Goal: Task Accomplishment & Management: Use online tool/utility

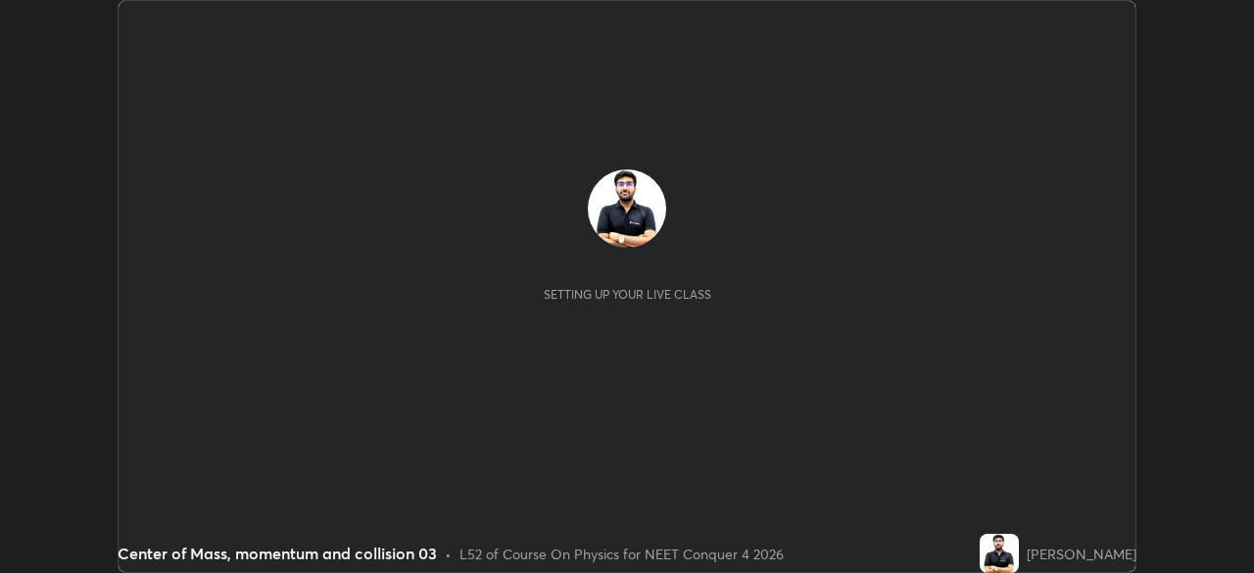
scroll to position [573, 1253]
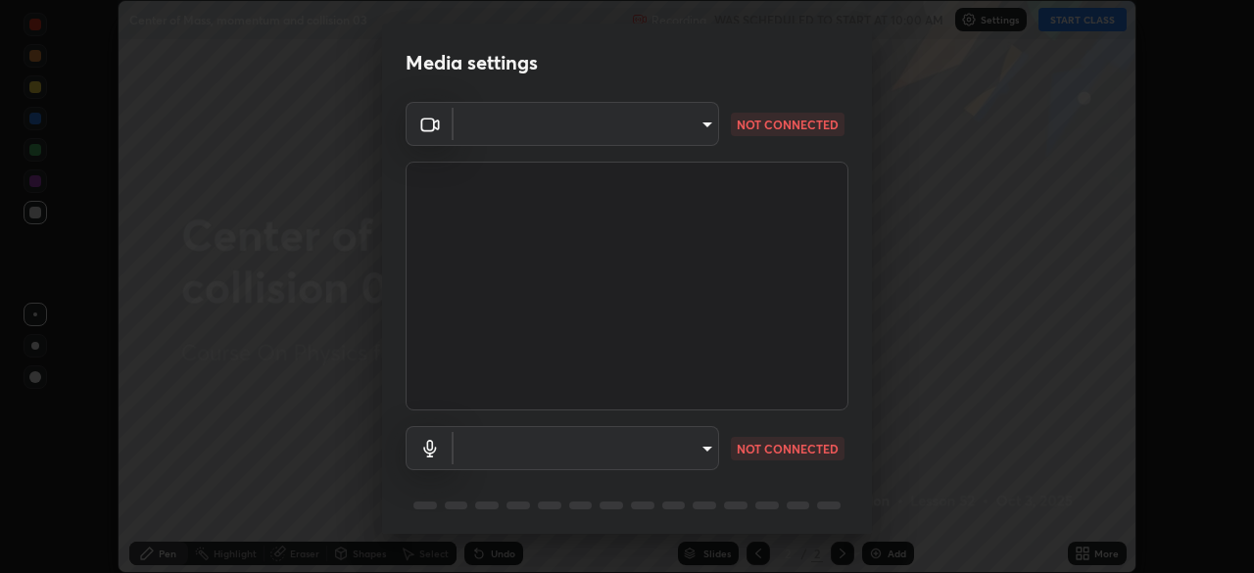
type input "f9c9e40c1fdfe5ebbc4e1433fe736b883486ebc84e0c1da292a4ca4c1bdb3432"
type input "default"
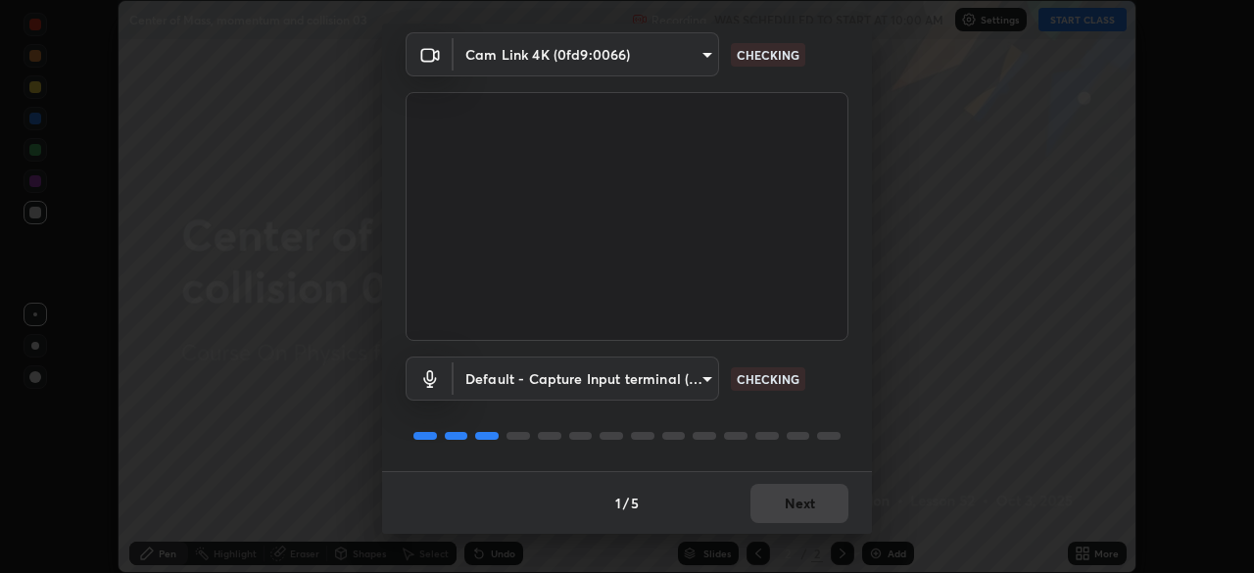
click at [791, 522] on div "1 / 5 Next" at bounding box center [627, 502] width 490 height 63
click at [791, 509] on div "1 / 5 Next" at bounding box center [627, 502] width 490 height 63
click at [791, 509] on button "Next" at bounding box center [799, 503] width 98 height 39
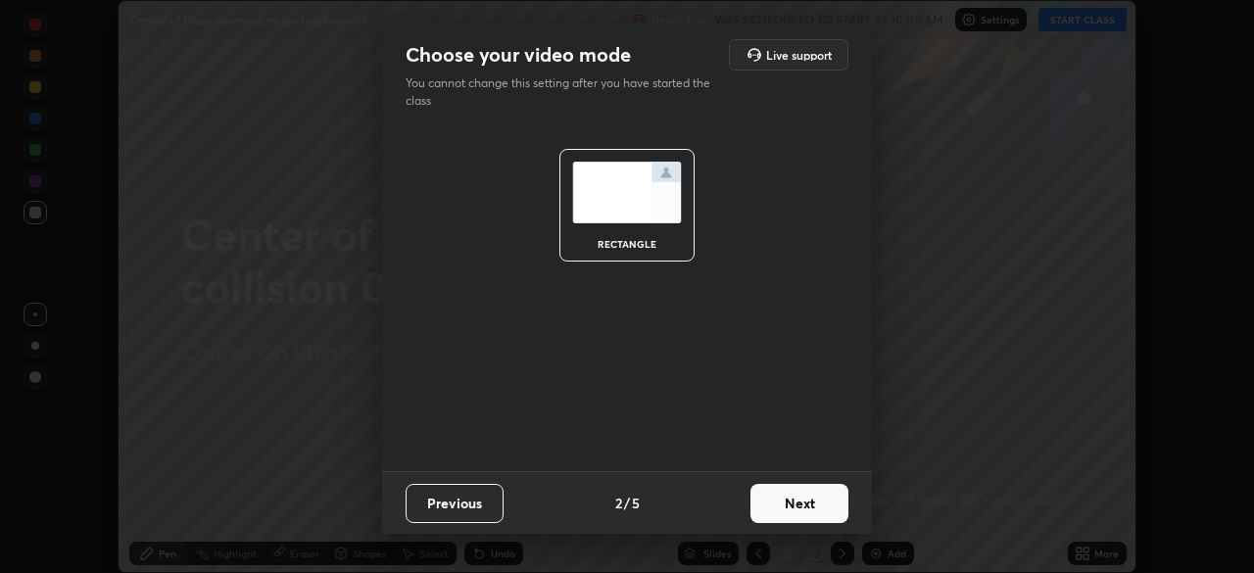
click at [780, 509] on button "Next" at bounding box center [799, 503] width 98 height 39
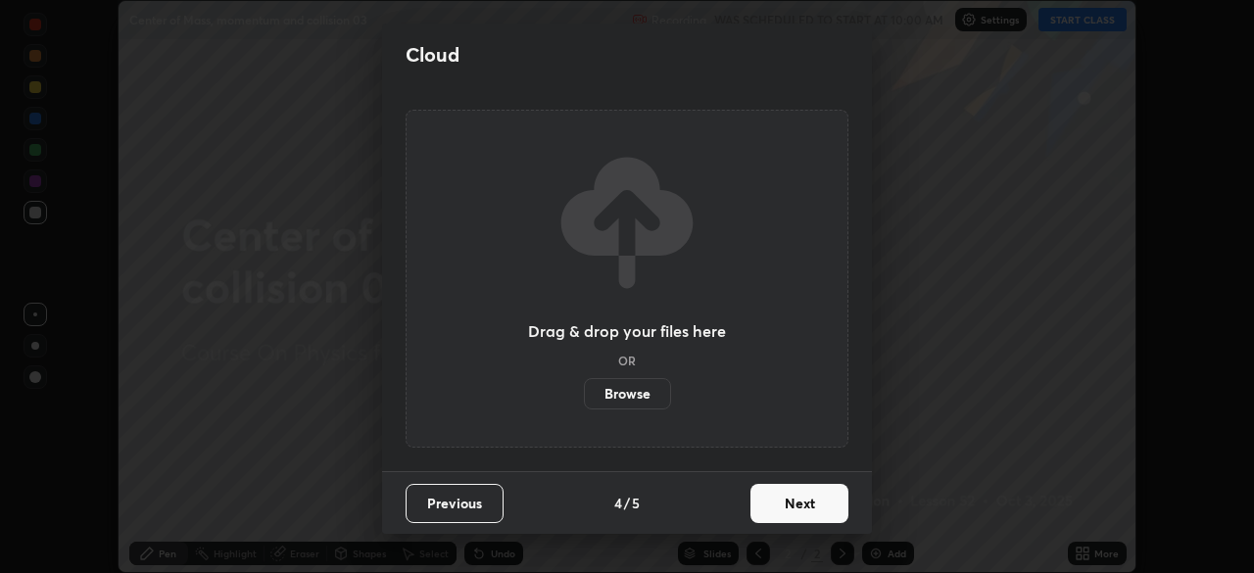
click at [788, 508] on button "Next" at bounding box center [799, 503] width 98 height 39
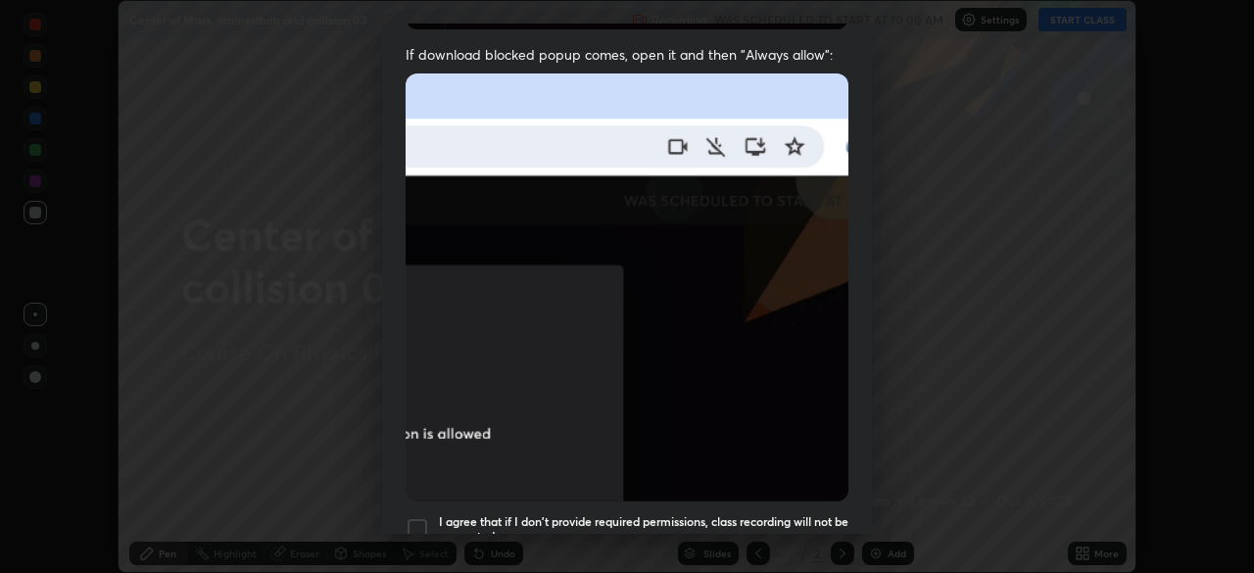
scroll to position [386, 0]
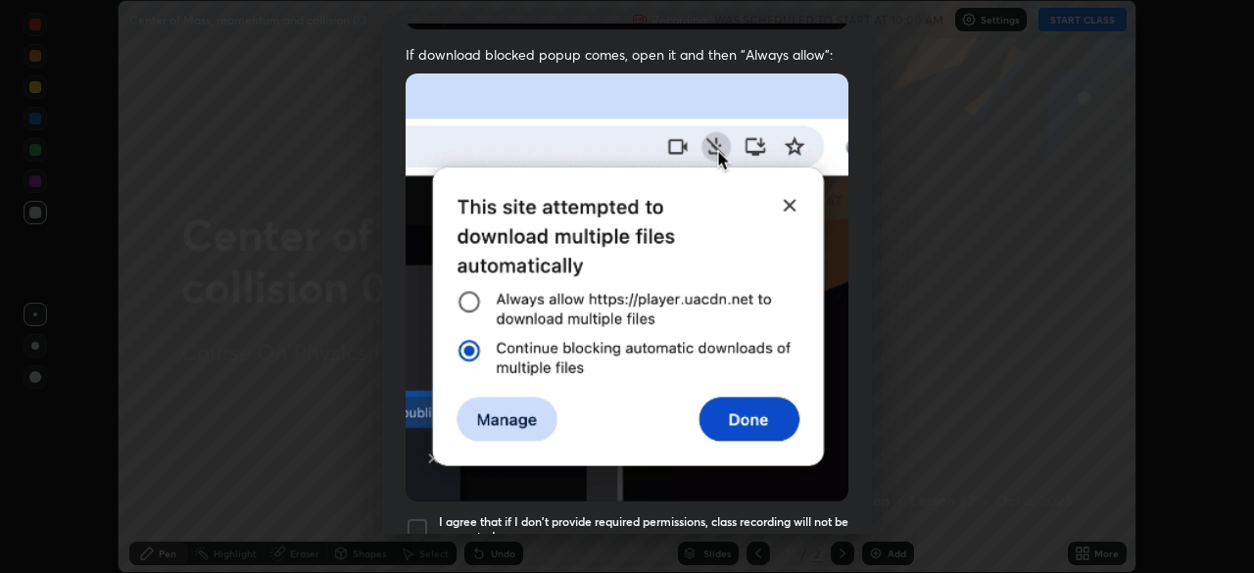
click at [431, 517] on div "I agree that if I don't provide required permissions, class recording will not …" at bounding box center [627, 529] width 443 height 24
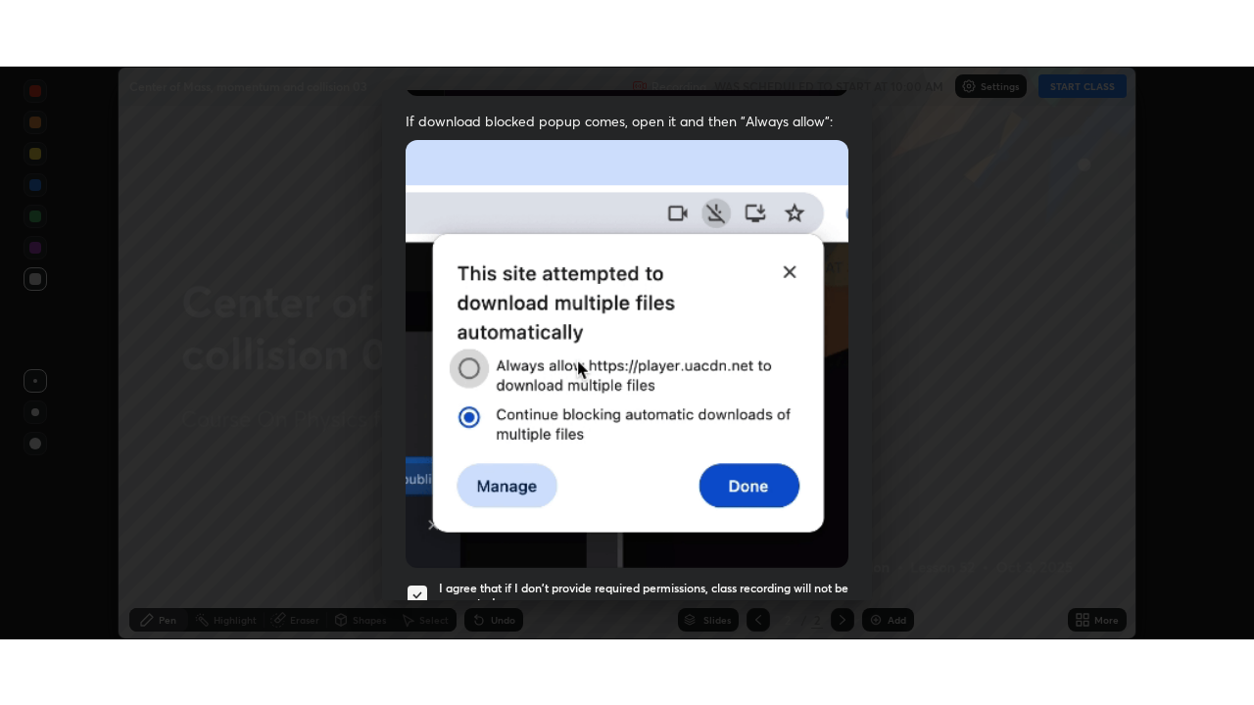
scroll to position [469, 0]
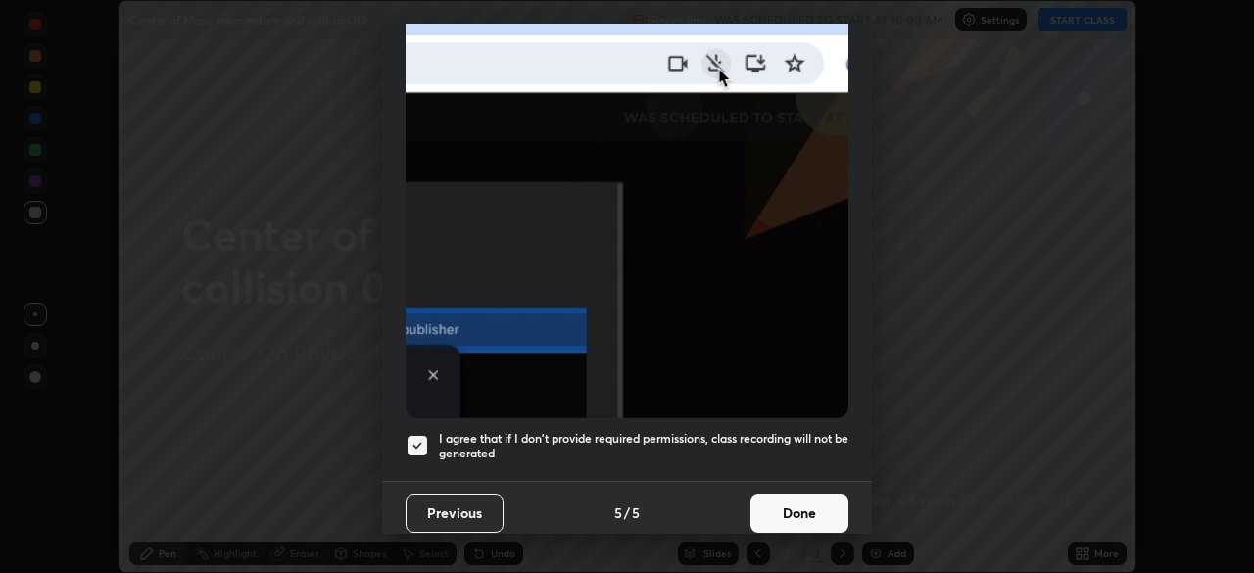
click at [805, 507] on button "Done" at bounding box center [799, 513] width 98 height 39
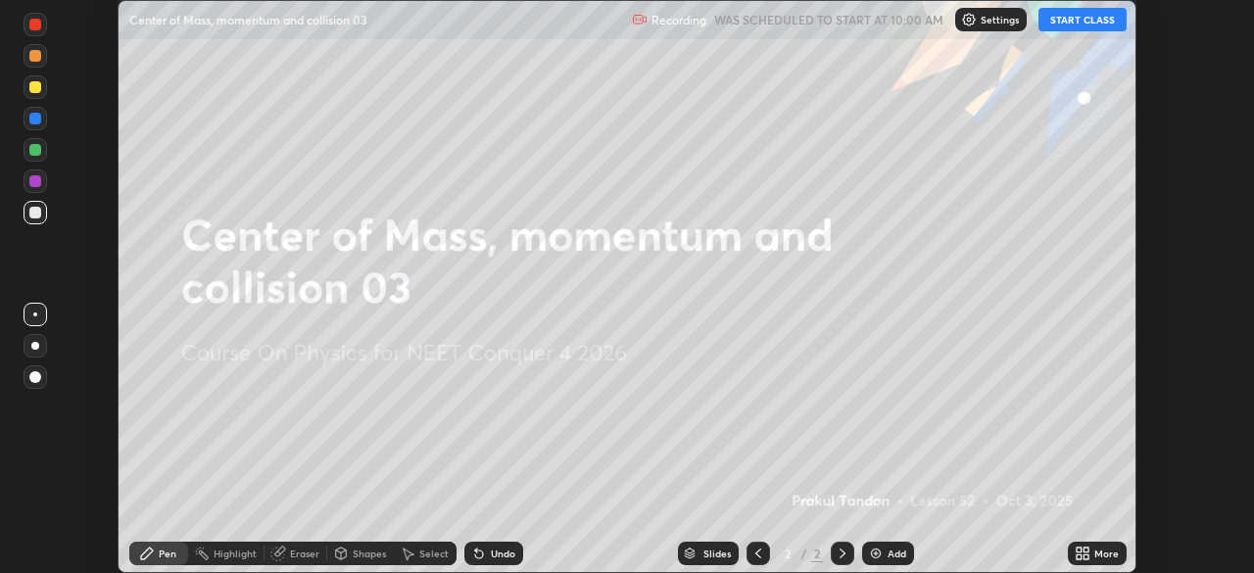
click at [1097, 23] on button "START CLASS" at bounding box center [1083, 20] width 88 height 24
click at [1110, 556] on div "More" at bounding box center [1106, 554] width 24 height 10
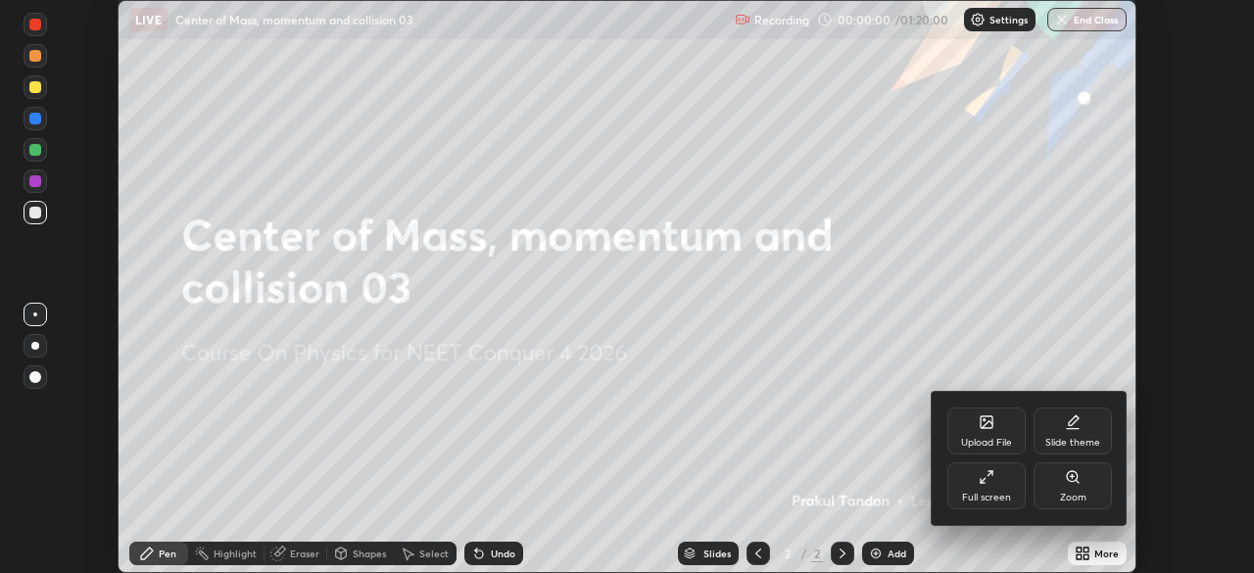
click at [1005, 502] on div "Full screen" at bounding box center [986, 498] width 49 height 10
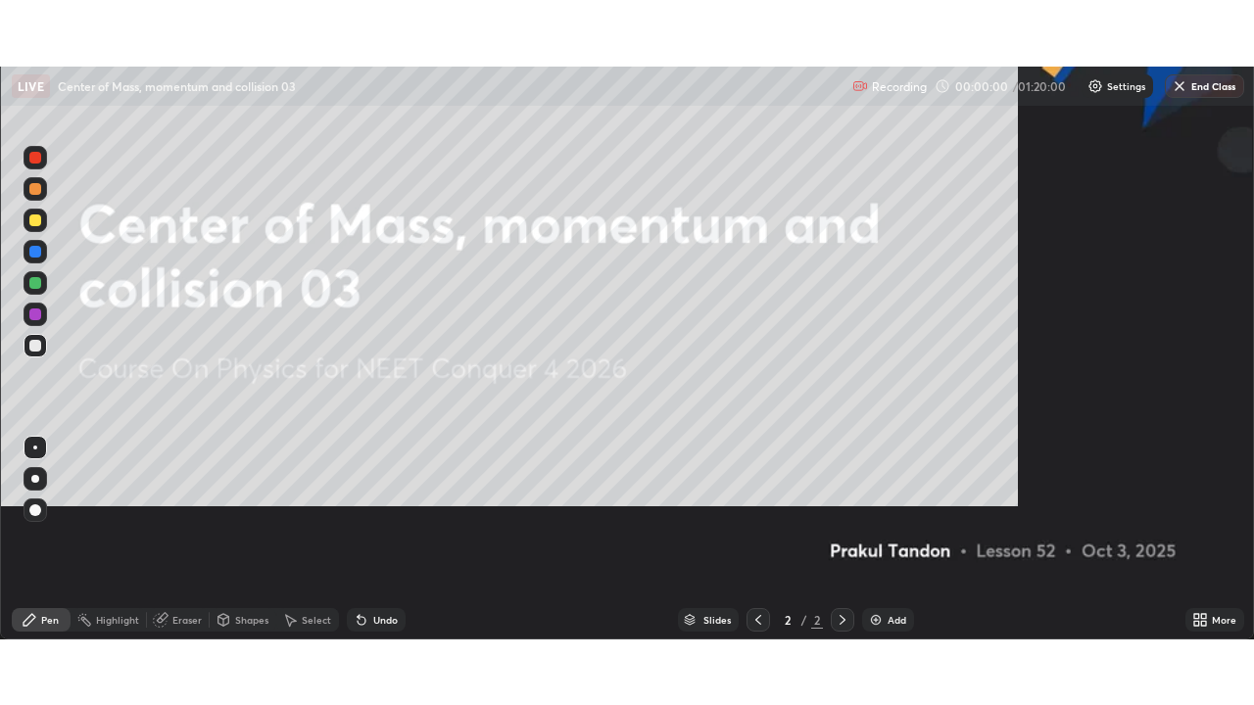
scroll to position [705, 1254]
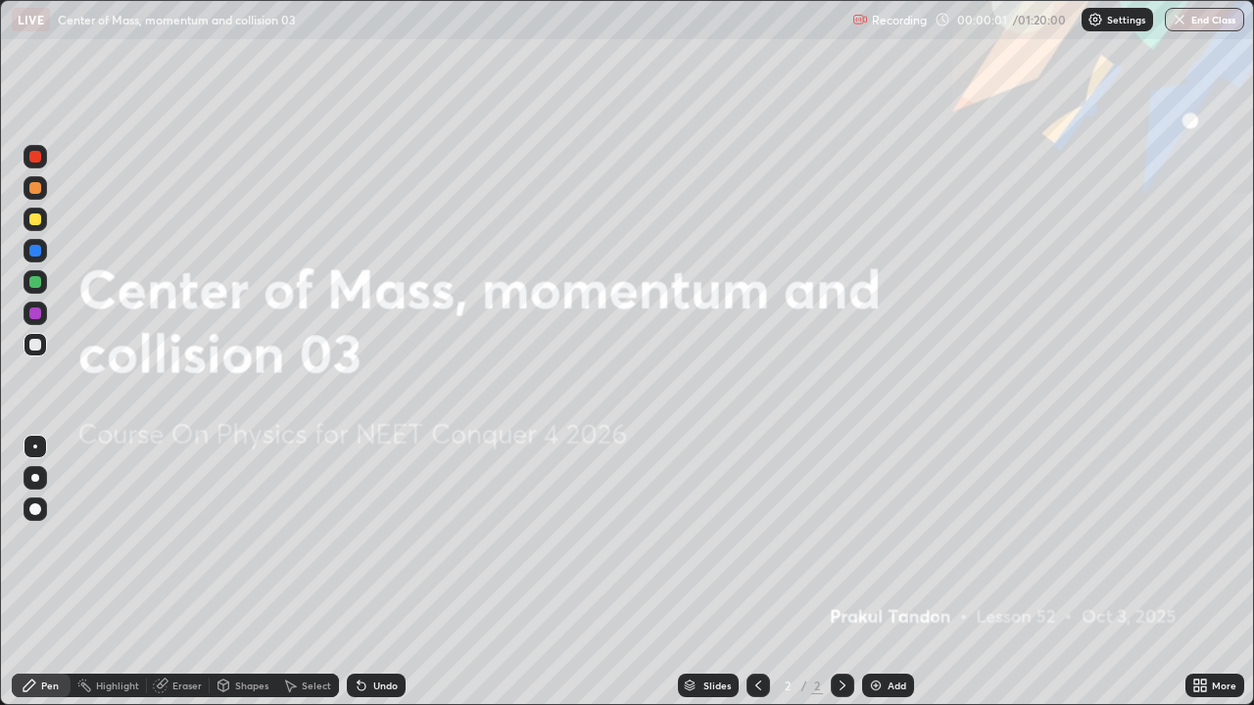
click at [891, 572] on div "Add" at bounding box center [888, 686] width 52 height 24
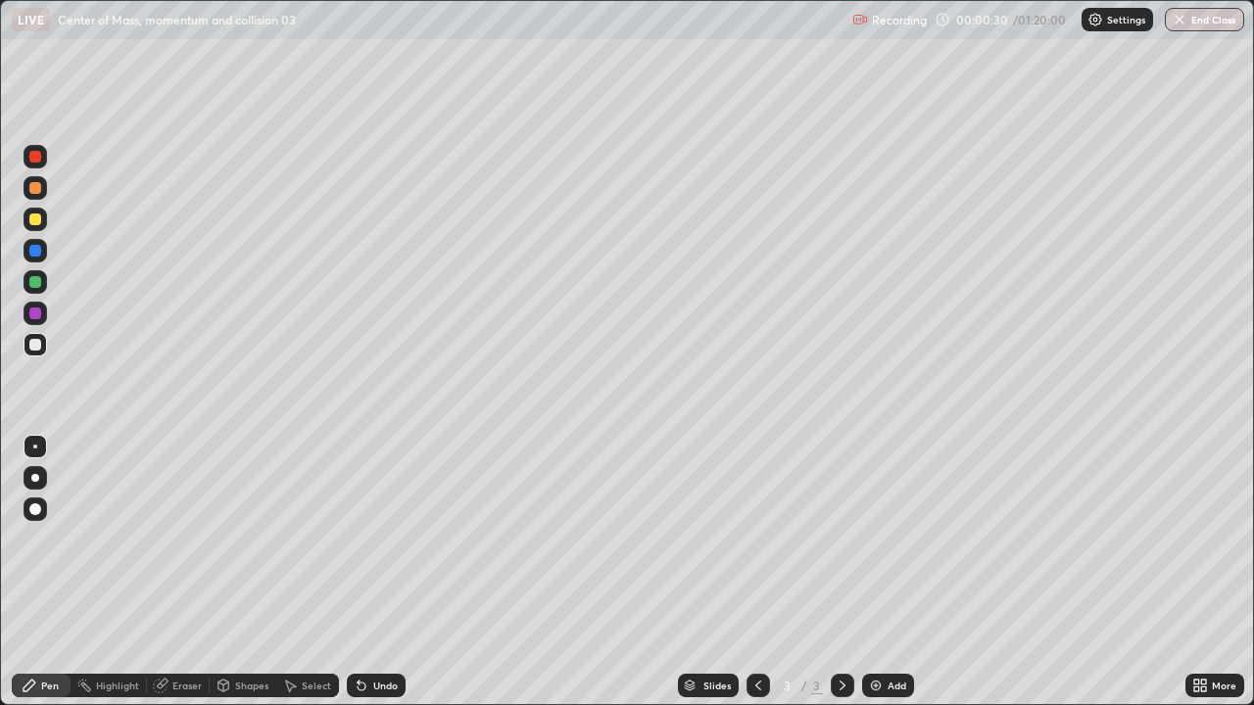
click at [41, 216] on div at bounding box center [36, 220] width 24 height 24
click at [46, 346] on div at bounding box center [36, 345] width 24 height 24
click at [44, 221] on div at bounding box center [36, 220] width 24 height 24
click at [45, 351] on div at bounding box center [36, 345] width 24 height 24
click at [373, 572] on div "Undo" at bounding box center [385, 686] width 24 height 10
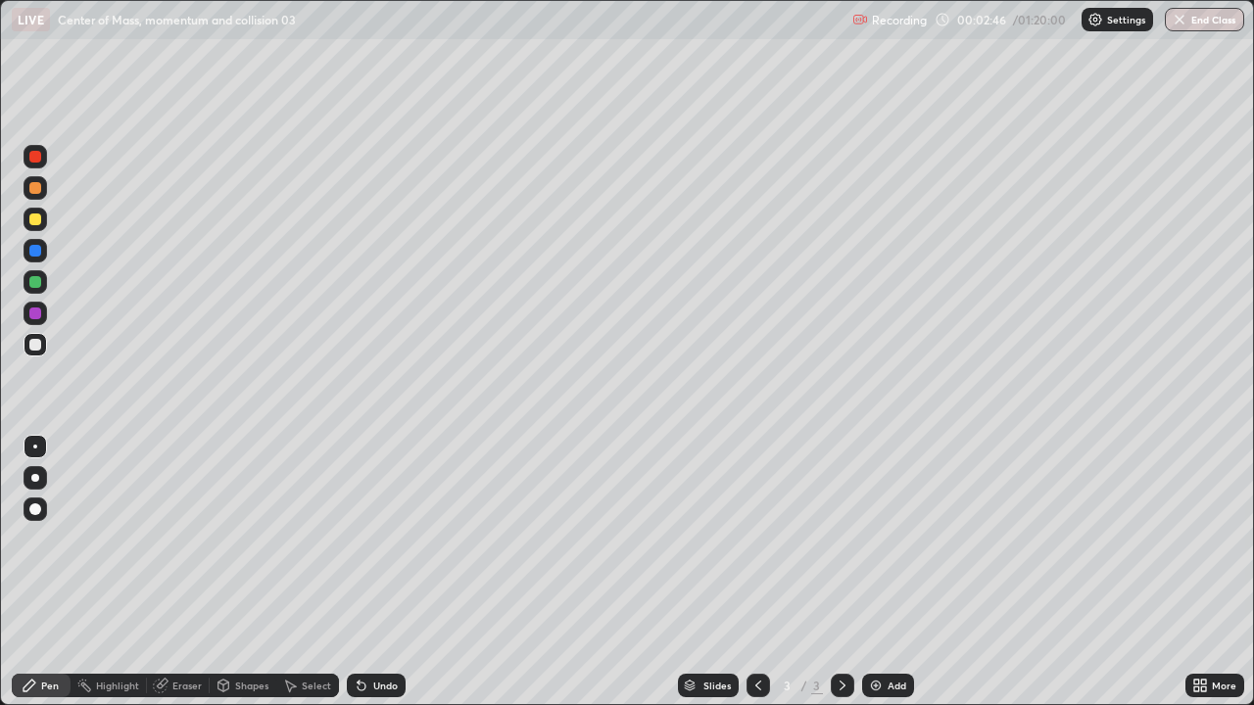
click at [386, 572] on div "Undo" at bounding box center [376, 686] width 59 height 24
click at [897, 572] on div "Add" at bounding box center [888, 686] width 52 height 24
click at [380, 572] on div "Undo" at bounding box center [385, 686] width 24 height 10
click at [531, 35] on div "LIVE Center of Mass, momentum and collision 03" at bounding box center [428, 19] width 833 height 39
click at [562, 34] on div "LIVE Center of Mass, momentum and collision 03" at bounding box center [428, 19] width 833 height 39
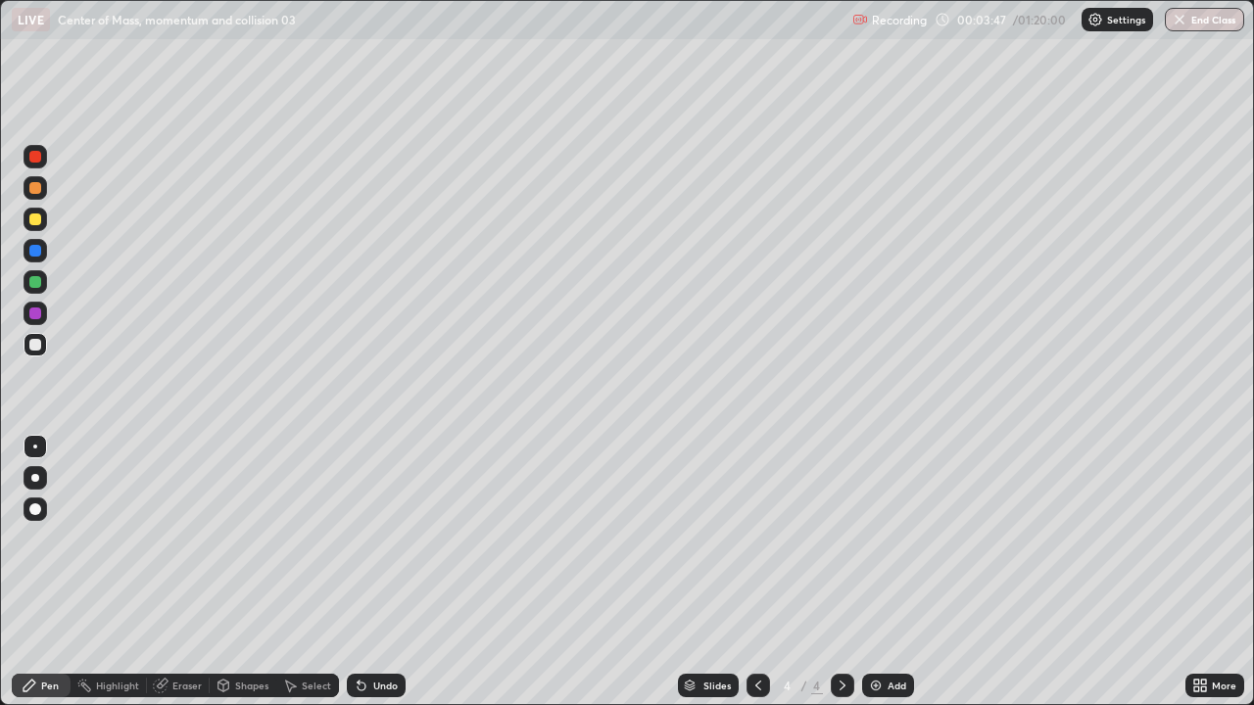
click at [35, 224] on div at bounding box center [35, 220] width 12 height 12
click at [869, 572] on div "Add" at bounding box center [888, 686] width 52 height 24
click at [36, 344] on div at bounding box center [35, 345] width 12 height 12
click at [362, 572] on icon at bounding box center [362, 686] width 16 height 16
click at [358, 572] on icon at bounding box center [362, 687] width 8 height 8
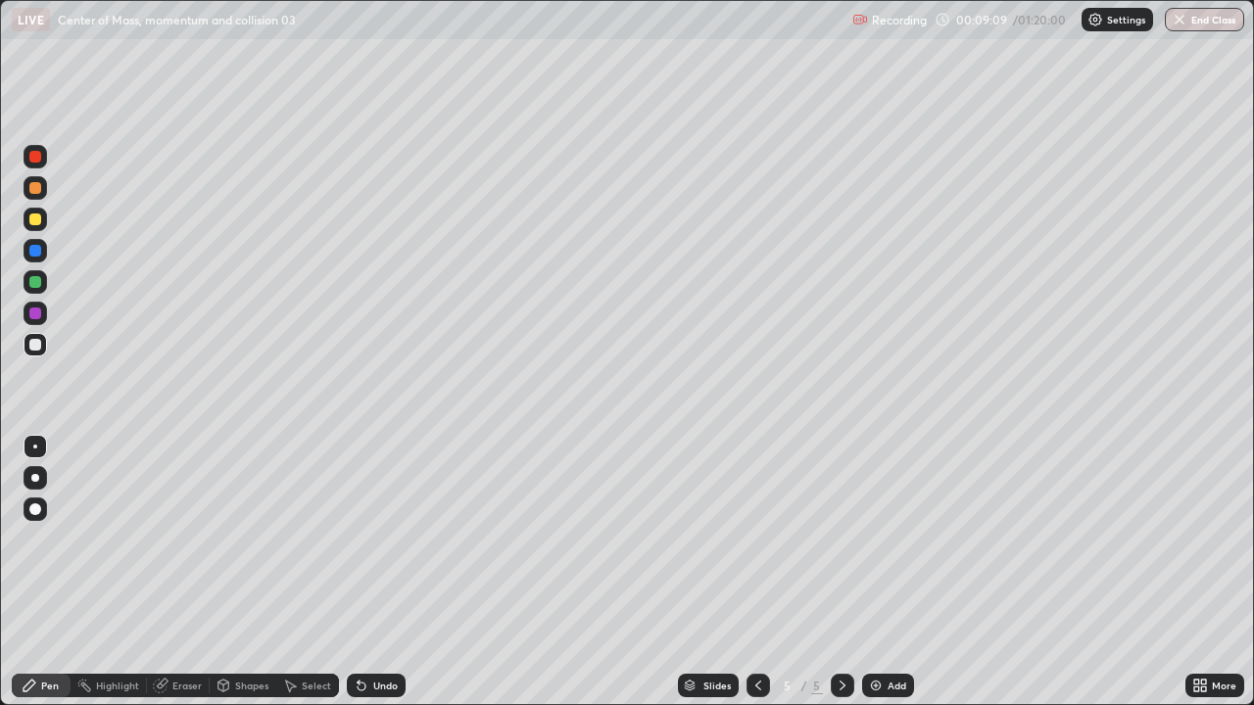
click at [360, 572] on icon at bounding box center [362, 687] width 8 height 8
click at [366, 572] on div "Undo" at bounding box center [376, 686] width 59 height 24
click at [373, 572] on div "Undo" at bounding box center [385, 686] width 24 height 10
click at [359, 572] on icon at bounding box center [362, 687] width 8 height 8
click at [563, 572] on div "Slides 5 / 5 Add" at bounding box center [796, 685] width 780 height 39
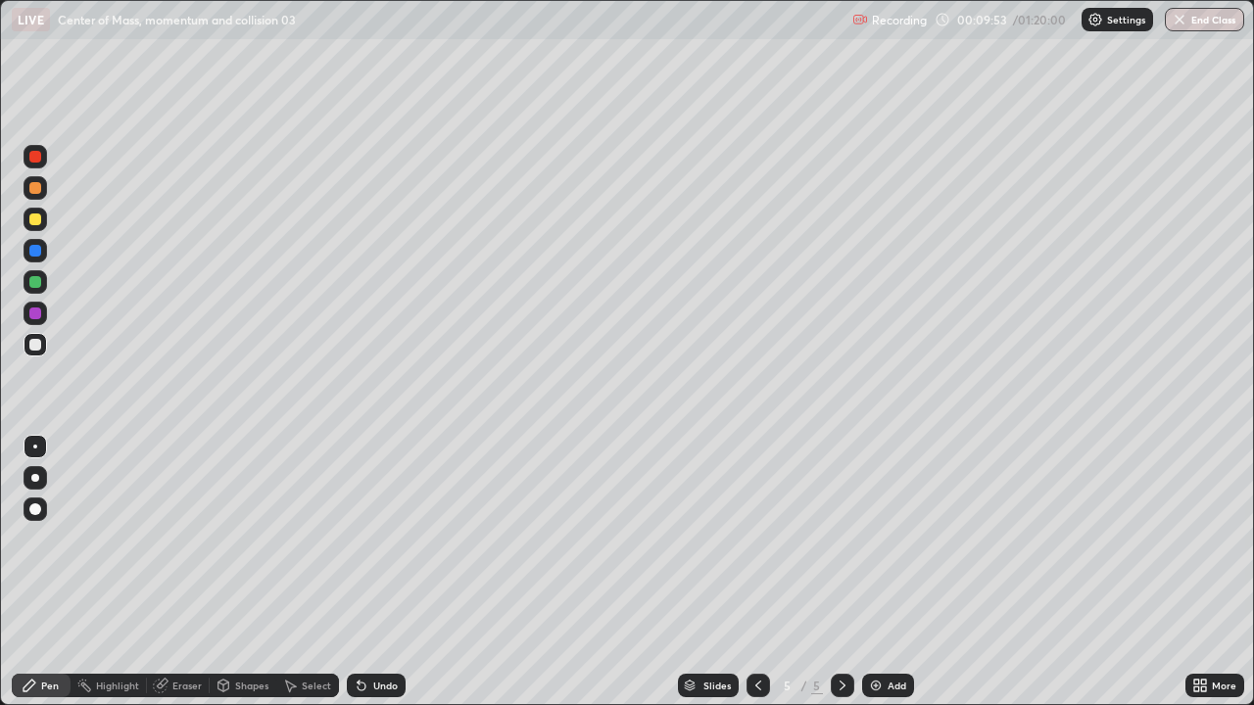
click at [612, 572] on div "Slides 5 / 5 Add" at bounding box center [796, 685] width 780 height 39
click at [625, 572] on div "Slides 5 / 5 Add" at bounding box center [796, 685] width 780 height 39
click at [622, 572] on div "Slides 5 / 5 Add" at bounding box center [796, 685] width 780 height 39
click at [374, 572] on div "Undo" at bounding box center [376, 686] width 59 height 24
click at [616, 572] on div "Slides 5 / 5 Add" at bounding box center [796, 685] width 780 height 39
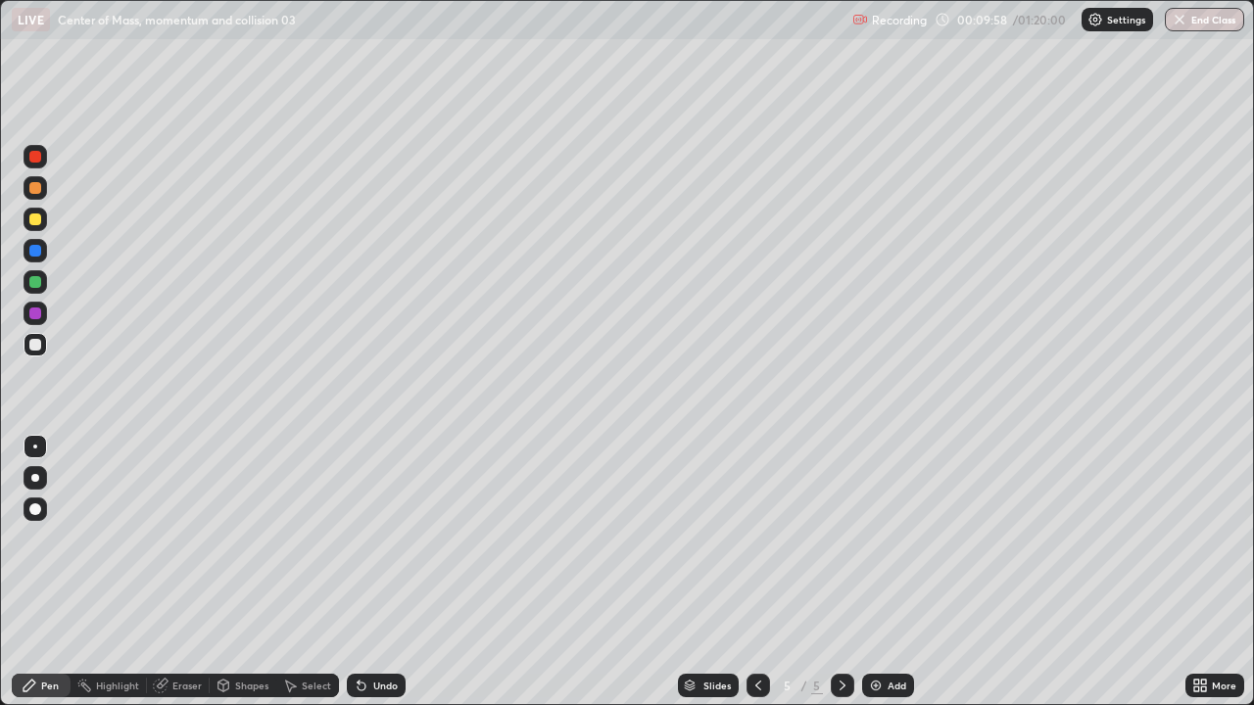
click at [624, 572] on div "Slides 5 / 5 Add" at bounding box center [796, 685] width 780 height 39
click at [626, 572] on div "Slides 5 / 5 Add" at bounding box center [796, 685] width 780 height 39
click at [368, 572] on div "Undo" at bounding box center [376, 686] width 59 height 24
click at [623, 572] on div "Slides 5 / 5 Add" at bounding box center [796, 685] width 780 height 39
click at [876, 572] on img at bounding box center [876, 686] width 16 height 16
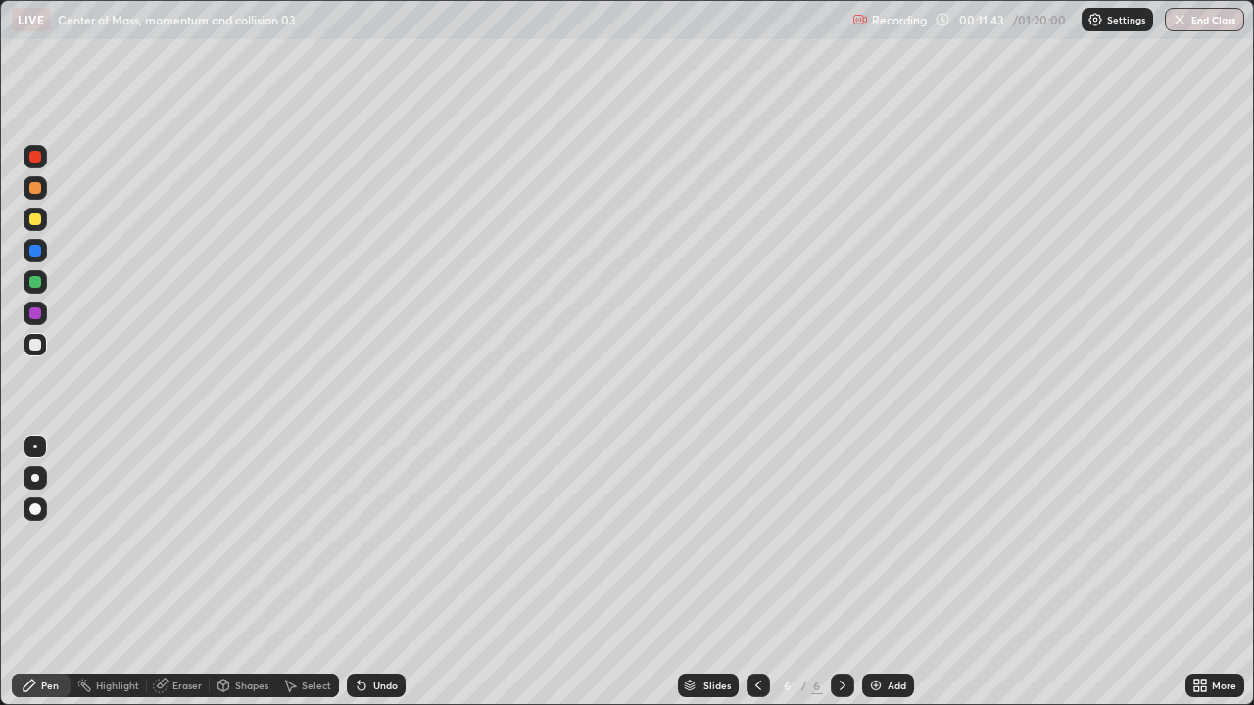
click at [378, 572] on div "Undo" at bounding box center [376, 686] width 59 height 24
click at [371, 572] on div "Undo" at bounding box center [376, 686] width 59 height 24
click at [376, 572] on div "Undo" at bounding box center [376, 686] width 59 height 24
click at [370, 572] on div "Undo" at bounding box center [376, 686] width 59 height 24
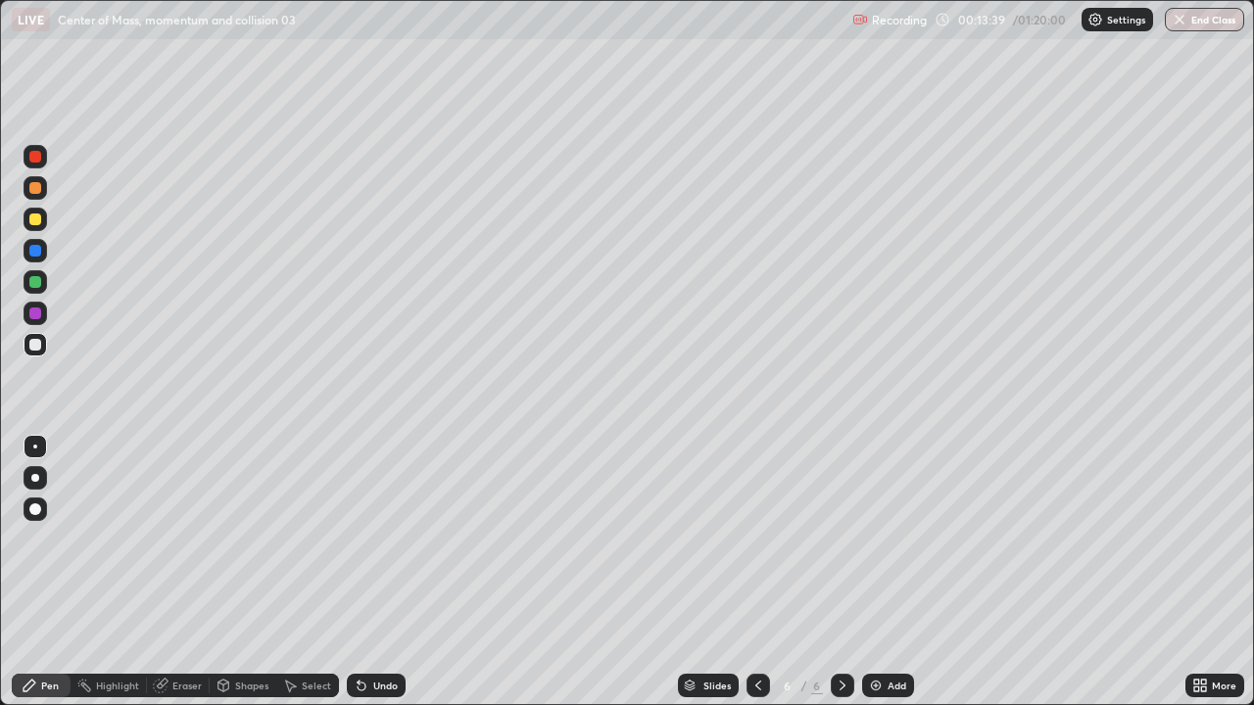
click at [372, 572] on div "Undo" at bounding box center [376, 686] width 59 height 24
click at [371, 572] on div "Undo" at bounding box center [376, 686] width 59 height 24
click at [372, 572] on div "Undo" at bounding box center [376, 686] width 59 height 24
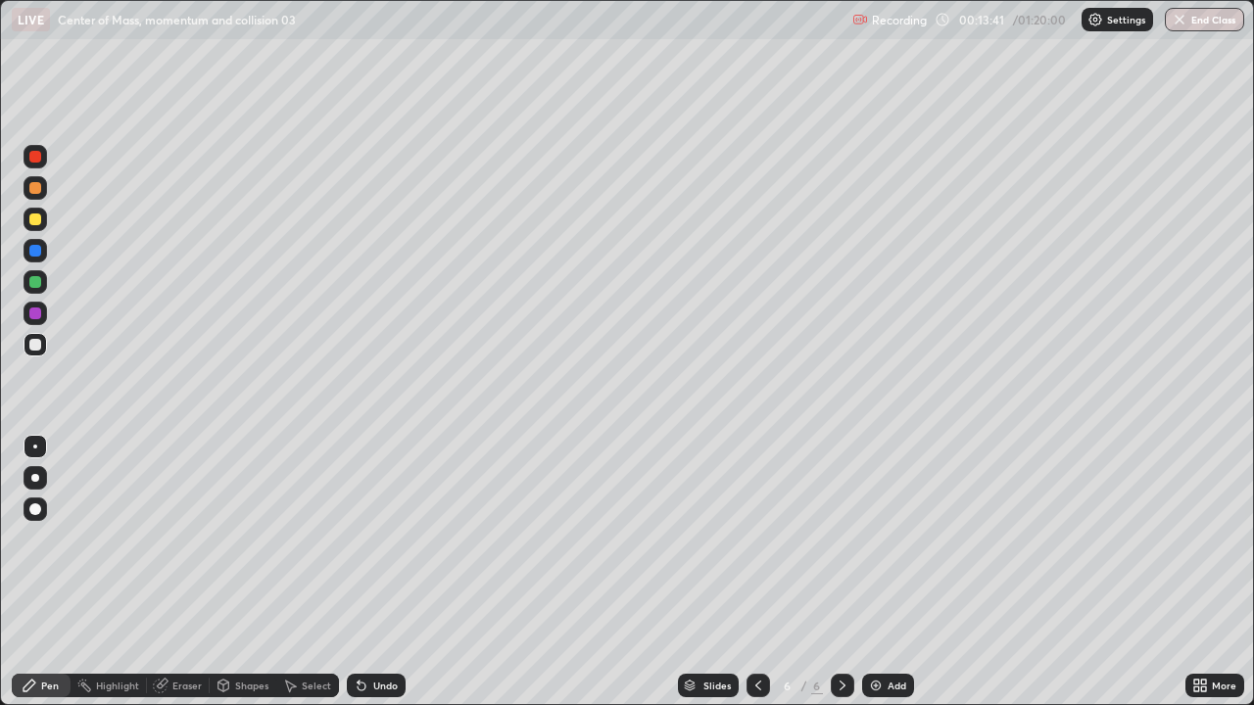
click at [757, 572] on icon at bounding box center [758, 686] width 16 height 16
click at [843, 572] on icon at bounding box center [843, 686] width 16 height 16
click at [887, 572] on div "Add" at bounding box center [888, 686] width 52 height 24
click at [15, 572] on div "Erase all" at bounding box center [35, 352] width 47 height 627
click at [891, 572] on div "Add" at bounding box center [897, 686] width 19 height 10
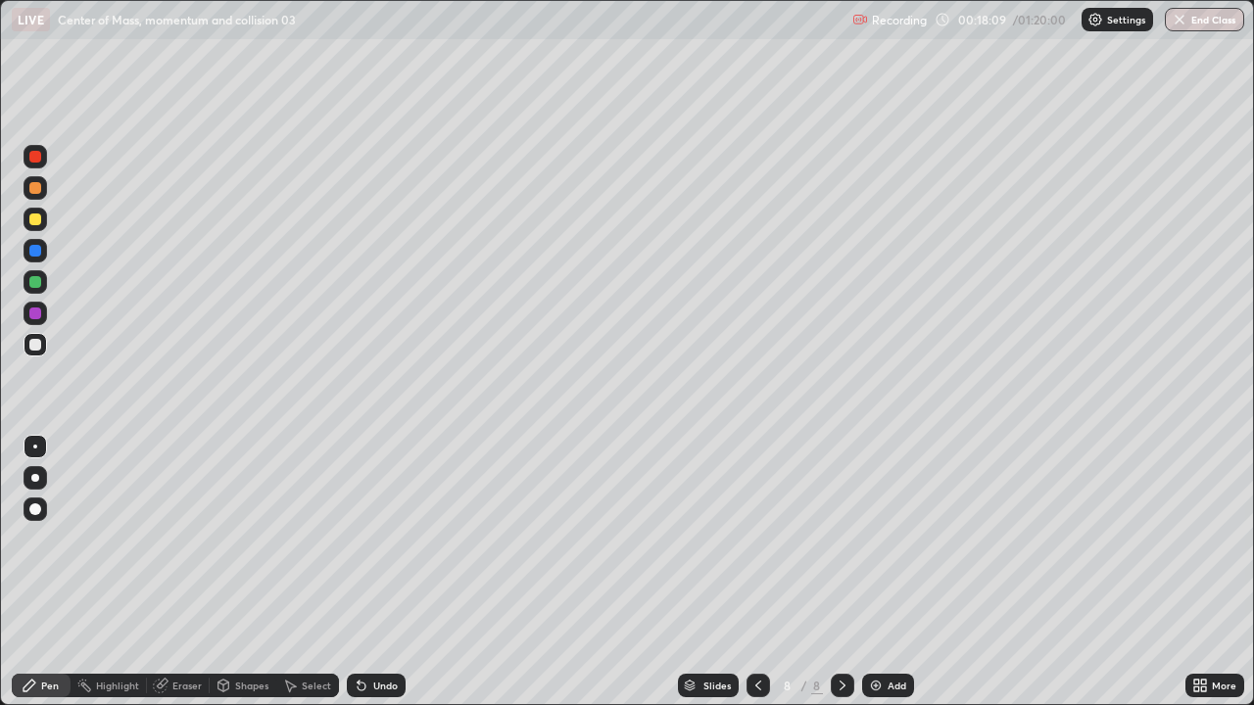
click at [359, 572] on div "Undo" at bounding box center [376, 686] width 59 height 24
click at [35, 220] on div at bounding box center [35, 220] width 12 height 12
click at [40, 343] on div at bounding box center [35, 345] width 12 height 12
click at [33, 219] on div at bounding box center [35, 220] width 12 height 12
click at [379, 572] on div "Undo" at bounding box center [385, 686] width 24 height 10
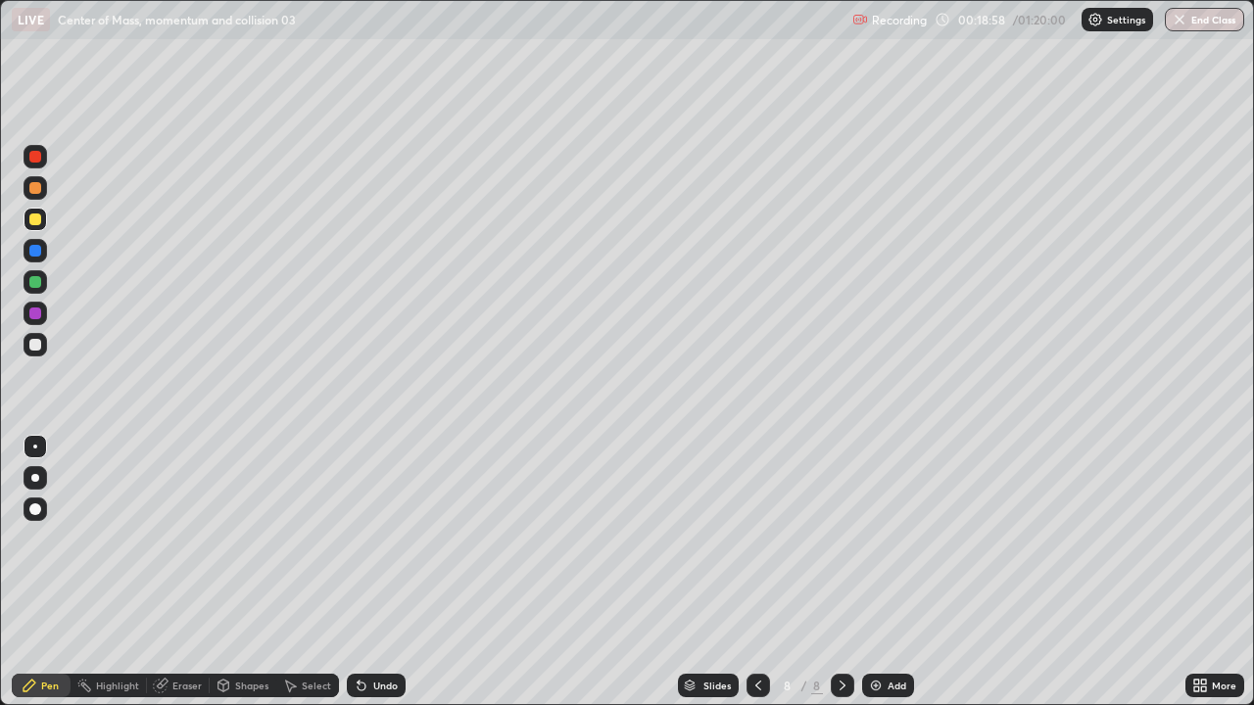
click at [379, 572] on div "Undo" at bounding box center [385, 686] width 24 height 10
click at [384, 572] on div "Undo" at bounding box center [376, 686] width 59 height 24
click at [755, 572] on icon at bounding box center [758, 686] width 16 height 16
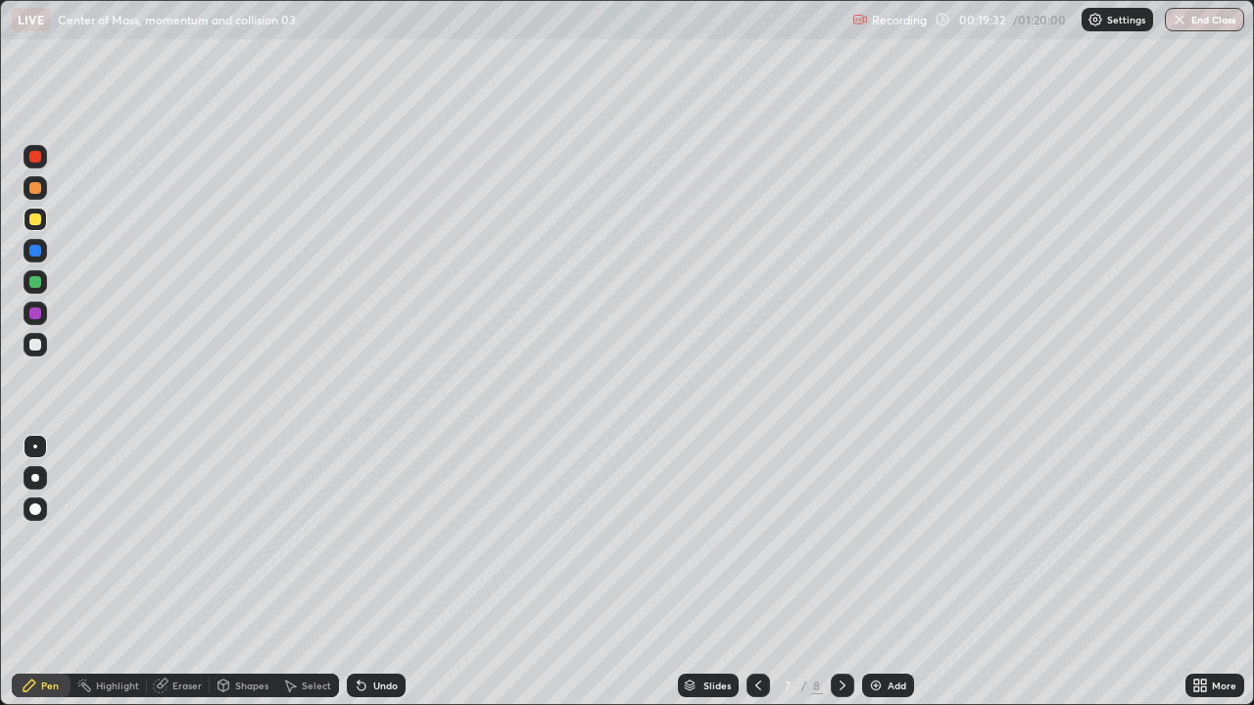
click at [748, 572] on div at bounding box center [759, 685] width 24 height 39
click at [849, 572] on div at bounding box center [843, 686] width 24 height 24
click at [843, 572] on icon at bounding box center [843, 686] width 16 height 16
click at [374, 572] on div "Undo" at bounding box center [385, 686] width 24 height 10
click at [883, 572] on div "Add" at bounding box center [888, 686] width 52 height 24
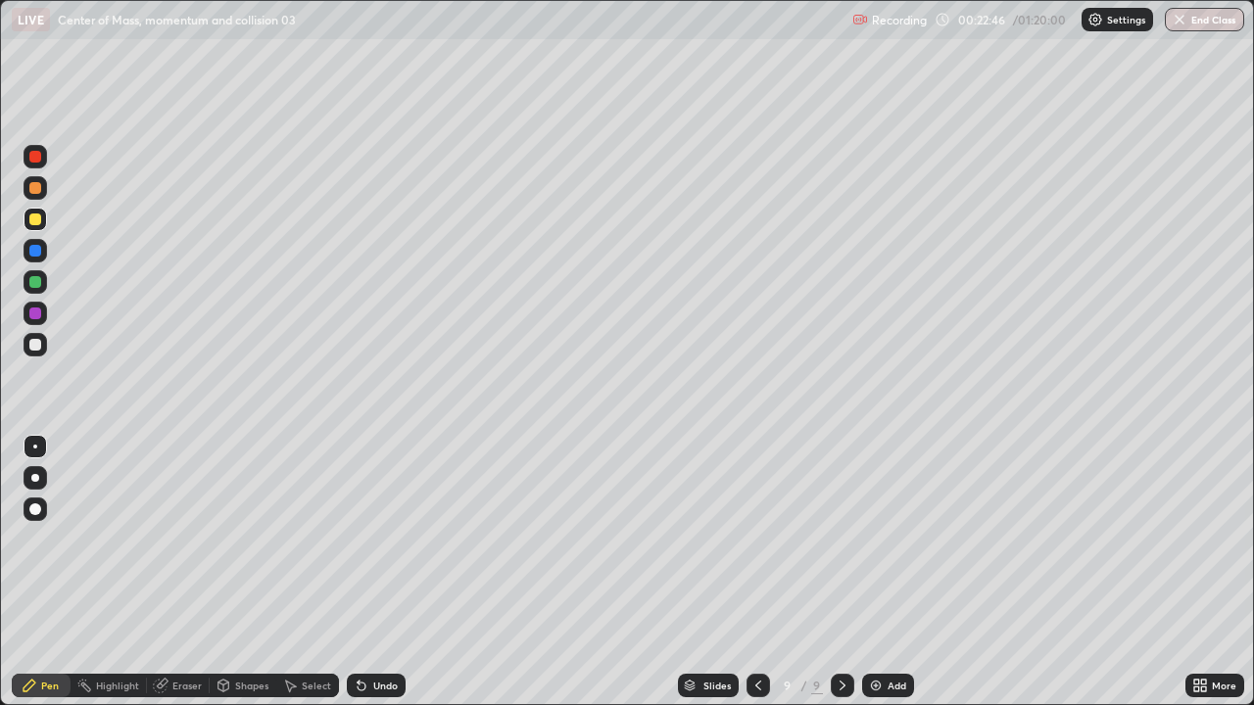
click at [755, 572] on icon at bounding box center [758, 686] width 6 height 10
click at [841, 572] on icon at bounding box center [843, 686] width 16 height 16
click at [373, 572] on div "Undo" at bounding box center [376, 686] width 59 height 24
click at [375, 572] on div "Undo" at bounding box center [376, 686] width 59 height 24
click at [384, 572] on div "Undo" at bounding box center [376, 686] width 59 height 24
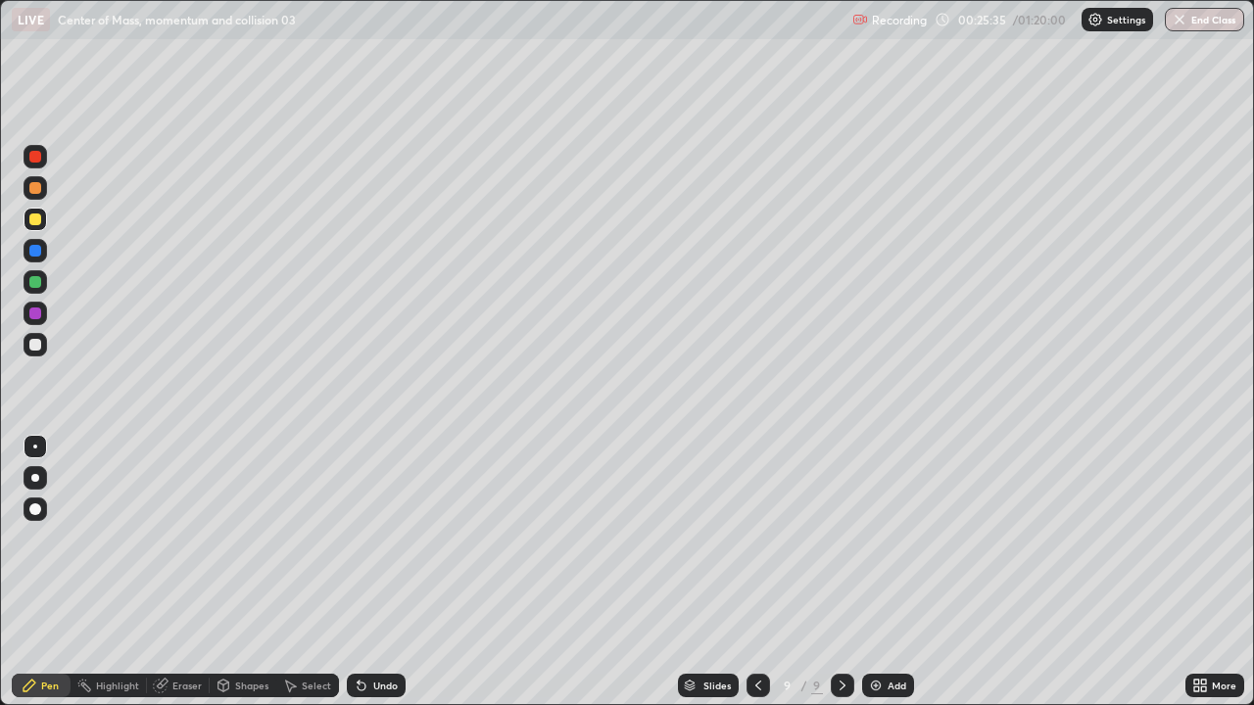
click at [888, 572] on div "Add" at bounding box center [897, 686] width 19 height 10
click at [36, 345] on div at bounding box center [35, 345] width 12 height 12
click at [376, 572] on div "Undo" at bounding box center [376, 686] width 59 height 24
click at [378, 572] on div "Undo" at bounding box center [376, 686] width 59 height 24
click at [374, 572] on div "Undo" at bounding box center [376, 686] width 59 height 24
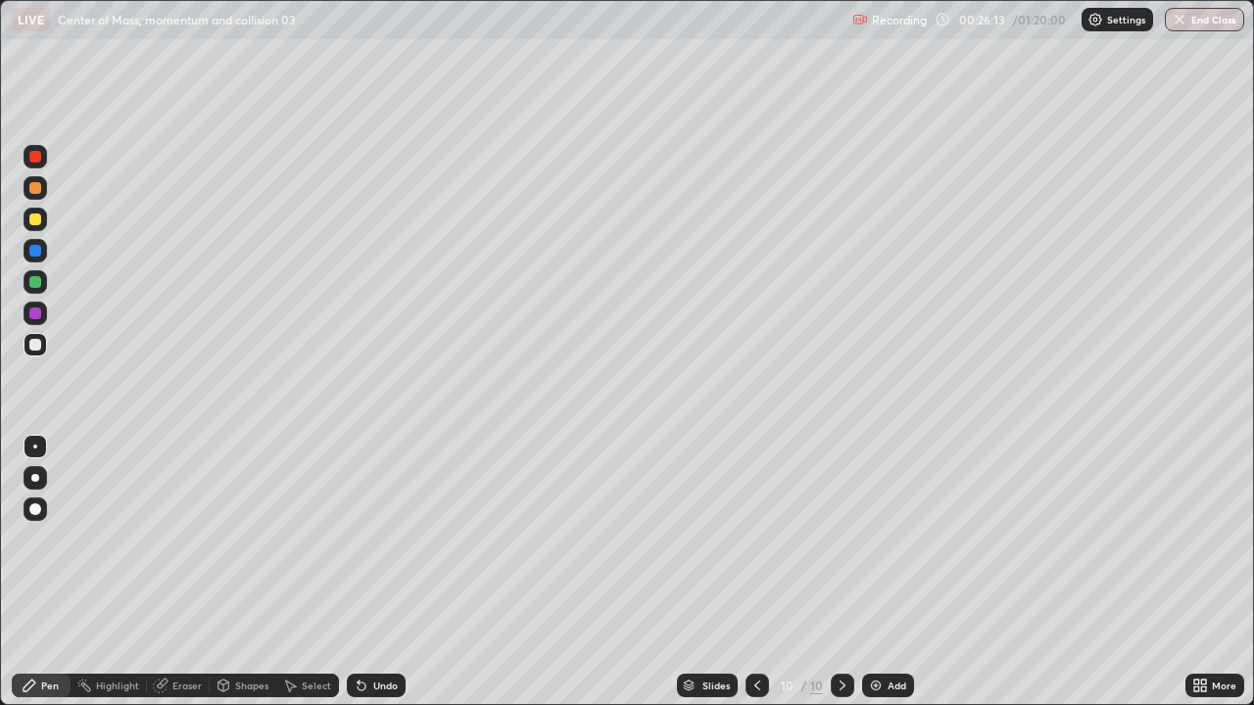
click at [390, 572] on div "Undo" at bounding box center [376, 686] width 59 height 24
click at [391, 572] on div "Undo" at bounding box center [376, 686] width 59 height 24
click at [396, 572] on div "Undo" at bounding box center [376, 686] width 59 height 24
click at [378, 572] on div "Undo" at bounding box center [385, 686] width 24 height 10
click at [373, 572] on div "Undo" at bounding box center [385, 686] width 24 height 10
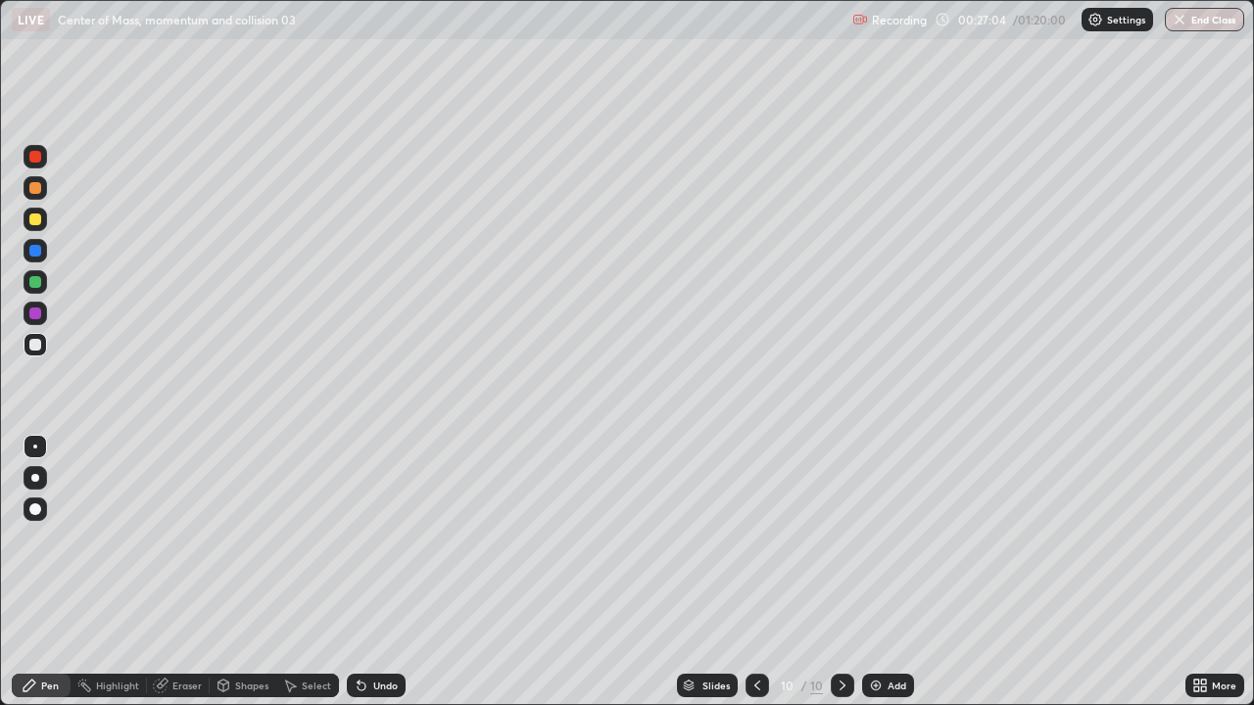
click at [373, 572] on div "Undo" at bounding box center [385, 686] width 24 height 10
click at [372, 572] on div "Undo" at bounding box center [376, 686] width 59 height 24
click at [380, 572] on div "Undo" at bounding box center [376, 686] width 59 height 24
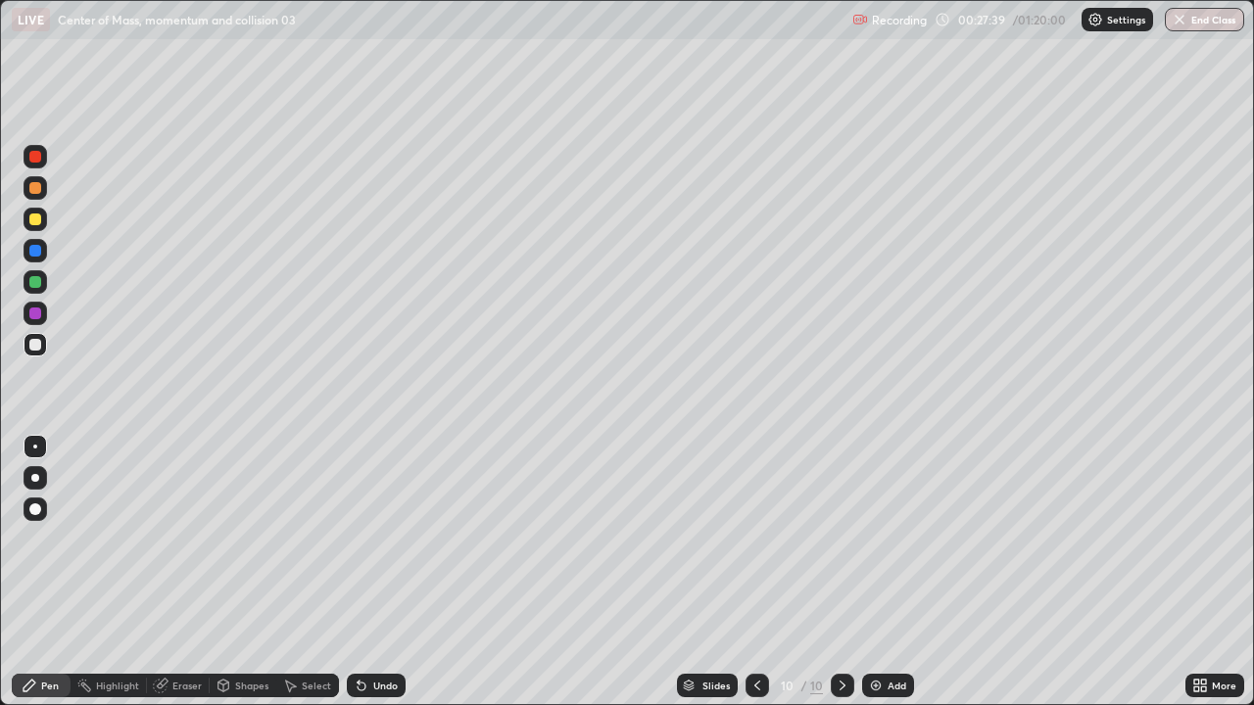
click at [382, 572] on div "Undo" at bounding box center [385, 686] width 24 height 10
click at [381, 572] on div "Undo" at bounding box center [385, 686] width 24 height 10
click at [384, 572] on div "Undo" at bounding box center [385, 686] width 24 height 10
click at [367, 572] on div "Undo" at bounding box center [376, 686] width 59 height 24
click at [368, 572] on div "Undo" at bounding box center [376, 686] width 59 height 24
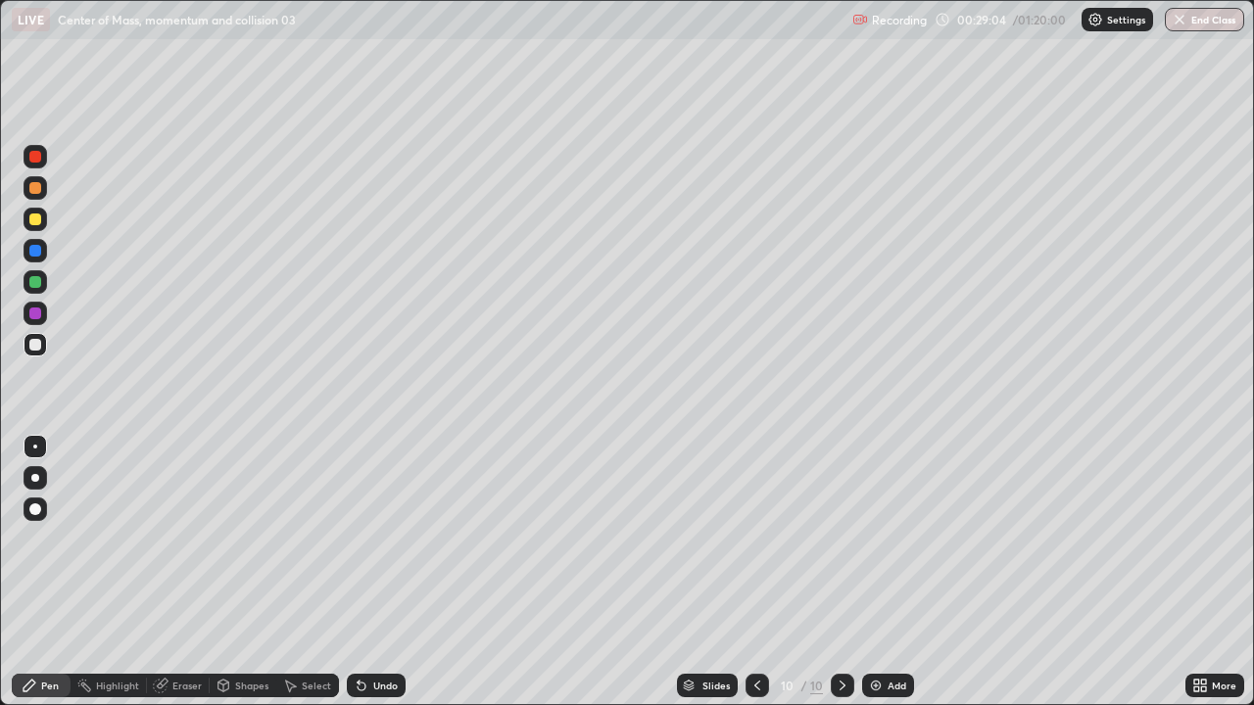
click at [375, 572] on div "Undo" at bounding box center [385, 686] width 24 height 10
click at [373, 572] on div "Undo" at bounding box center [385, 686] width 24 height 10
click at [366, 572] on icon at bounding box center [362, 686] width 16 height 16
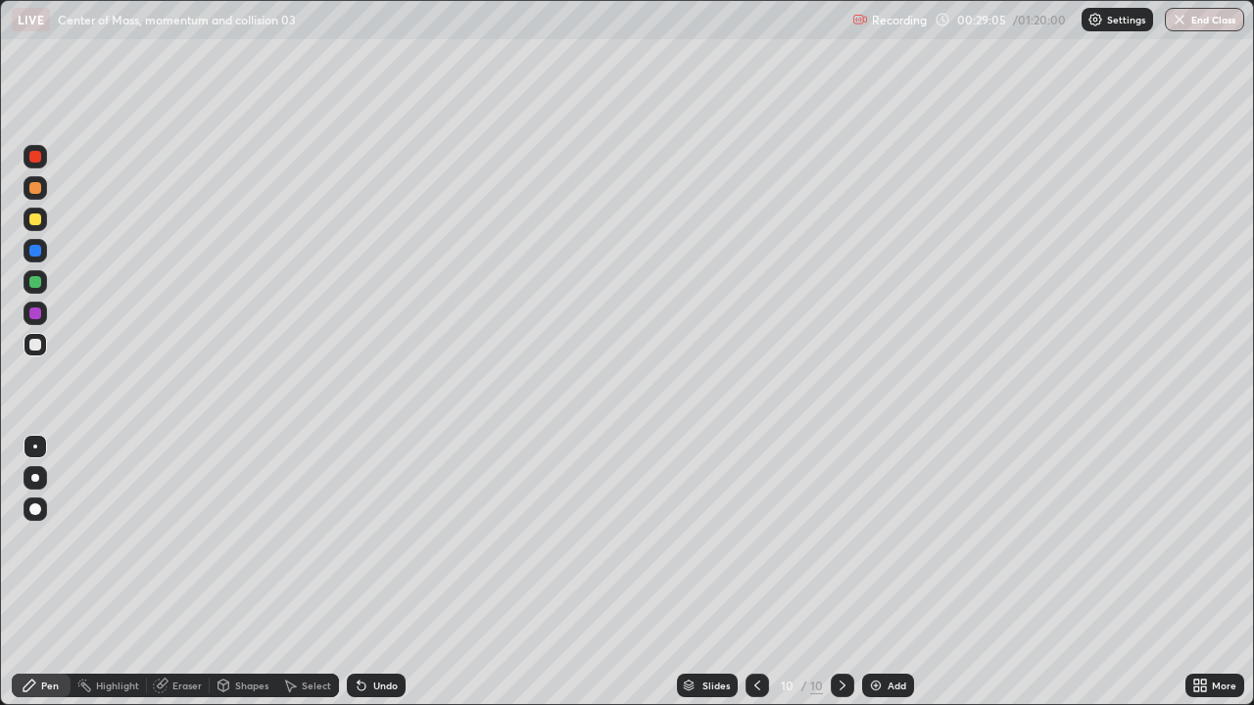
click at [365, 572] on div "Undo" at bounding box center [376, 686] width 59 height 24
click at [45, 210] on div at bounding box center [36, 219] width 24 height 31
click at [373, 572] on div "Undo" at bounding box center [385, 686] width 24 height 10
click at [901, 572] on div "Add" at bounding box center [888, 686] width 52 height 24
click at [751, 572] on div at bounding box center [759, 685] width 24 height 39
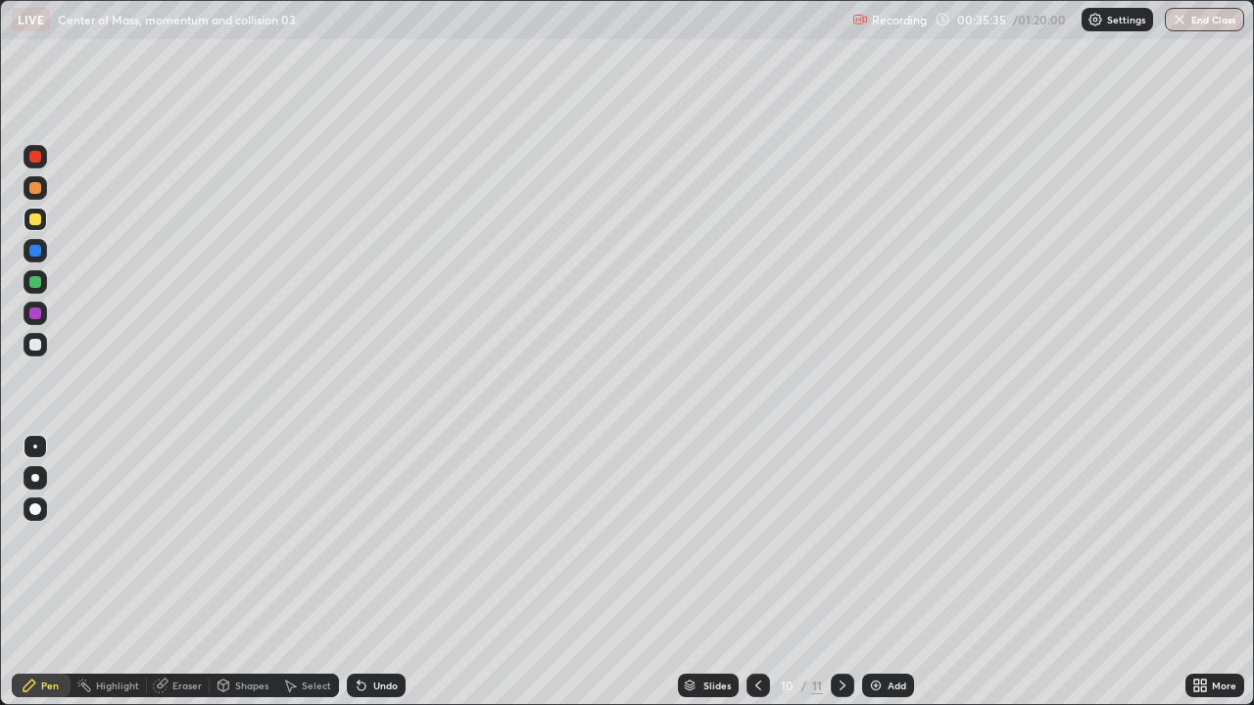
click at [841, 572] on icon at bounding box center [843, 686] width 16 height 16
click at [779, 572] on div "11" at bounding box center [788, 686] width 20 height 12
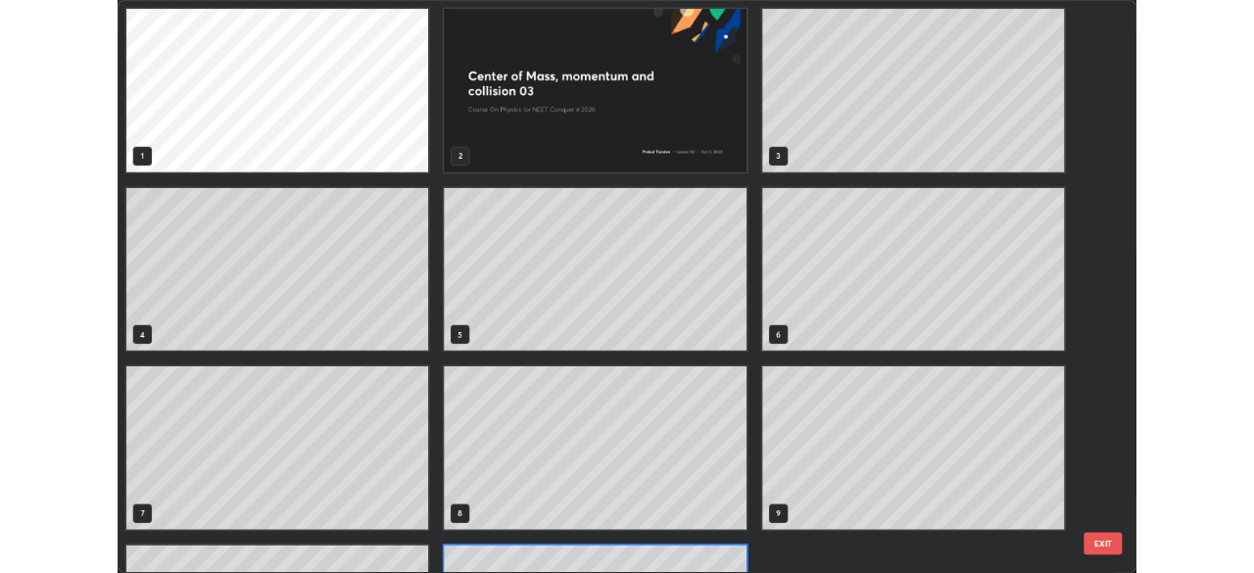
scroll to position [698, 1242]
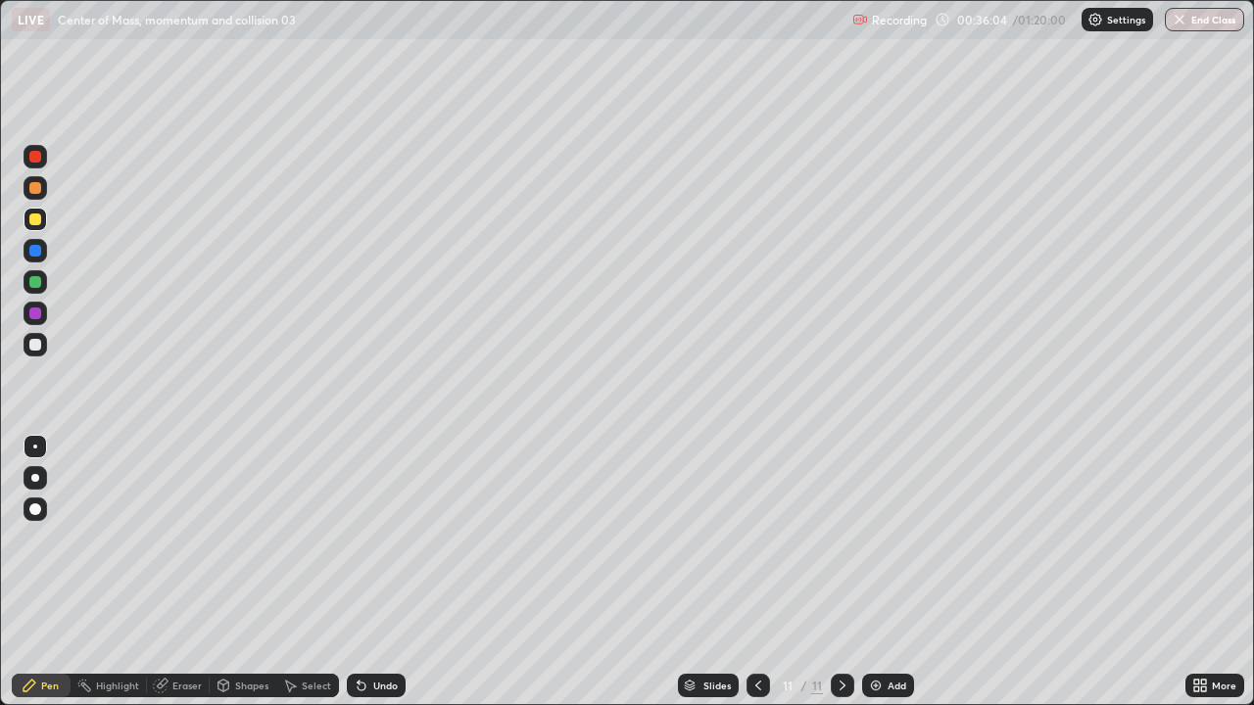
click at [756, 572] on icon at bounding box center [758, 686] width 16 height 16
click at [838, 572] on div at bounding box center [843, 685] width 24 height 39
click at [761, 572] on icon at bounding box center [758, 686] width 16 height 16
click at [840, 572] on icon at bounding box center [843, 686] width 16 height 16
click at [756, 572] on icon at bounding box center [758, 686] width 16 height 16
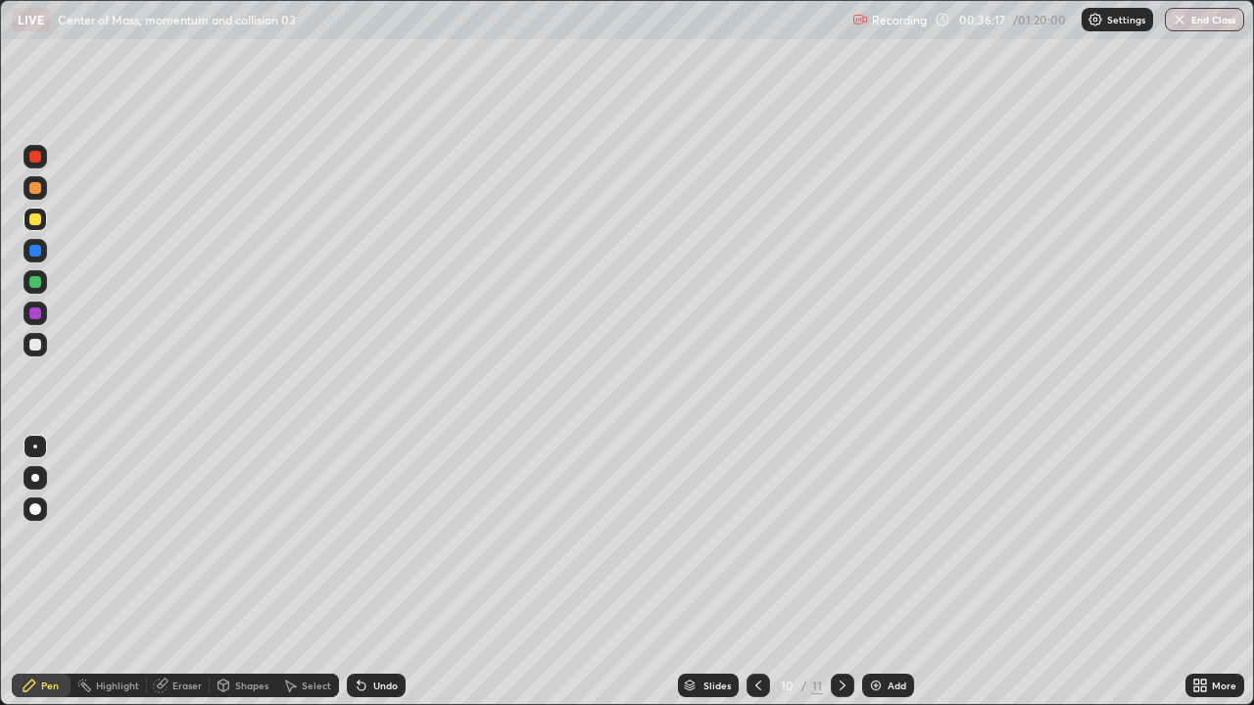
click at [838, 572] on icon at bounding box center [843, 686] width 16 height 16
click at [840, 572] on icon at bounding box center [843, 686] width 16 height 16
click at [844, 572] on div at bounding box center [843, 686] width 24 height 24
click at [763, 572] on icon at bounding box center [758, 686] width 16 height 16
click at [840, 572] on icon at bounding box center [843, 686] width 16 height 16
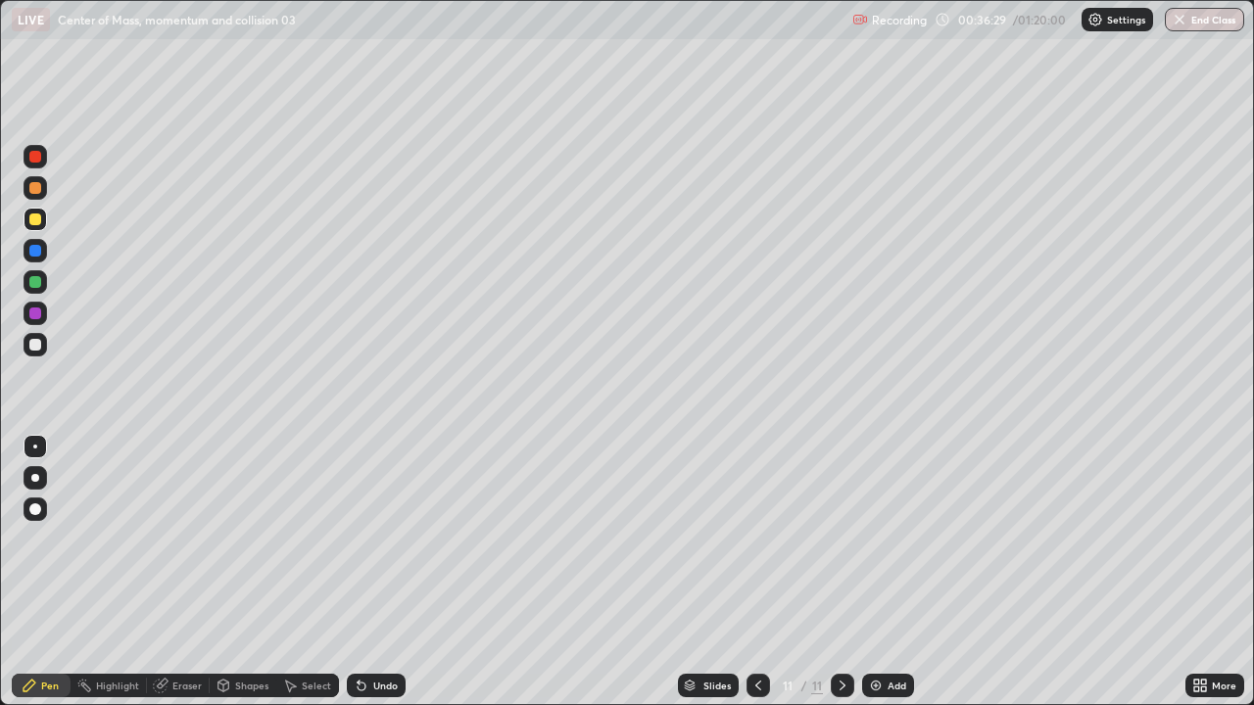
click at [373, 572] on div "Undo" at bounding box center [376, 686] width 59 height 24
click at [378, 572] on div "Undo" at bounding box center [376, 686] width 59 height 24
click at [381, 572] on div "Undo" at bounding box center [376, 686] width 59 height 24
click at [390, 572] on div "Undo" at bounding box center [376, 686] width 59 height 24
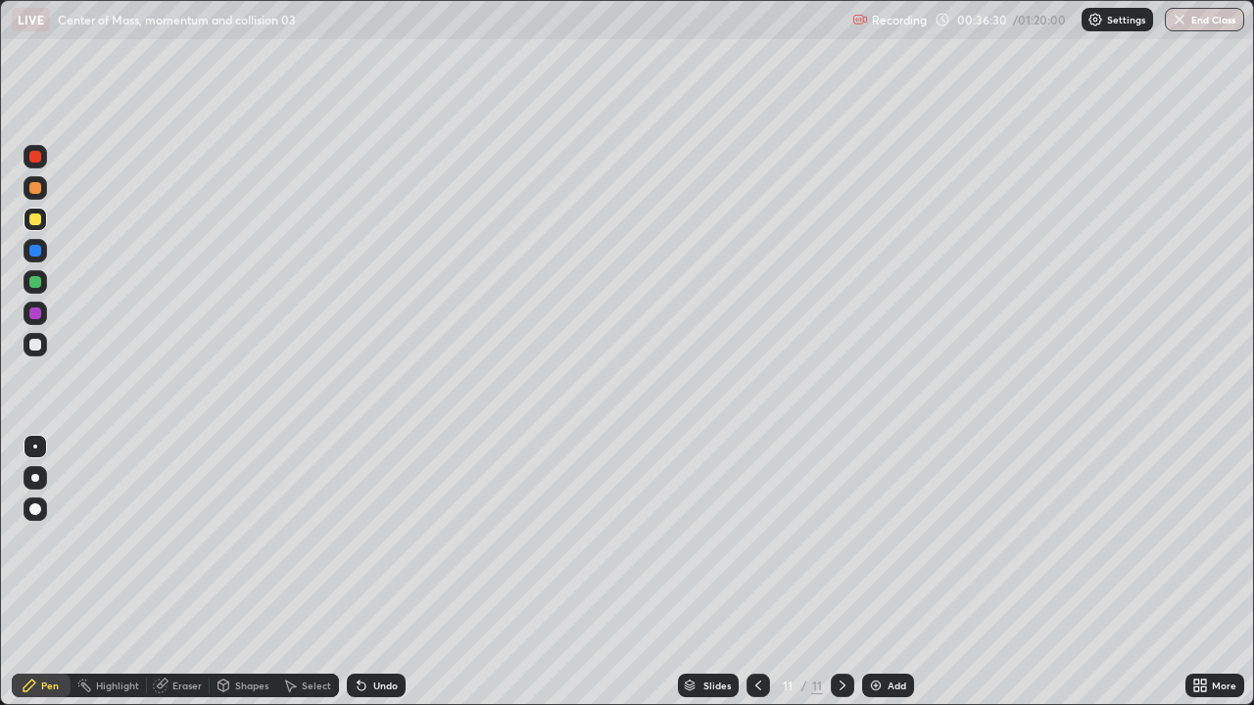
click at [391, 572] on div "Undo" at bounding box center [376, 686] width 59 height 24
click at [392, 572] on div "Undo" at bounding box center [385, 686] width 24 height 10
click at [395, 572] on div "Undo" at bounding box center [385, 686] width 24 height 10
click at [397, 572] on div "Undo" at bounding box center [376, 686] width 59 height 24
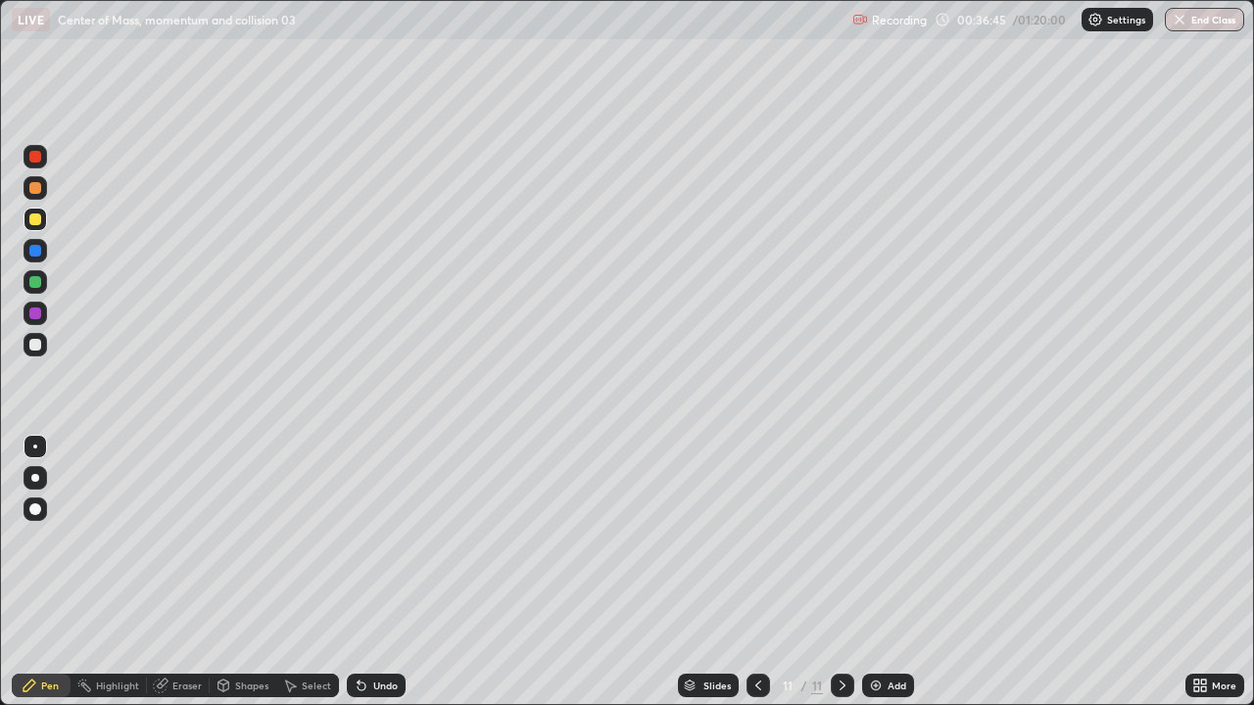
click at [761, 572] on div at bounding box center [759, 686] width 24 height 24
click at [839, 572] on div at bounding box center [843, 686] width 24 height 24
click at [840, 572] on icon at bounding box center [843, 686] width 16 height 16
click at [756, 572] on icon at bounding box center [758, 686] width 16 height 16
click at [840, 572] on icon at bounding box center [843, 686] width 16 height 16
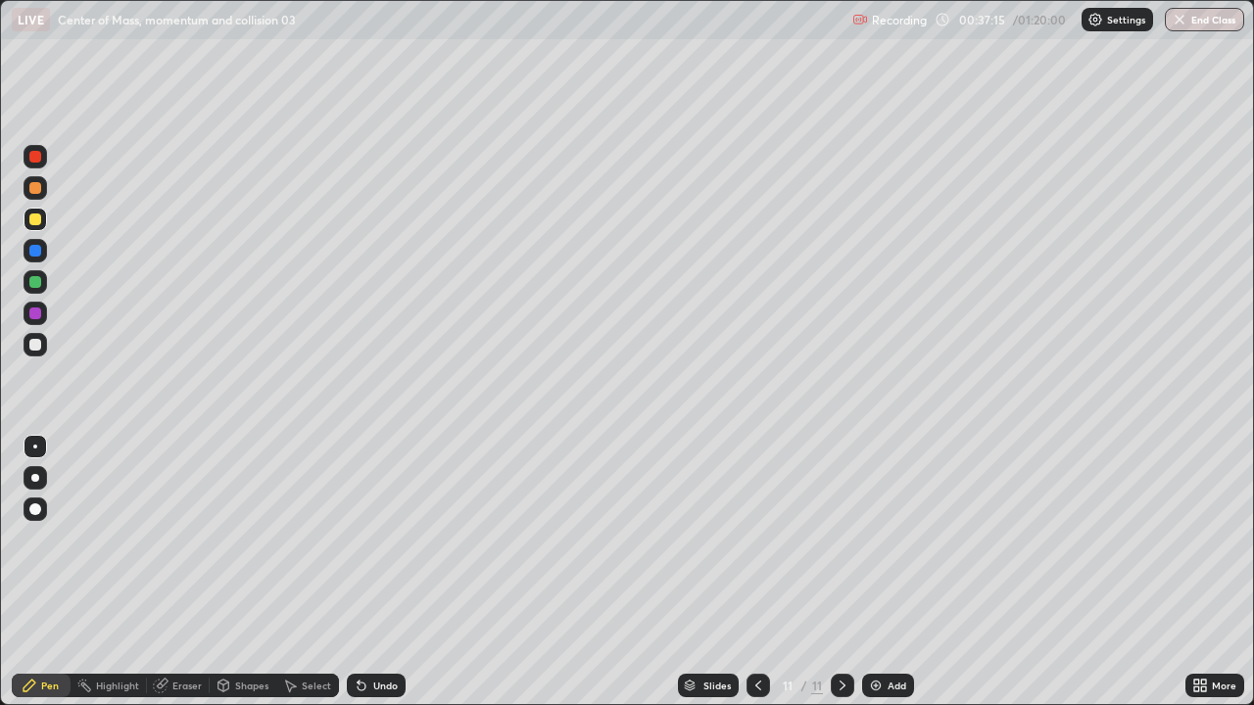
click at [764, 572] on div at bounding box center [759, 686] width 24 height 24
click at [841, 572] on icon at bounding box center [843, 686] width 16 height 16
click at [755, 572] on icon at bounding box center [758, 686] width 6 height 10
click at [840, 572] on icon at bounding box center [843, 686] width 6 height 10
click at [755, 572] on icon at bounding box center [758, 686] width 16 height 16
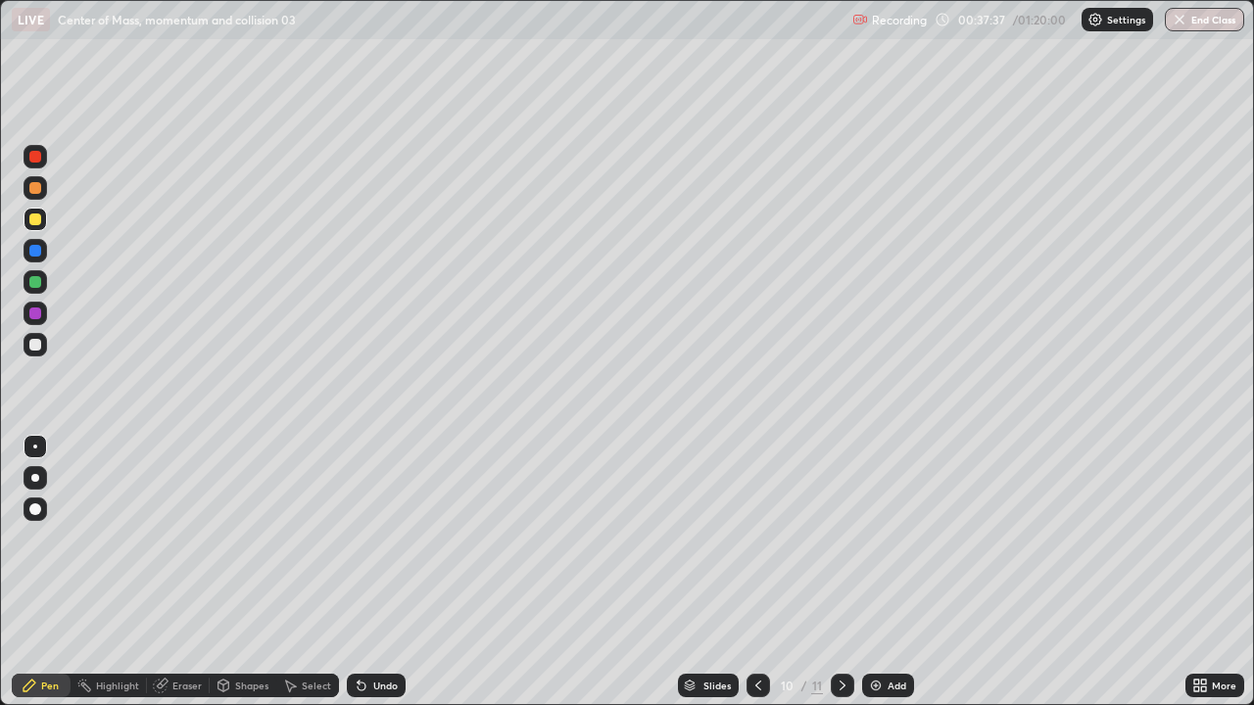
click at [758, 572] on icon at bounding box center [758, 686] width 6 height 10
click at [765, 572] on div at bounding box center [759, 686] width 24 height 24
click at [756, 572] on icon at bounding box center [758, 686] width 16 height 16
click at [764, 572] on div at bounding box center [759, 686] width 24 height 24
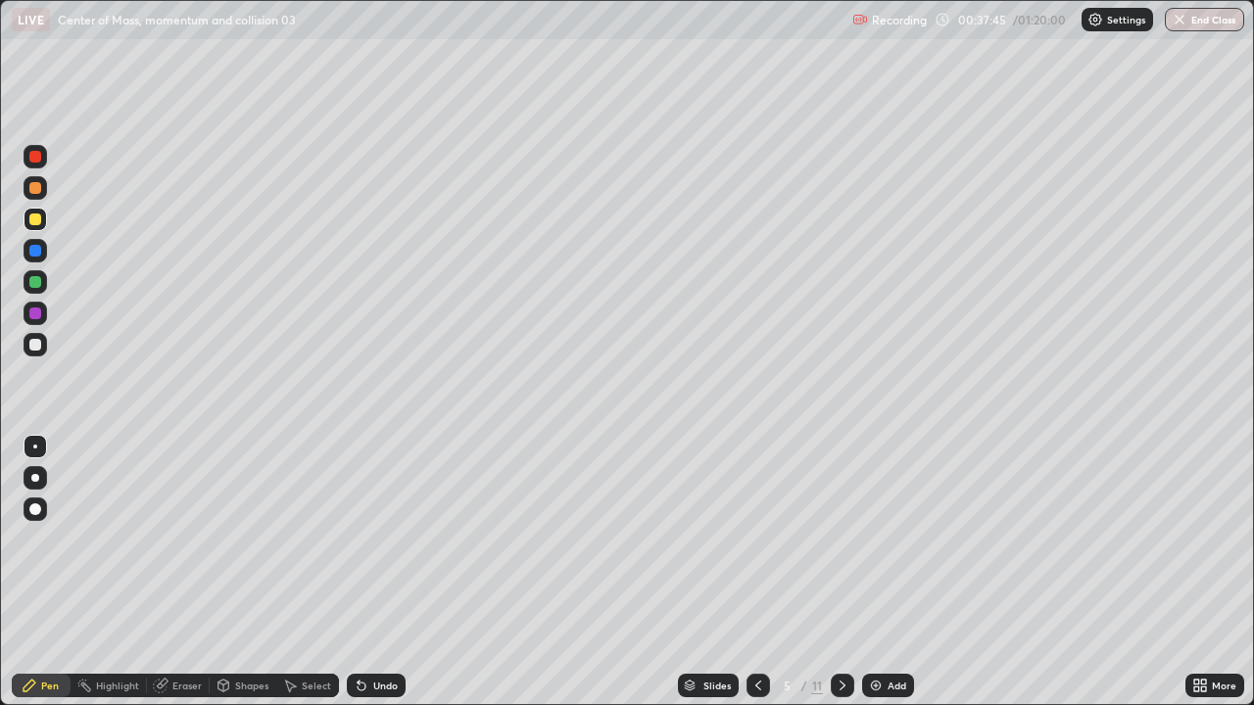
click at [838, 572] on div at bounding box center [843, 686] width 24 height 24
click at [841, 572] on icon at bounding box center [843, 686] width 16 height 16
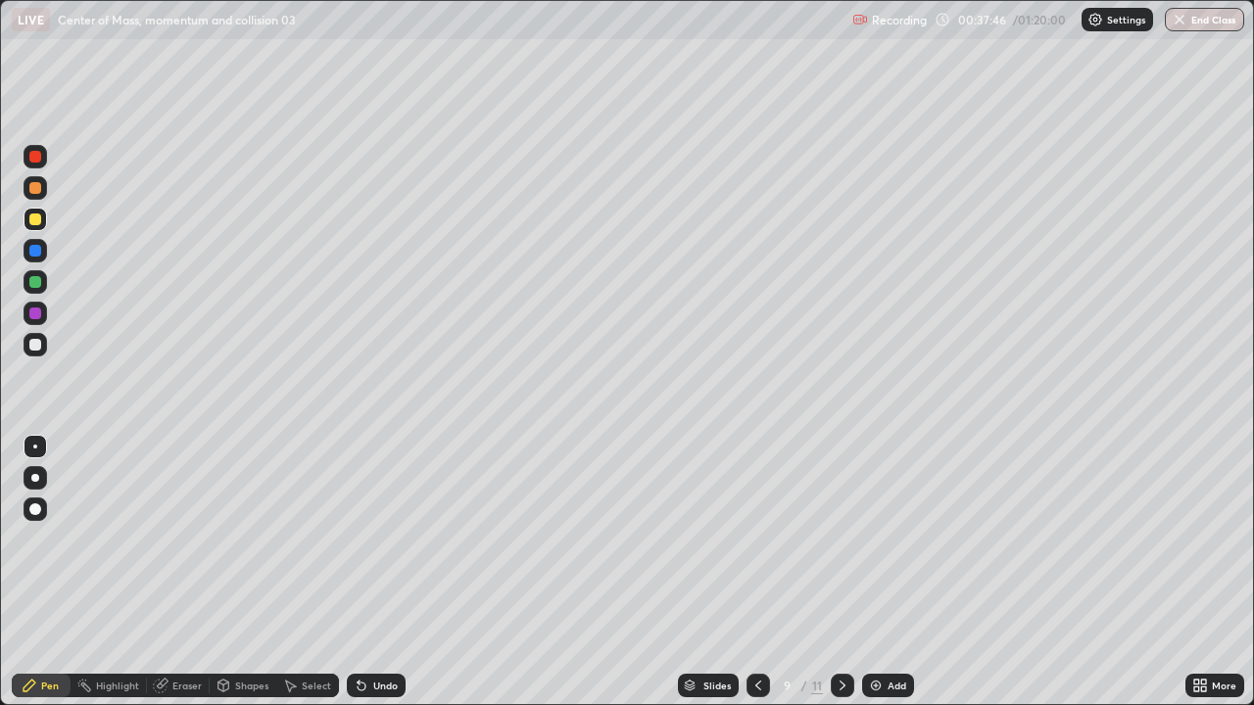
click at [841, 572] on icon at bounding box center [843, 686] width 16 height 16
click at [756, 572] on div at bounding box center [759, 686] width 24 height 24
click at [843, 572] on icon at bounding box center [843, 686] width 16 height 16
click at [755, 572] on icon at bounding box center [758, 686] width 16 height 16
click at [761, 572] on icon at bounding box center [758, 686] width 16 height 16
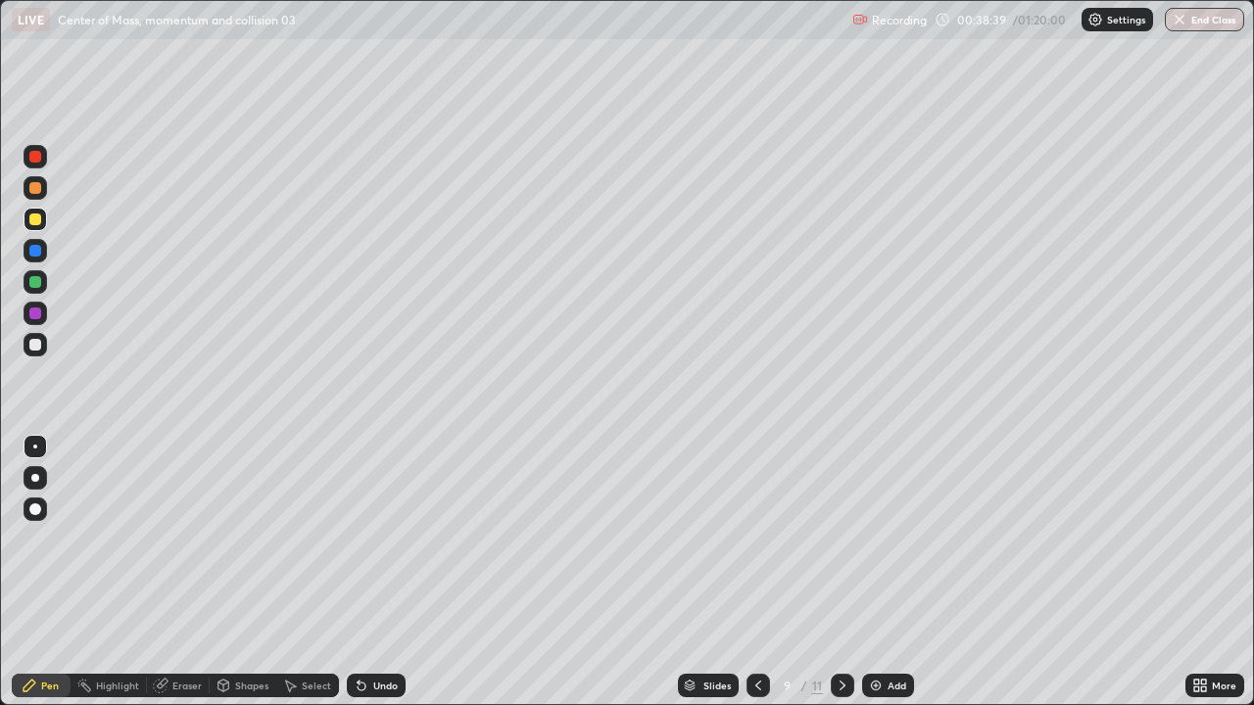
click at [843, 572] on icon at bounding box center [843, 686] width 6 height 10
click at [841, 572] on icon at bounding box center [843, 686] width 16 height 16
click at [758, 572] on icon at bounding box center [758, 686] width 16 height 16
click at [841, 572] on icon at bounding box center [843, 686] width 16 height 16
click at [756, 572] on icon at bounding box center [758, 686] width 16 height 16
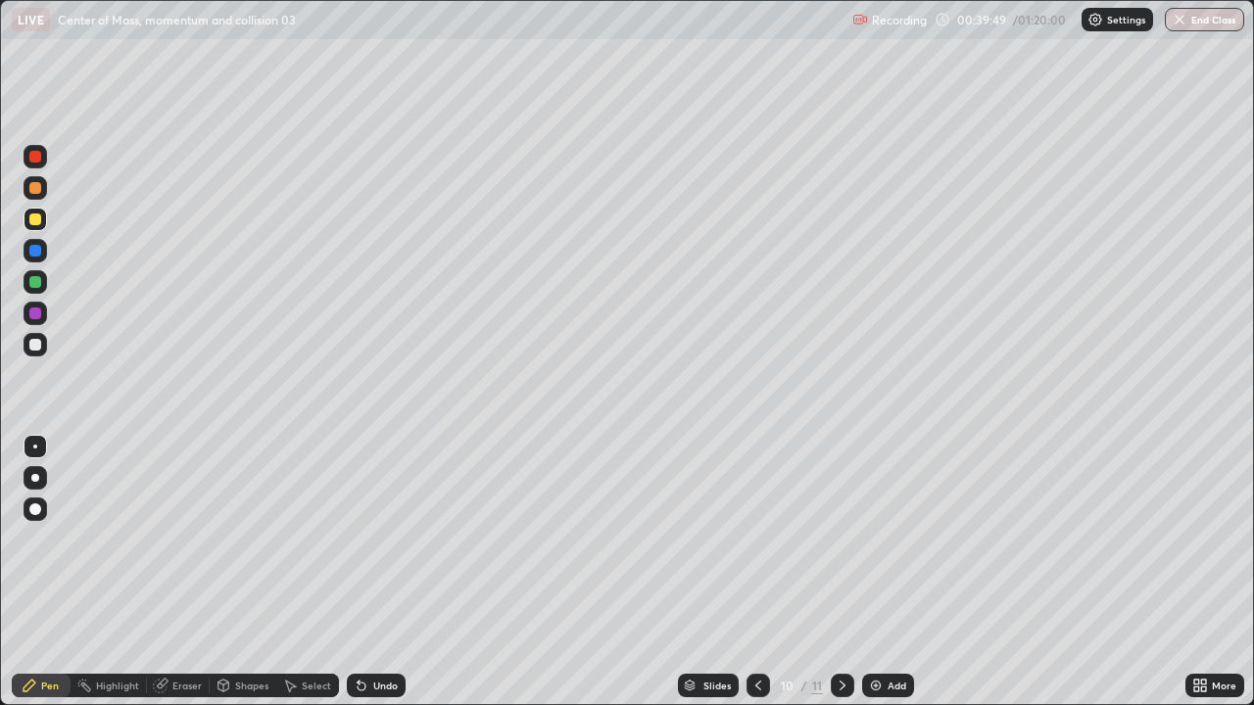
click at [841, 572] on icon at bounding box center [843, 686] width 16 height 16
click at [367, 572] on div "Undo" at bounding box center [376, 686] width 59 height 24
click at [374, 572] on div "Undo" at bounding box center [385, 686] width 24 height 10
click at [380, 572] on div "Undo" at bounding box center [385, 686] width 24 height 10
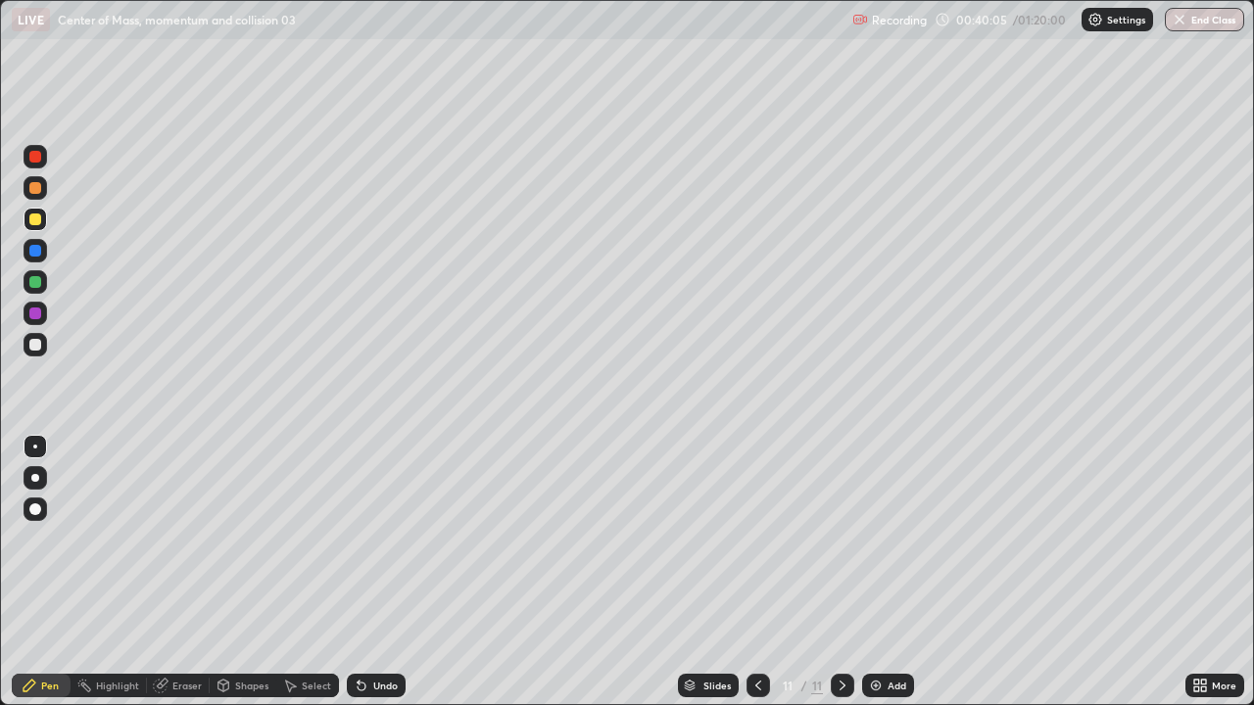
click at [380, 572] on div "Undo" at bounding box center [385, 686] width 24 height 10
click at [385, 572] on div "Undo" at bounding box center [385, 686] width 24 height 10
click at [381, 572] on div "Undo" at bounding box center [385, 686] width 24 height 10
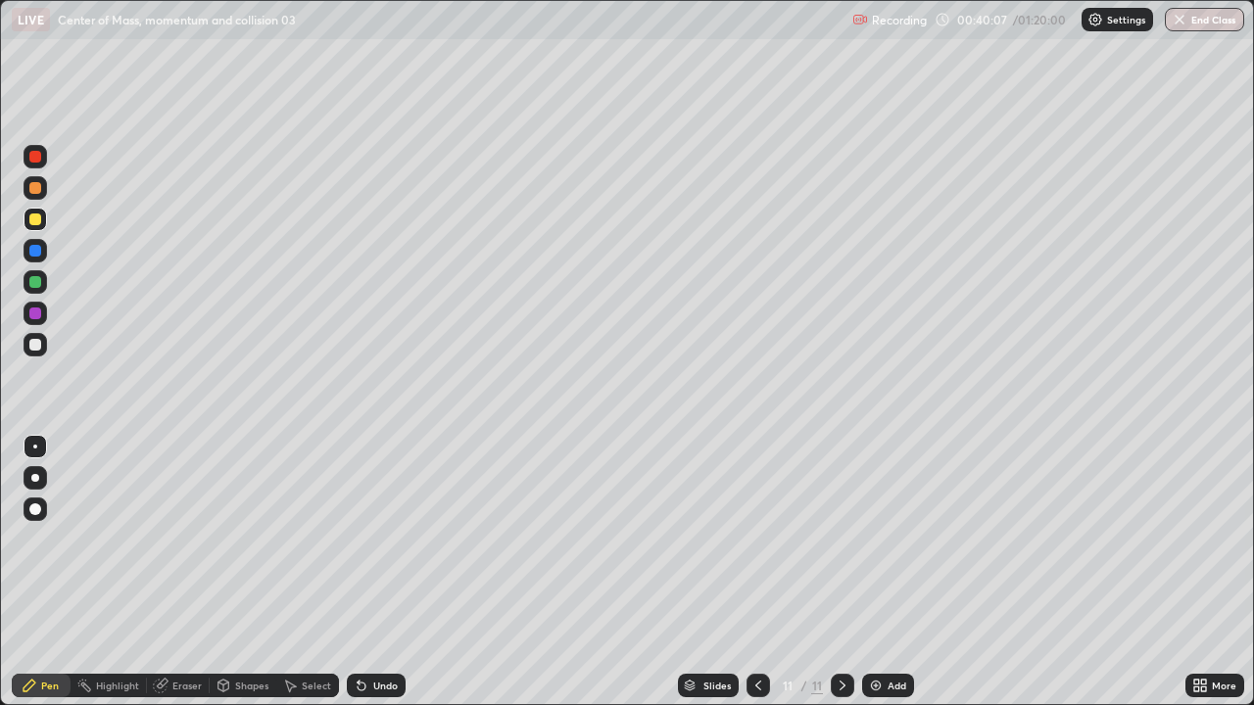
click at [386, 572] on div "Undo" at bounding box center [376, 686] width 59 height 24
click at [395, 572] on div "Undo" at bounding box center [376, 686] width 59 height 24
click at [385, 572] on div "Undo" at bounding box center [376, 686] width 59 height 24
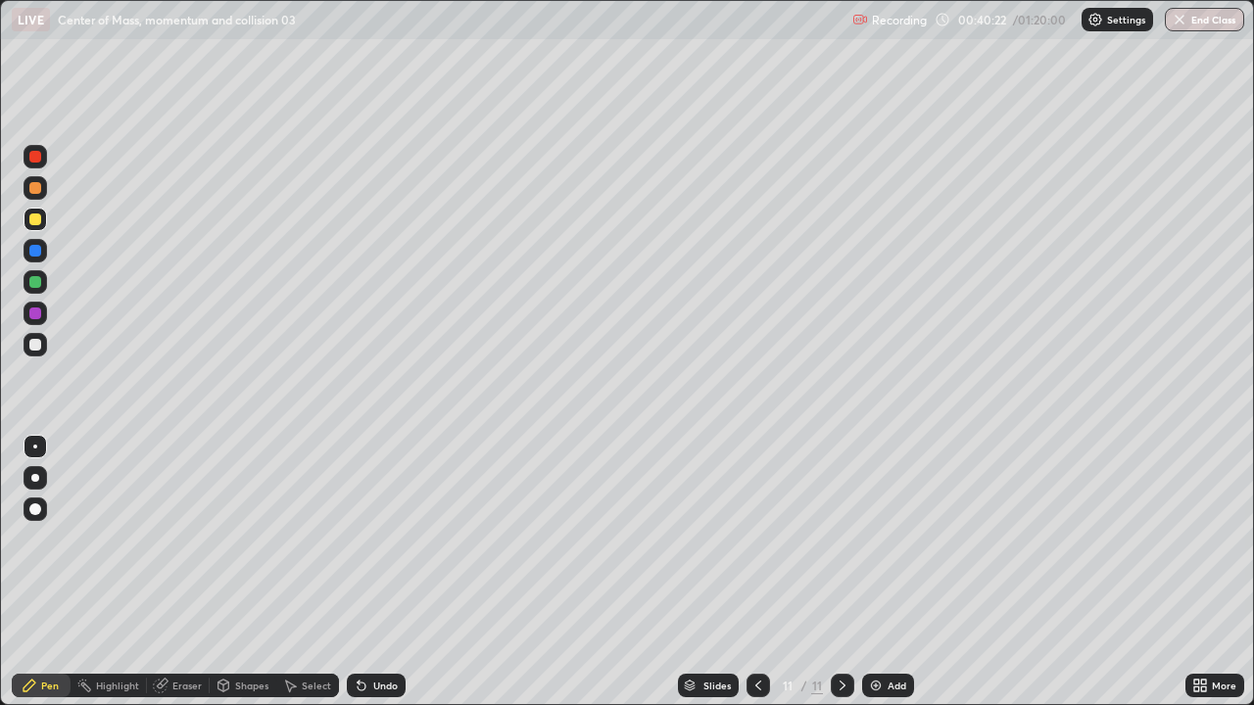
click at [387, 572] on div "Undo" at bounding box center [385, 686] width 24 height 10
click at [889, 572] on div "Add" at bounding box center [897, 686] width 19 height 10
click at [358, 572] on icon at bounding box center [359, 682] width 2 height 2
click at [368, 572] on div "Undo" at bounding box center [376, 686] width 59 height 24
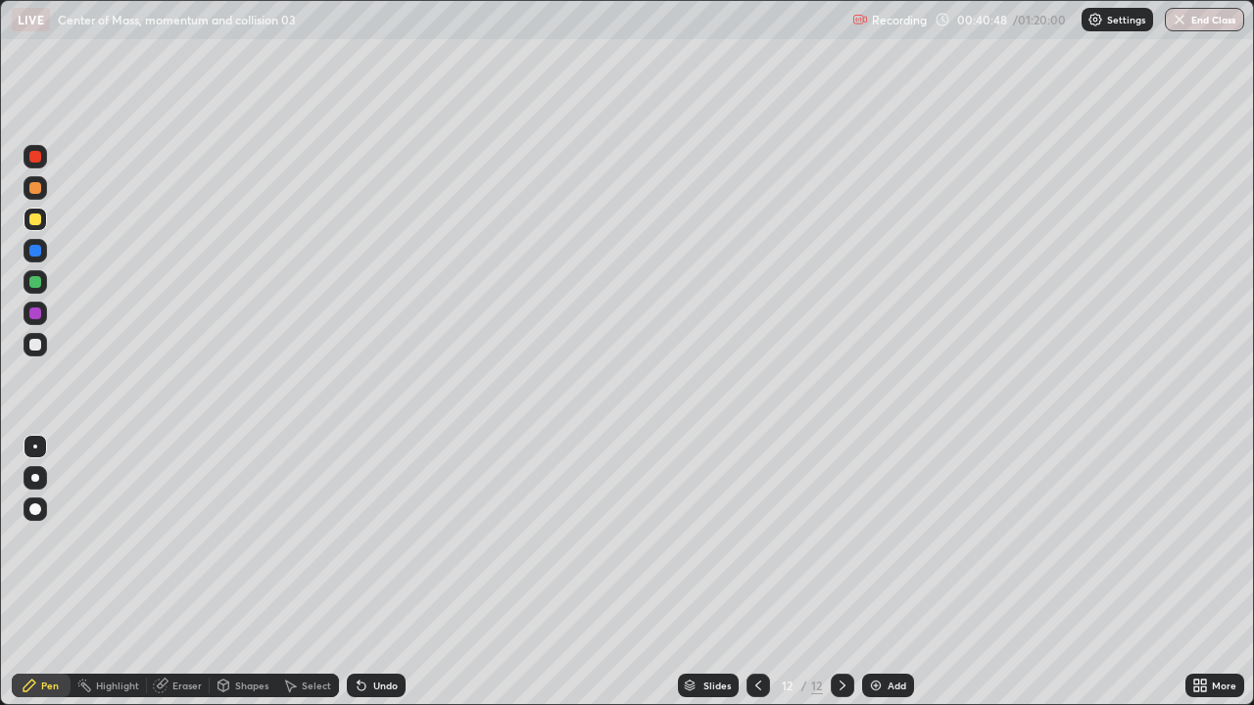
click at [756, 572] on icon at bounding box center [758, 686] width 16 height 16
click at [842, 572] on icon at bounding box center [843, 686] width 16 height 16
click at [755, 572] on icon at bounding box center [758, 686] width 16 height 16
click at [843, 572] on icon at bounding box center [843, 686] width 16 height 16
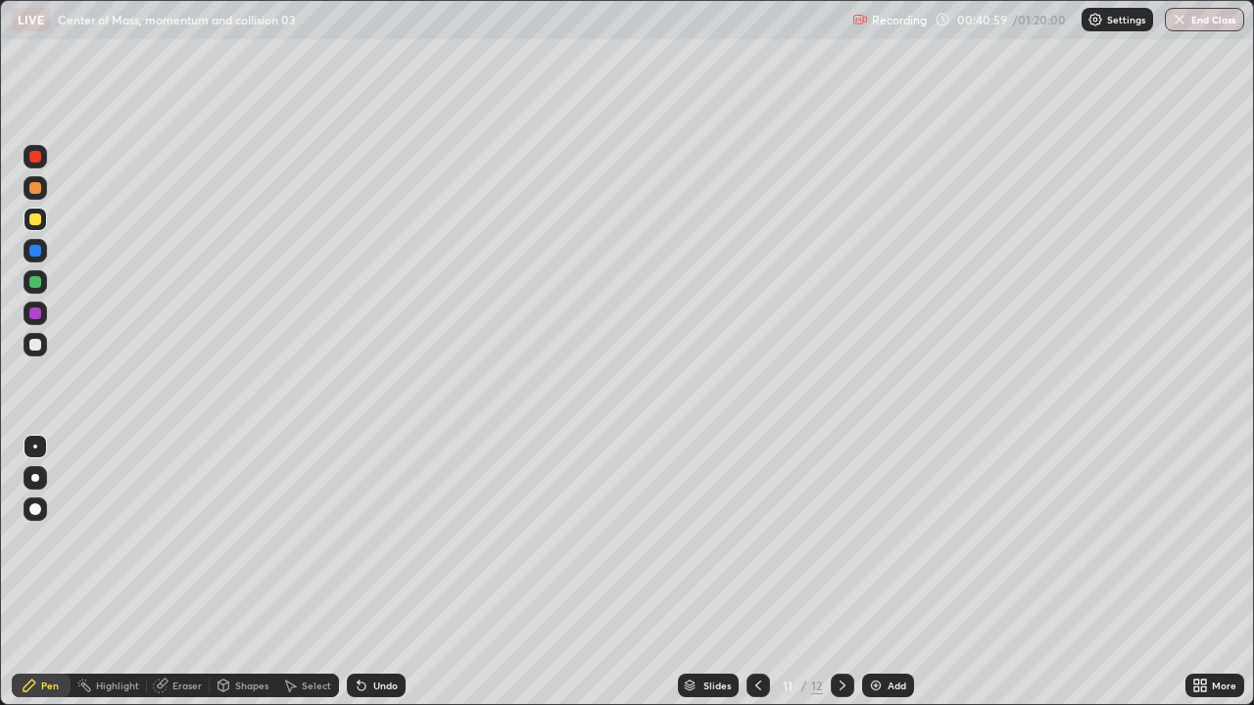
click at [842, 572] on icon at bounding box center [843, 686] width 16 height 16
click at [377, 572] on div "Undo" at bounding box center [385, 686] width 24 height 10
click at [763, 572] on div at bounding box center [759, 686] width 24 height 24
click at [841, 572] on icon at bounding box center [843, 686] width 16 height 16
click at [755, 572] on div at bounding box center [759, 686] width 24 height 24
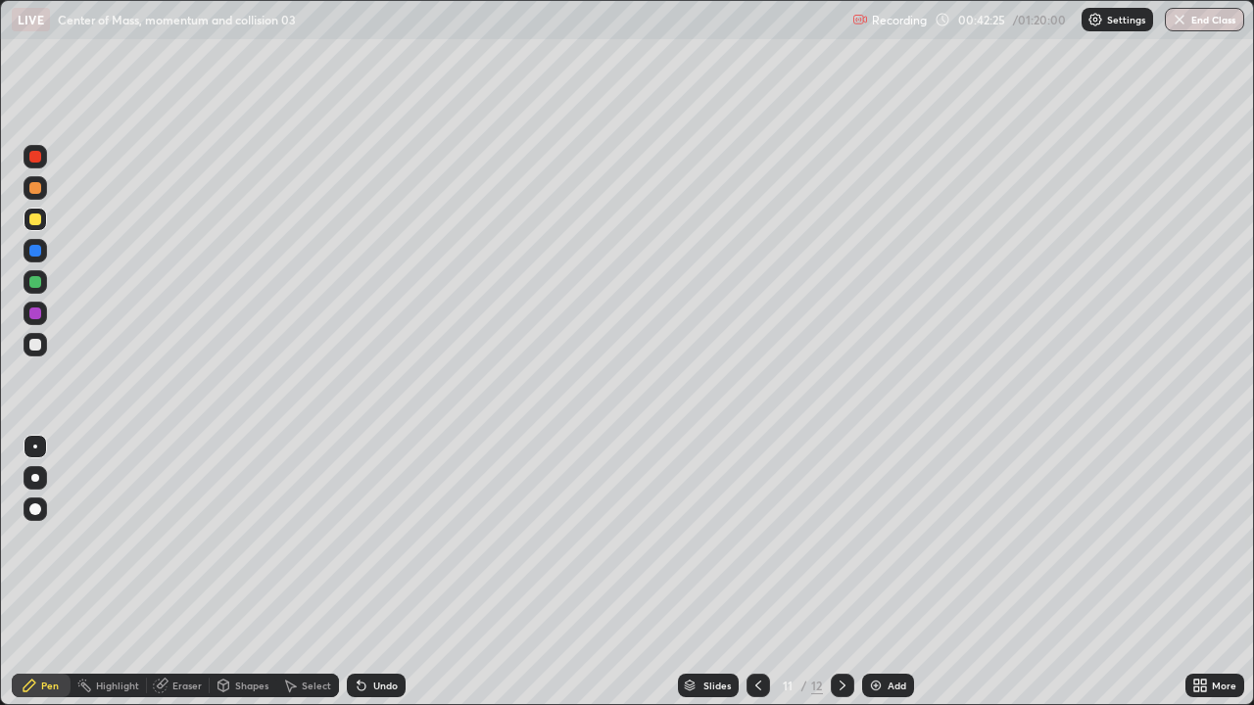
click at [756, 572] on icon at bounding box center [758, 686] width 16 height 16
click at [832, 572] on div at bounding box center [843, 686] width 24 height 24
click at [840, 572] on div at bounding box center [843, 686] width 24 height 24
click at [359, 572] on icon at bounding box center [362, 687] width 8 height 8
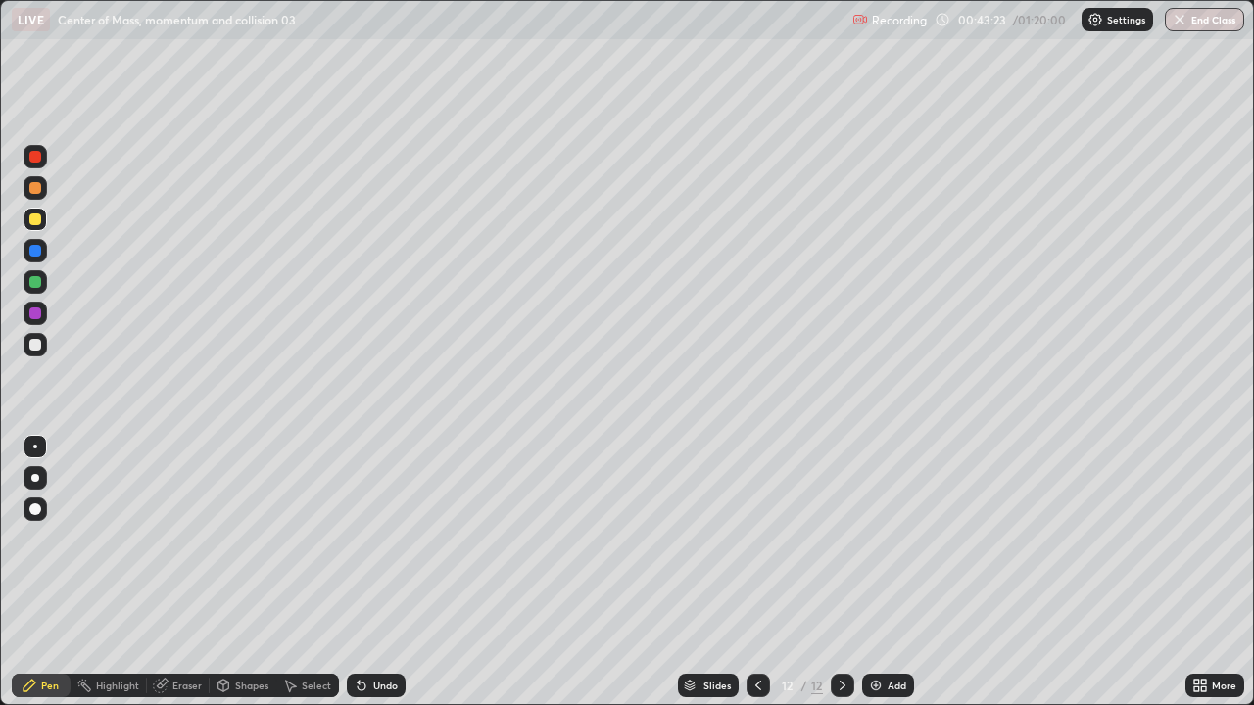
click at [756, 572] on icon at bounding box center [758, 686] width 16 height 16
click at [758, 572] on icon at bounding box center [758, 686] width 16 height 16
click at [764, 572] on div at bounding box center [759, 686] width 24 height 24
click at [765, 572] on div at bounding box center [759, 686] width 24 height 24
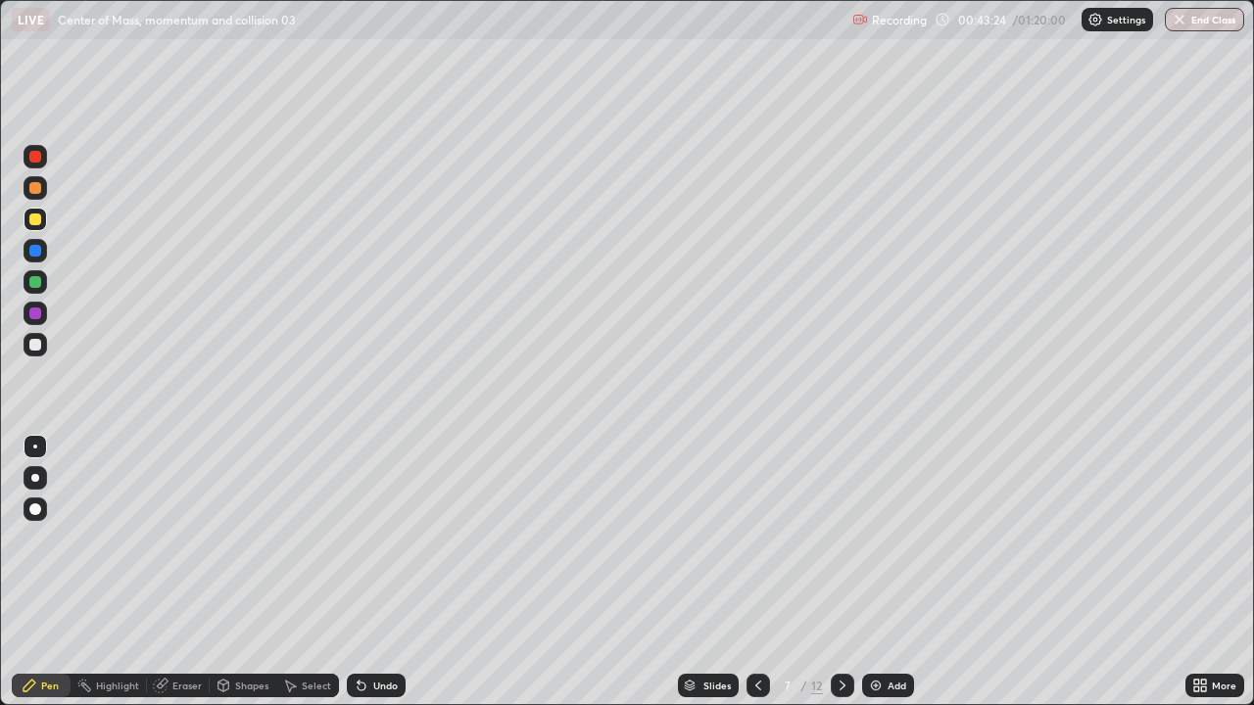
click at [762, 572] on div at bounding box center [759, 685] width 24 height 39
click at [766, 572] on div at bounding box center [759, 685] width 24 height 39
click at [843, 572] on icon at bounding box center [843, 686] width 16 height 16
click at [844, 572] on icon at bounding box center [843, 686] width 16 height 16
click at [838, 572] on icon at bounding box center [843, 686] width 16 height 16
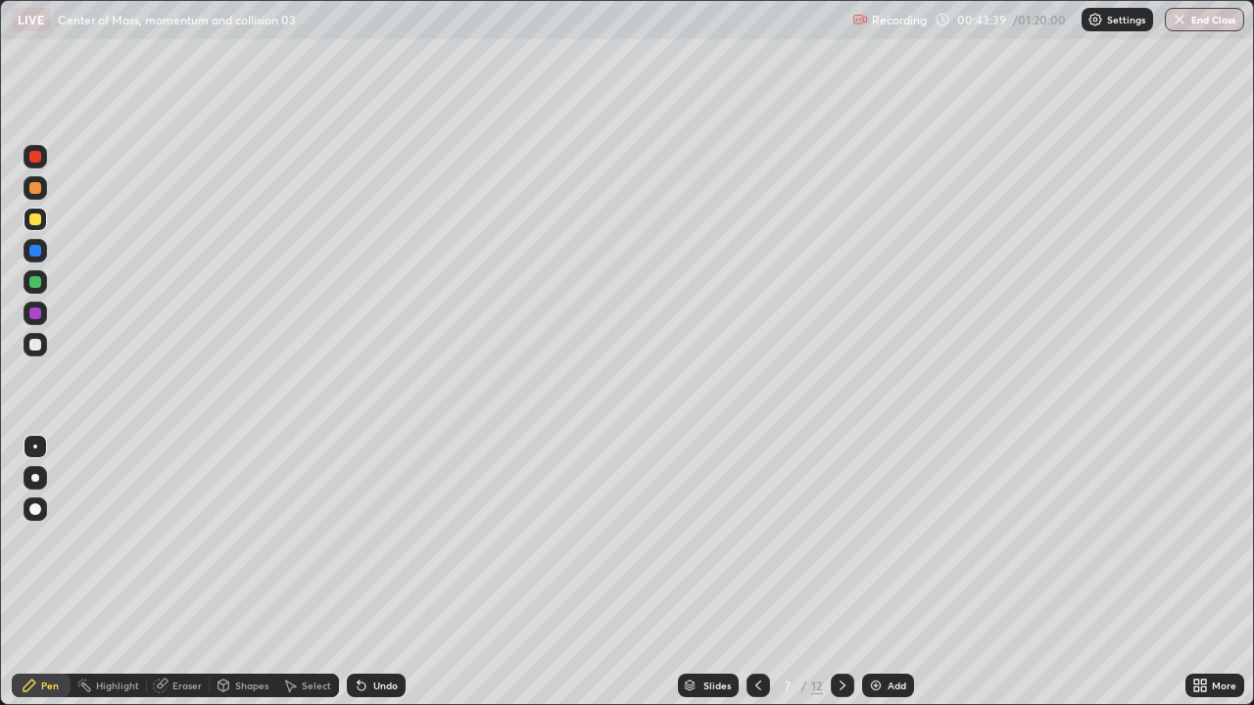
click at [841, 572] on icon at bounding box center [843, 686] width 16 height 16
click at [838, 572] on icon at bounding box center [843, 686] width 16 height 16
click at [843, 572] on icon at bounding box center [843, 686] width 16 height 16
click at [892, 572] on div "Add" at bounding box center [897, 686] width 19 height 10
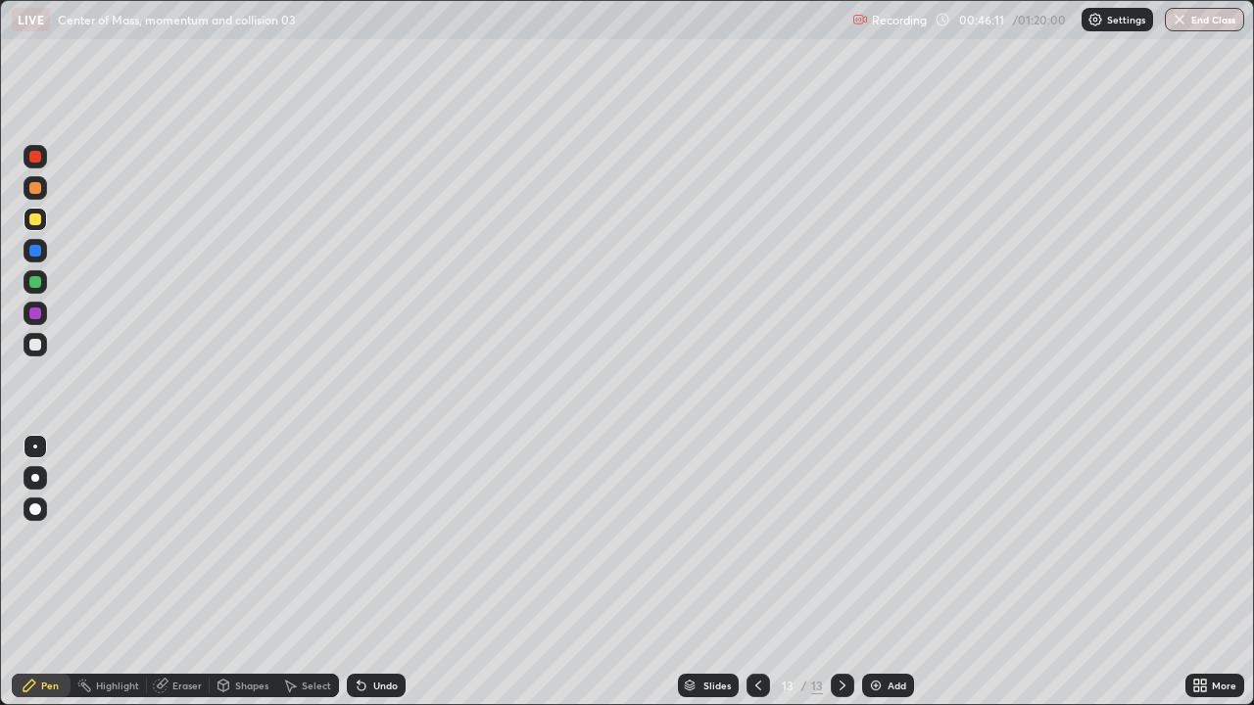
click at [43, 350] on div at bounding box center [36, 345] width 24 height 24
click at [388, 572] on div "Undo" at bounding box center [385, 686] width 24 height 10
click at [383, 572] on div "Undo" at bounding box center [385, 686] width 24 height 10
click at [377, 572] on div "Undo" at bounding box center [385, 686] width 24 height 10
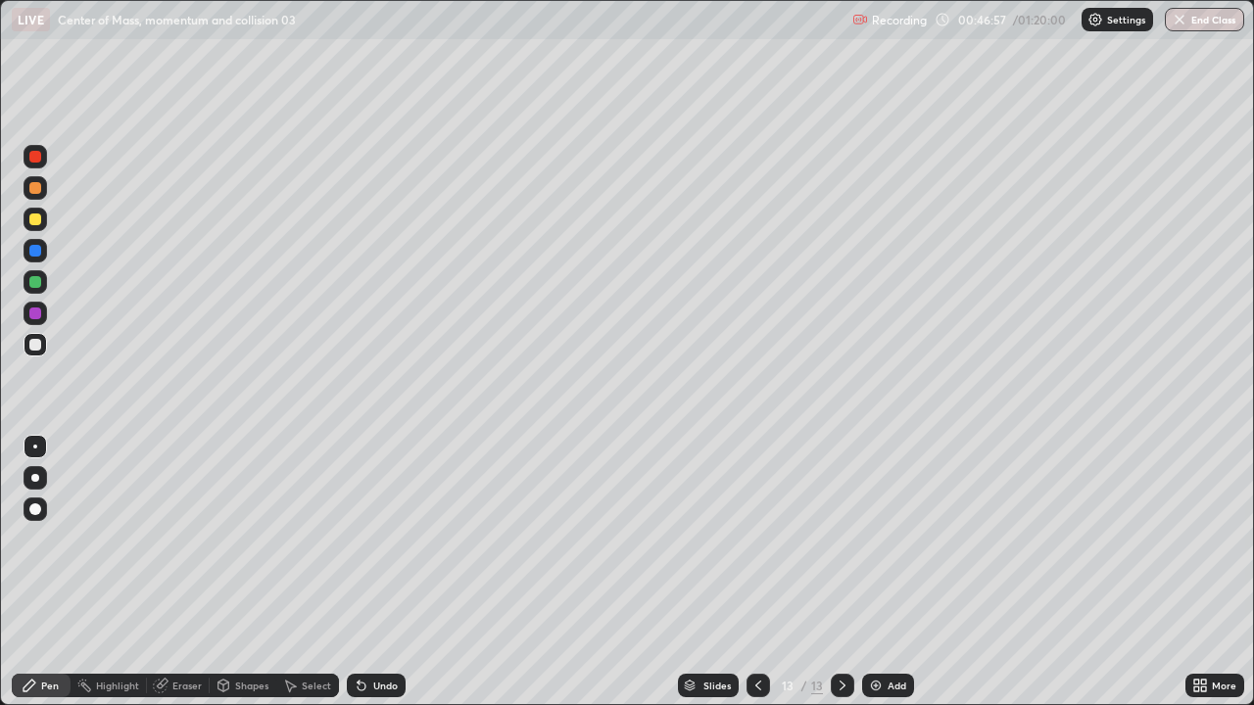
click at [377, 572] on div "Undo" at bounding box center [385, 686] width 24 height 10
click at [24, 219] on div at bounding box center [36, 220] width 24 height 24
click at [36, 345] on div at bounding box center [35, 345] width 12 height 12
click at [371, 572] on div "Undo" at bounding box center [376, 686] width 59 height 24
click at [36, 219] on div at bounding box center [35, 220] width 12 height 12
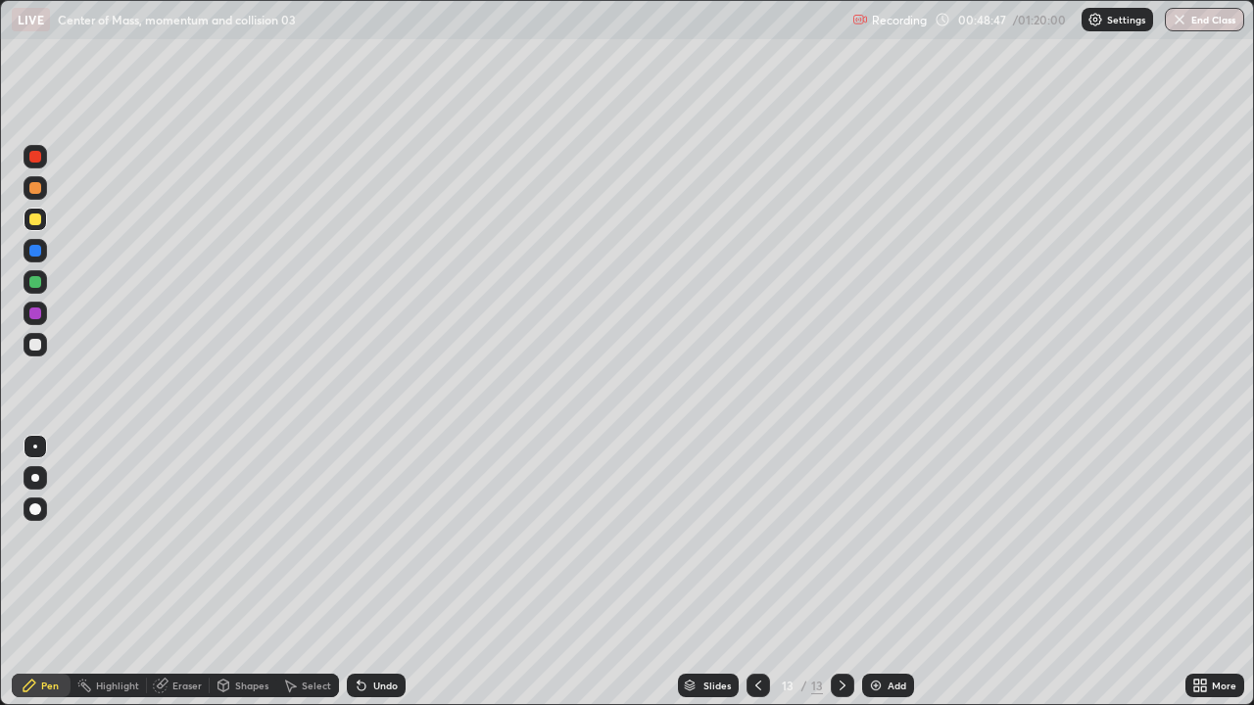
click at [37, 348] on div at bounding box center [35, 345] width 12 height 12
click at [371, 572] on div "Undo" at bounding box center [376, 686] width 59 height 24
click at [375, 572] on div "Undo" at bounding box center [385, 686] width 24 height 10
click at [377, 572] on div "Undo" at bounding box center [376, 686] width 59 height 24
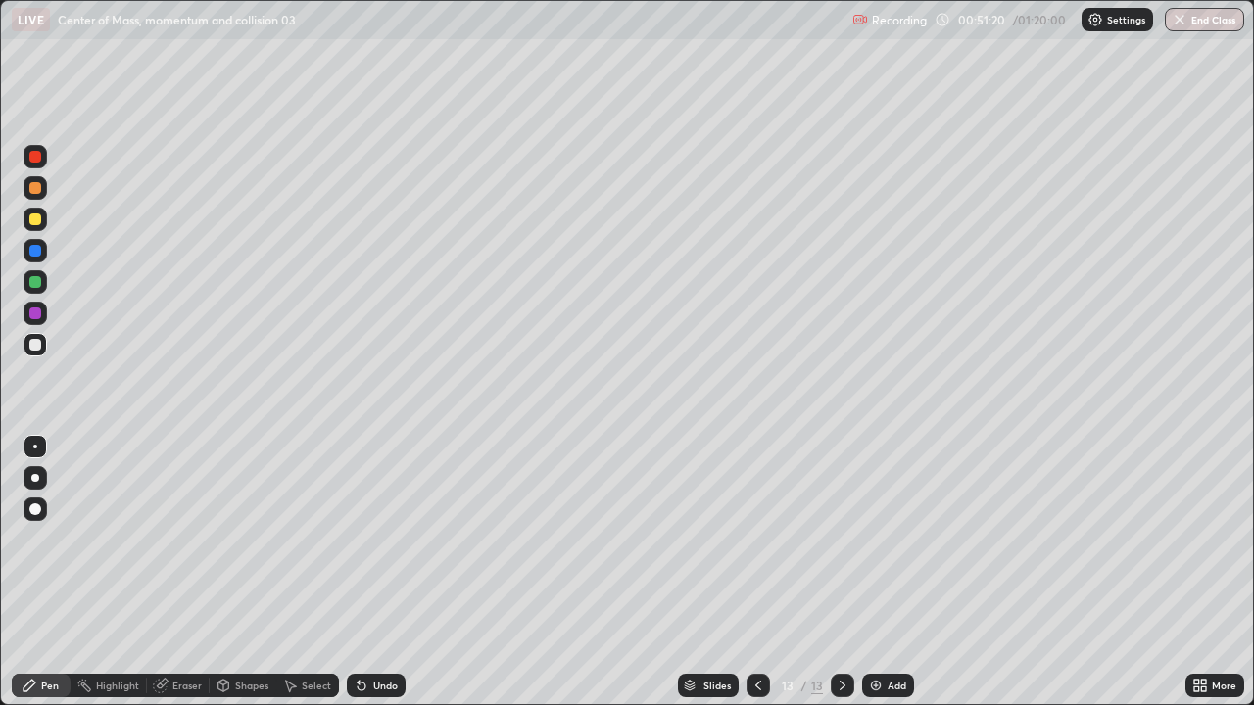
click at [377, 572] on div "Undo" at bounding box center [376, 686] width 59 height 24
click at [383, 572] on div "Undo" at bounding box center [385, 686] width 24 height 10
click at [386, 572] on div "Undo" at bounding box center [385, 686] width 24 height 10
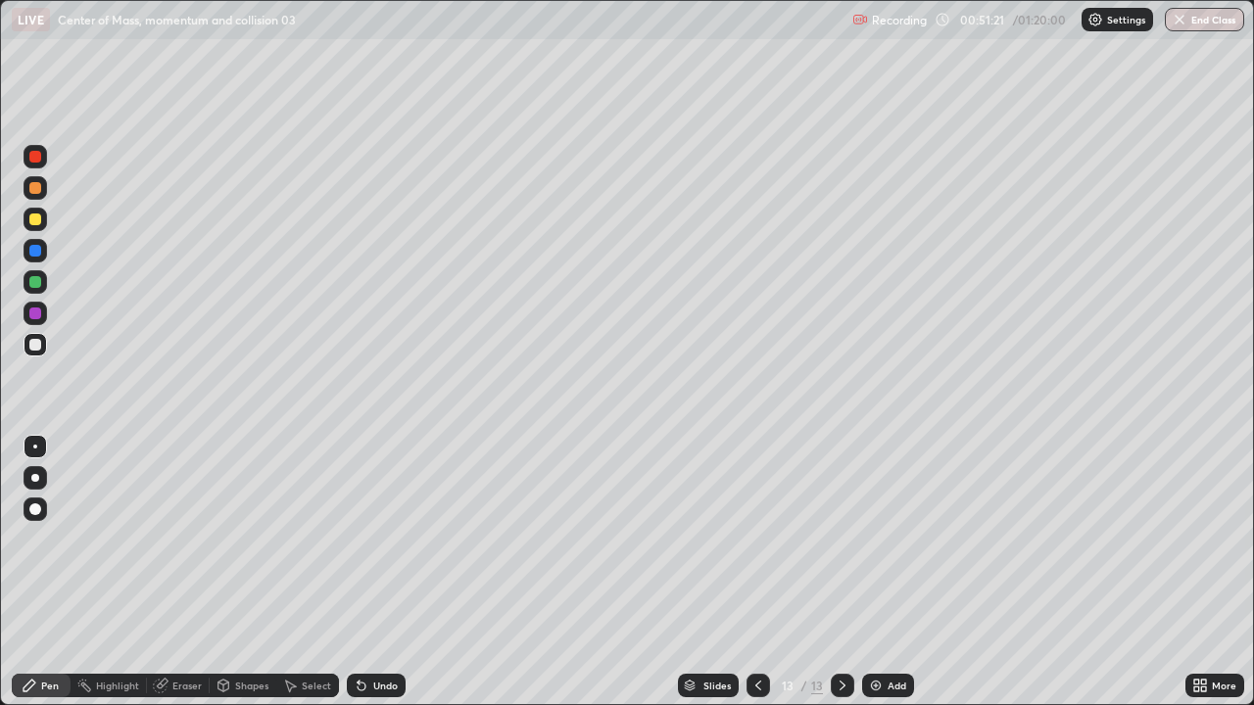
click at [386, 572] on div "Undo" at bounding box center [385, 686] width 24 height 10
click at [392, 572] on div "Undo" at bounding box center [385, 686] width 24 height 10
click at [397, 572] on div "Undo" at bounding box center [376, 686] width 59 height 24
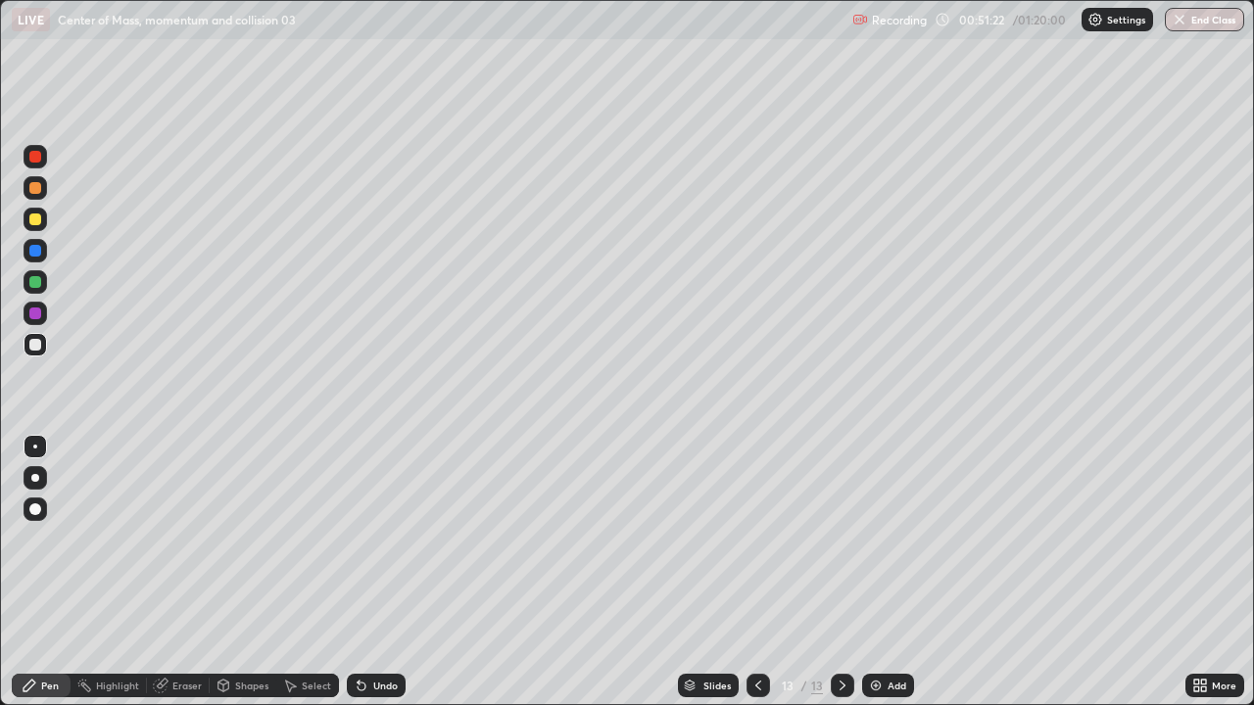
click at [391, 572] on div "Undo" at bounding box center [385, 686] width 24 height 10
click at [398, 572] on div "Undo" at bounding box center [376, 686] width 59 height 24
click at [395, 572] on div "Undo" at bounding box center [376, 686] width 59 height 24
click at [367, 572] on div "Undo" at bounding box center [376, 686] width 59 height 24
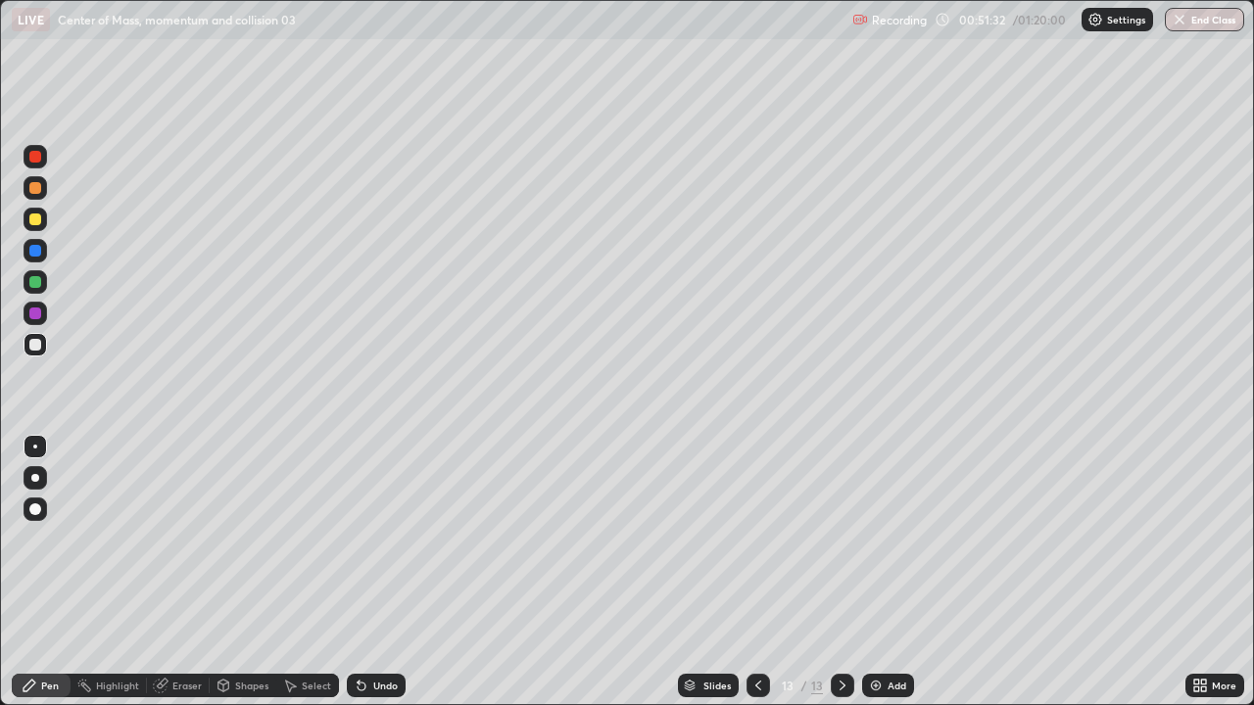
click at [375, 572] on div "Undo" at bounding box center [385, 686] width 24 height 10
click at [389, 572] on div "Undo" at bounding box center [376, 686] width 59 height 24
click at [36, 220] on div at bounding box center [35, 220] width 12 height 12
click at [46, 353] on div at bounding box center [36, 344] width 24 height 31
click at [41, 228] on div at bounding box center [36, 220] width 24 height 24
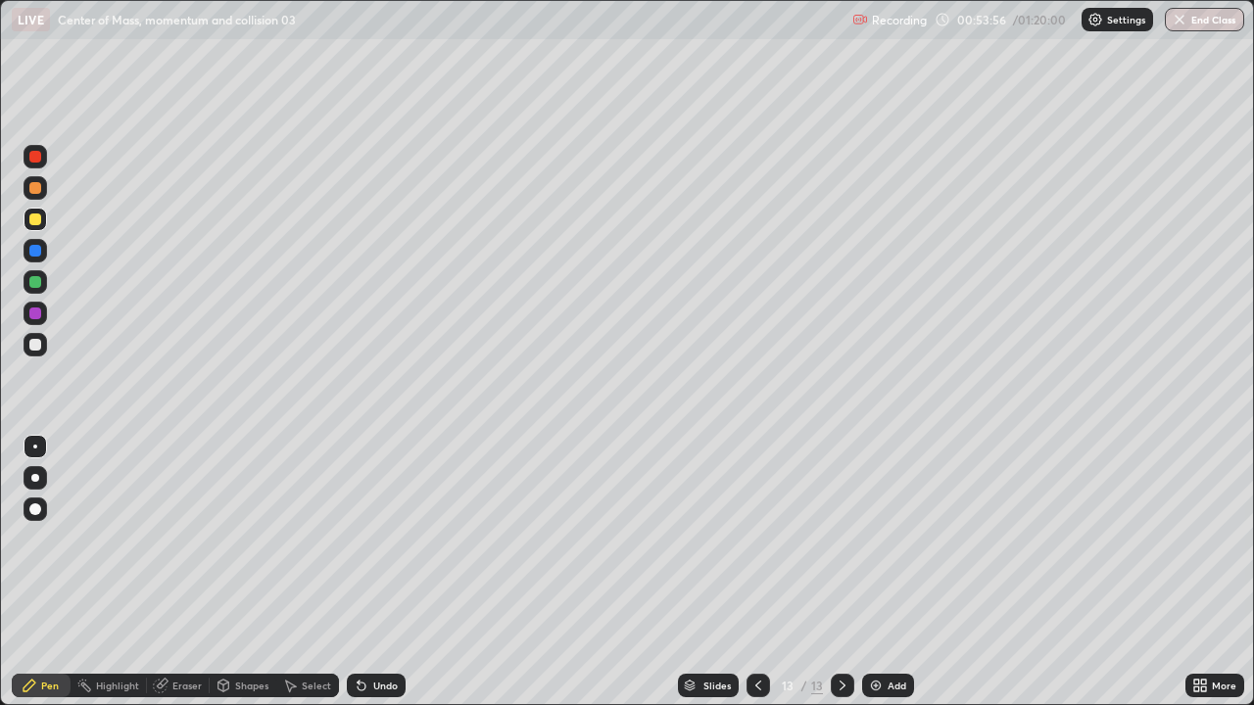
click at [41, 353] on div at bounding box center [36, 345] width 24 height 24
click at [880, 572] on img at bounding box center [876, 686] width 16 height 16
click at [750, 572] on icon at bounding box center [758, 686] width 16 height 16
click at [841, 572] on icon at bounding box center [843, 686] width 16 height 16
click at [395, 572] on div "Undo" at bounding box center [376, 686] width 59 height 24
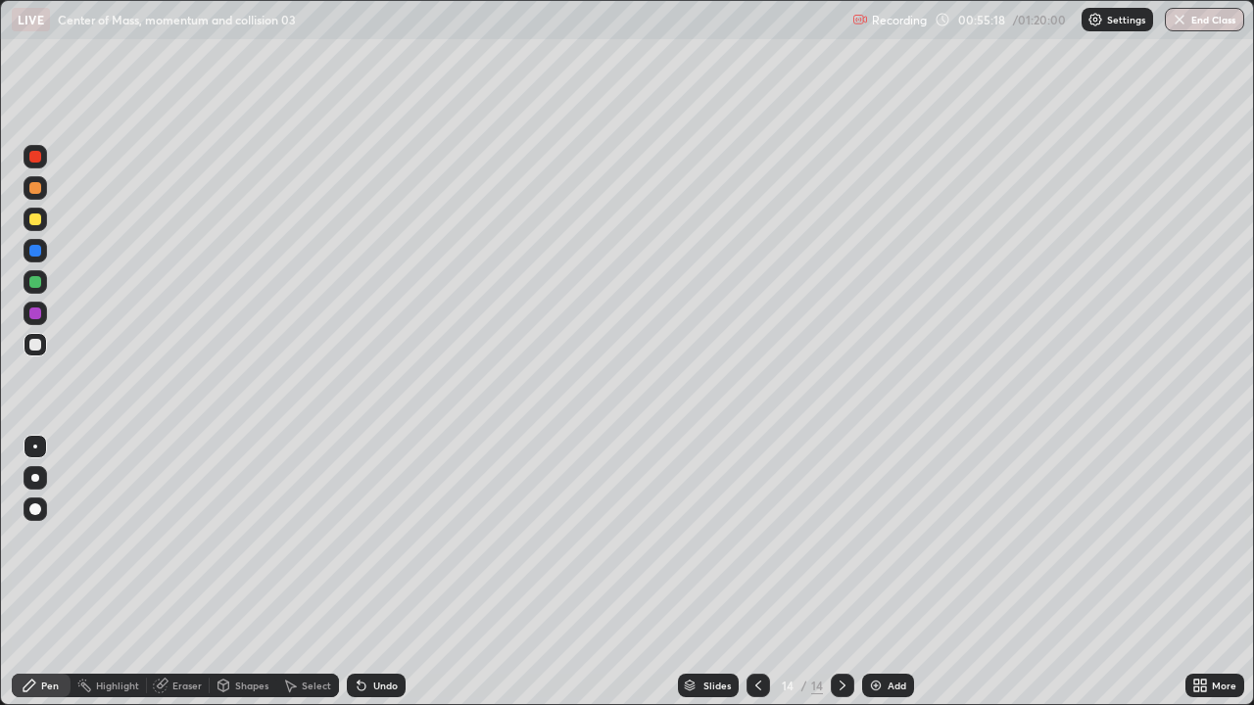
click at [383, 572] on div "Undo" at bounding box center [376, 686] width 59 height 24
click at [368, 572] on div "Undo" at bounding box center [376, 686] width 59 height 24
click at [357, 572] on div "Undo" at bounding box center [376, 686] width 59 height 24
click at [376, 572] on div "Undo" at bounding box center [376, 686] width 59 height 24
click at [37, 221] on div at bounding box center [35, 220] width 12 height 12
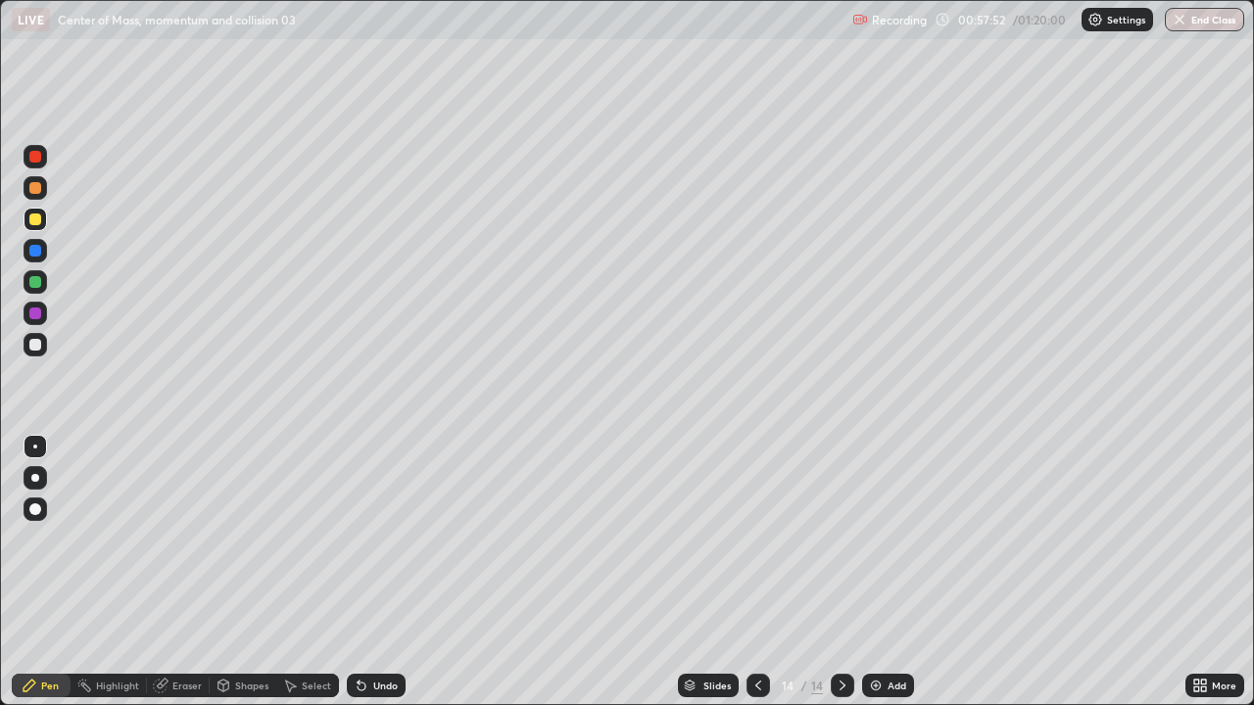
click at [756, 572] on icon at bounding box center [758, 686] width 16 height 16
click at [840, 572] on icon at bounding box center [843, 686] width 16 height 16
click at [756, 572] on icon at bounding box center [758, 686] width 16 height 16
click at [841, 572] on icon at bounding box center [843, 686] width 16 height 16
click at [761, 572] on icon at bounding box center [758, 686] width 16 height 16
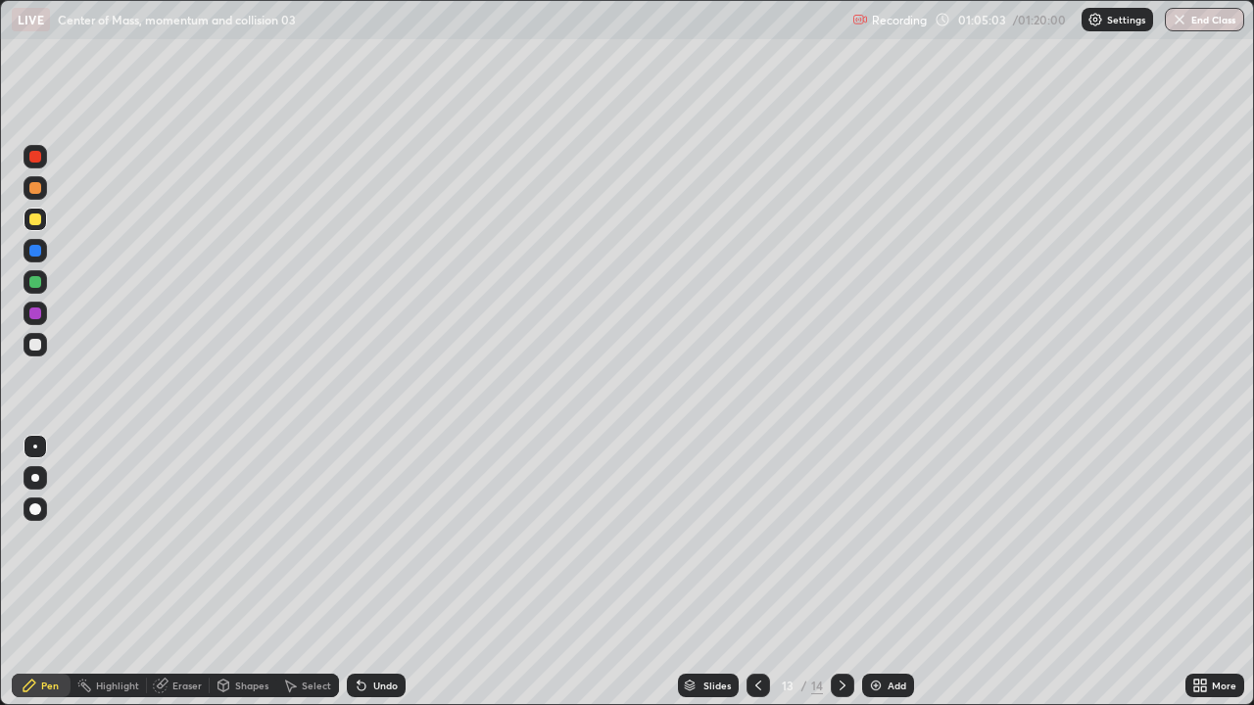
click at [754, 572] on div at bounding box center [759, 685] width 24 height 39
click at [766, 572] on div at bounding box center [759, 685] width 24 height 39
click at [755, 572] on icon at bounding box center [758, 686] width 6 height 10
click at [758, 572] on icon at bounding box center [758, 686] width 6 height 10
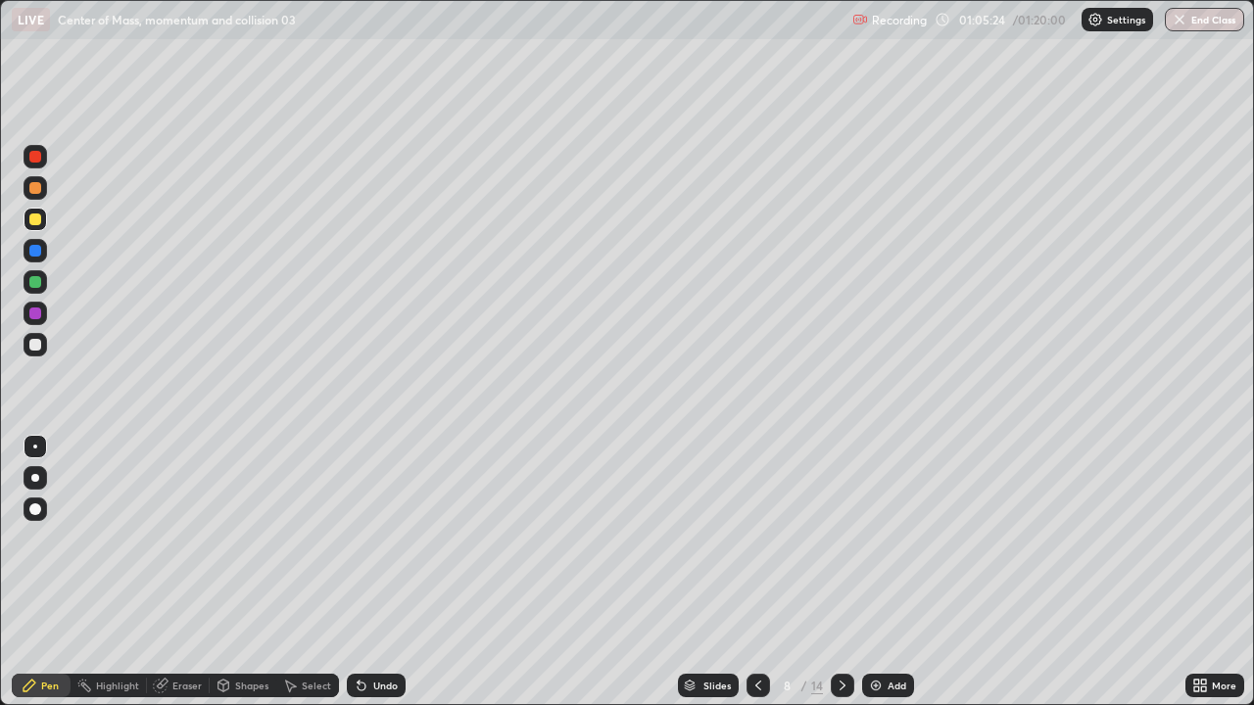
click at [841, 572] on icon at bounding box center [843, 686] width 16 height 16
click at [839, 572] on icon at bounding box center [843, 686] width 16 height 16
click at [838, 572] on icon at bounding box center [843, 686] width 16 height 16
click at [840, 572] on icon at bounding box center [843, 686] width 16 height 16
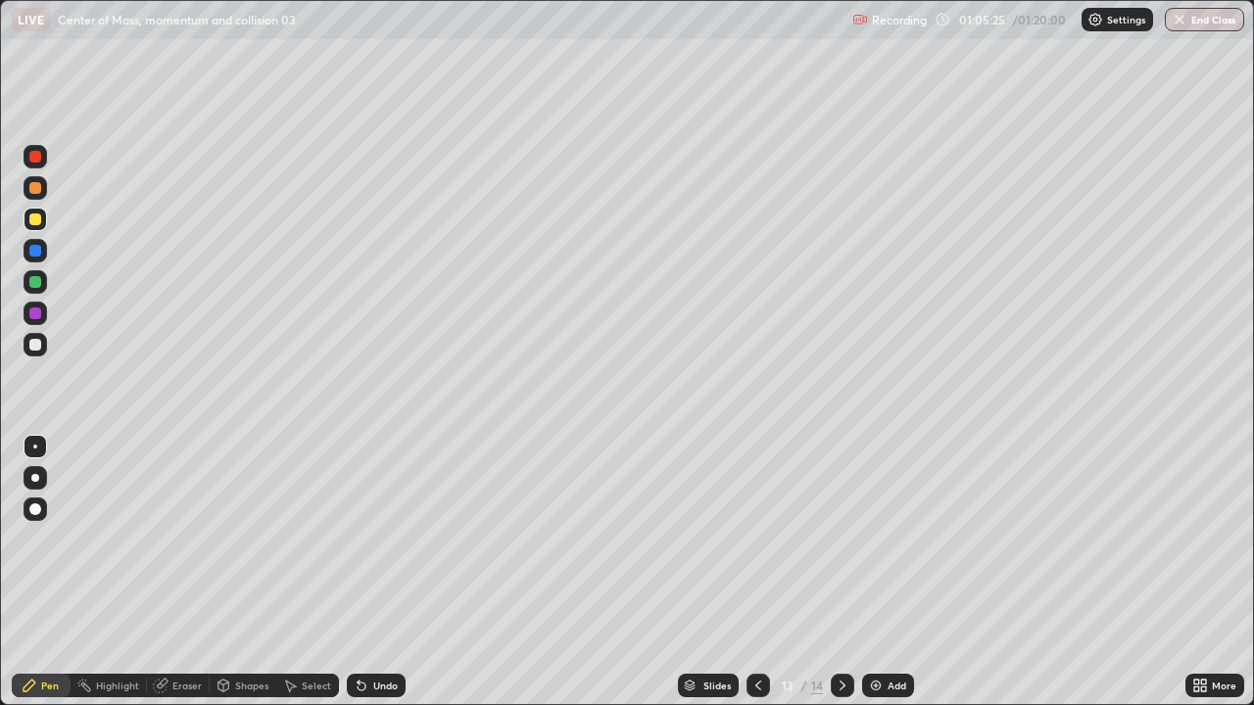
click at [840, 572] on icon at bounding box center [843, 686] width 16 height 16
click at [841, 572] on icon at bounding box center [843, 686] width 16 height 16
click at [884, 572] on div "Add" at bounding box center [888, 686] width 52 height 24
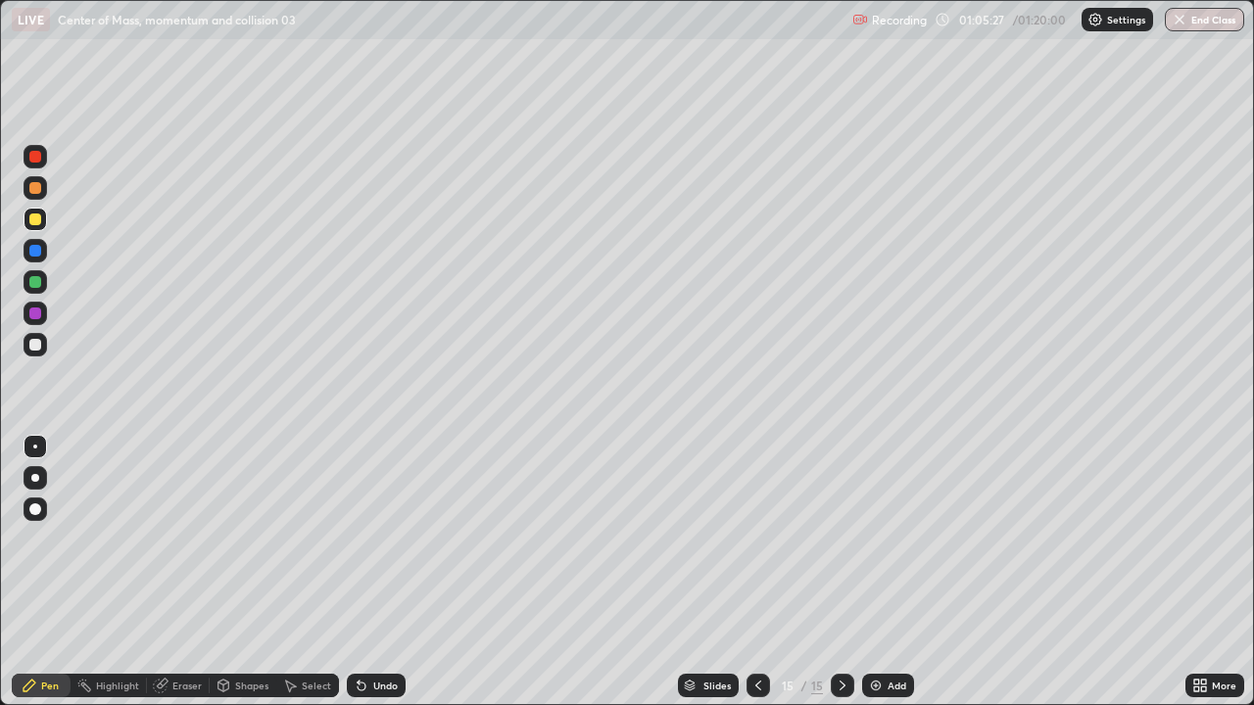
click at [43, 340] on div at bounding box center [36, 345] width 24 height 24
click at [46, 223] on div at bounding box center [36, 220] width 24 height 24
click at [35, 346] on div at bounding box center [35, 345] width 12 height 12
click at [35, 220] on div at bounding box center [35, 220] width 12 height 12
click at [382, 572] on div "Undo" at bounding box center [385, 686] width 24 height 10
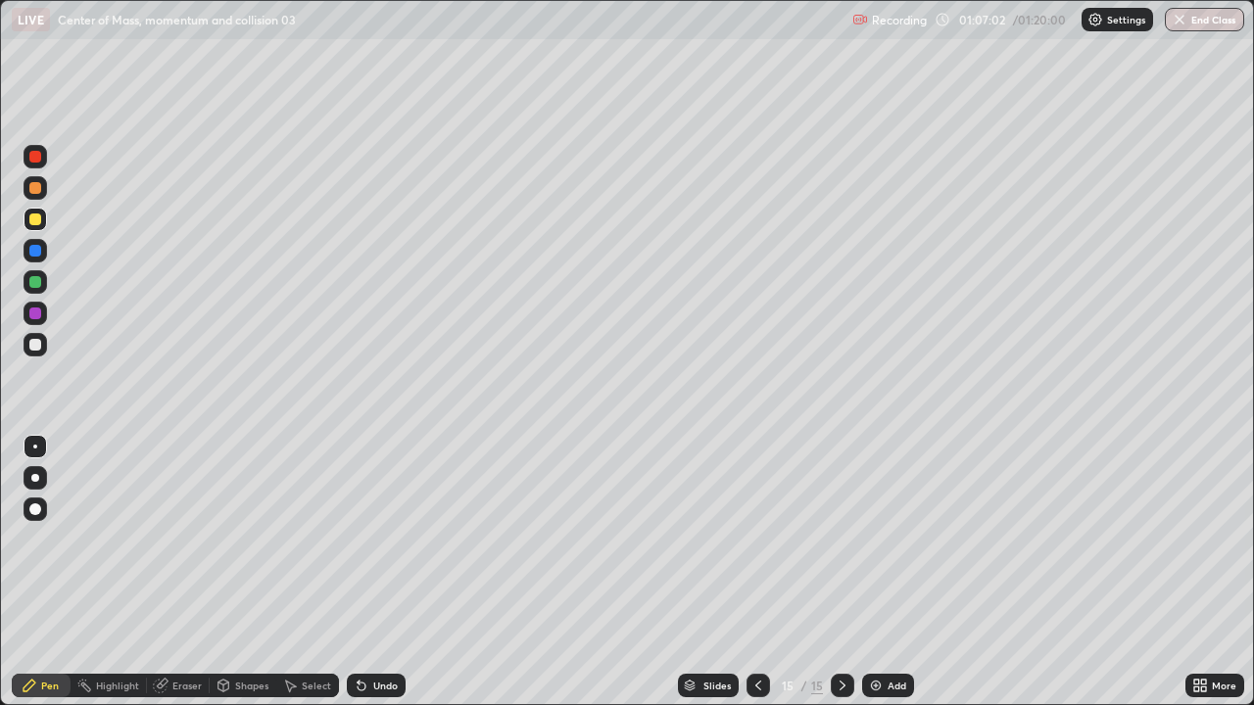
click at [382, 572] on div "Undo" at bounding box center [385, 686] width 24 height 10
click at [379, 572] on div "Undo" at bounding box center [385, 686] width 24 height 10
click at [376, 572] on div "Undo" at bounding box center [376, 686] width 59 height 24
click at [385, 572] on div "Undo" at bounding box center [376, 686] width 59 height 24
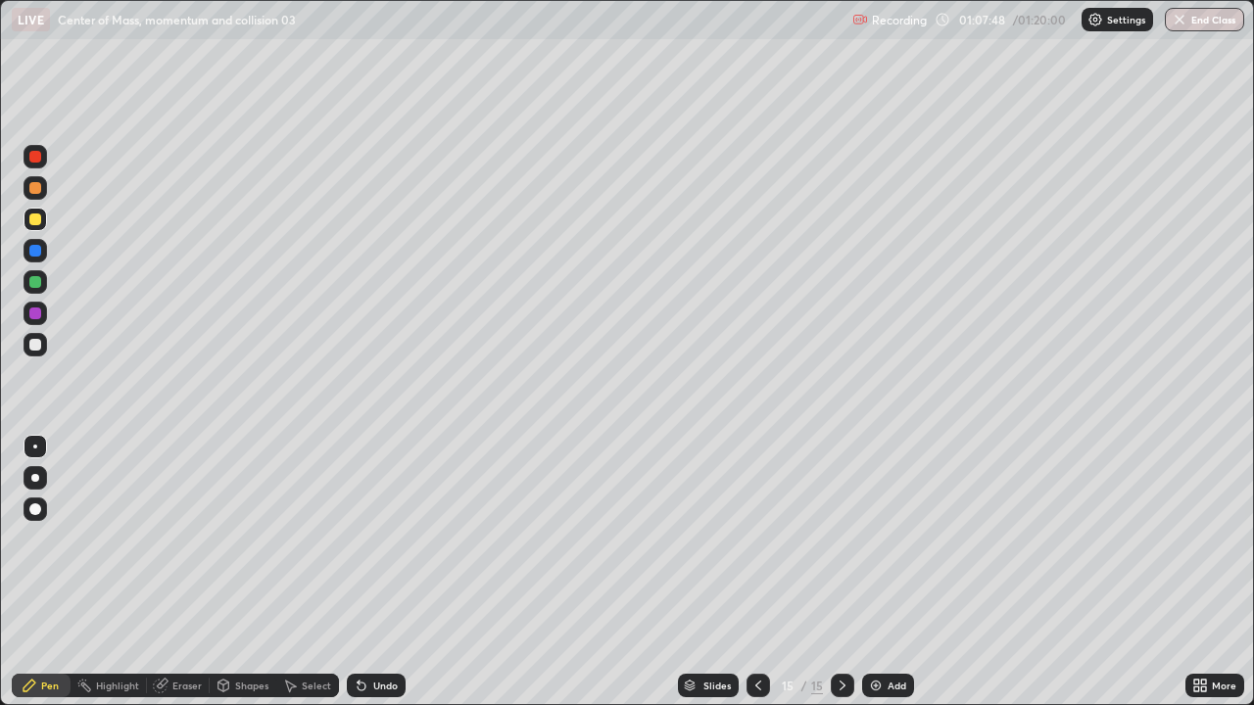
click at [386, 572] on div "Undo" at bounding box center [385, 686] width 24 height 10
click at [389, 572] on div "Undo" at bounding box center [385, 686] width 24 height 10
click at [384, 572] on div "Undo" at bounding box center [376, 686] width 59 height 24
click at [381, 572] on div "Undo" at bounding box center [376, 686] width 59 height 24
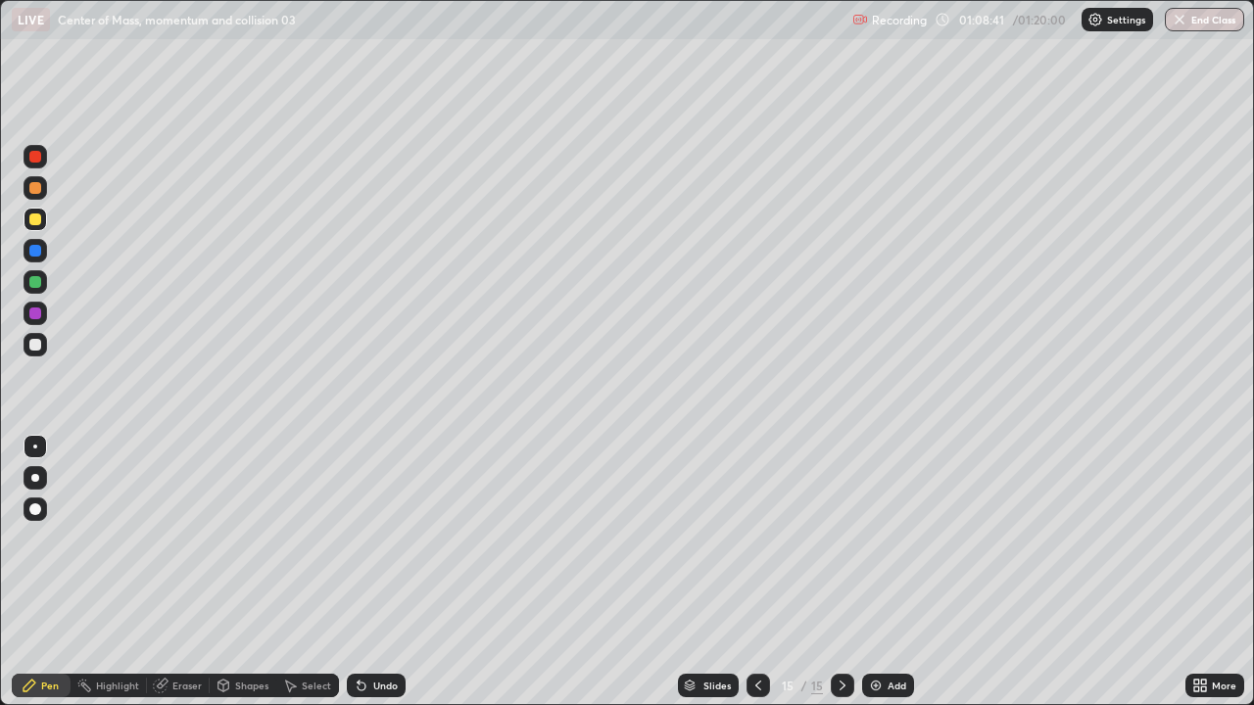
click at [381, 572] on div "Undo" at bounding box center [376, 686] width 59 height 24
click at [379, 572] on div "Undo" at bounding box center [385, 686] width 24 height 10
click at [52, 350] on div "Erase all" at bounding box center [35, 352] width 47 height 627
click at [874, 572] on img at bounding box center [876, 686] width 16 height 16
click at [37, 195] on div at bounding box center [36, 188] width 24 height 24
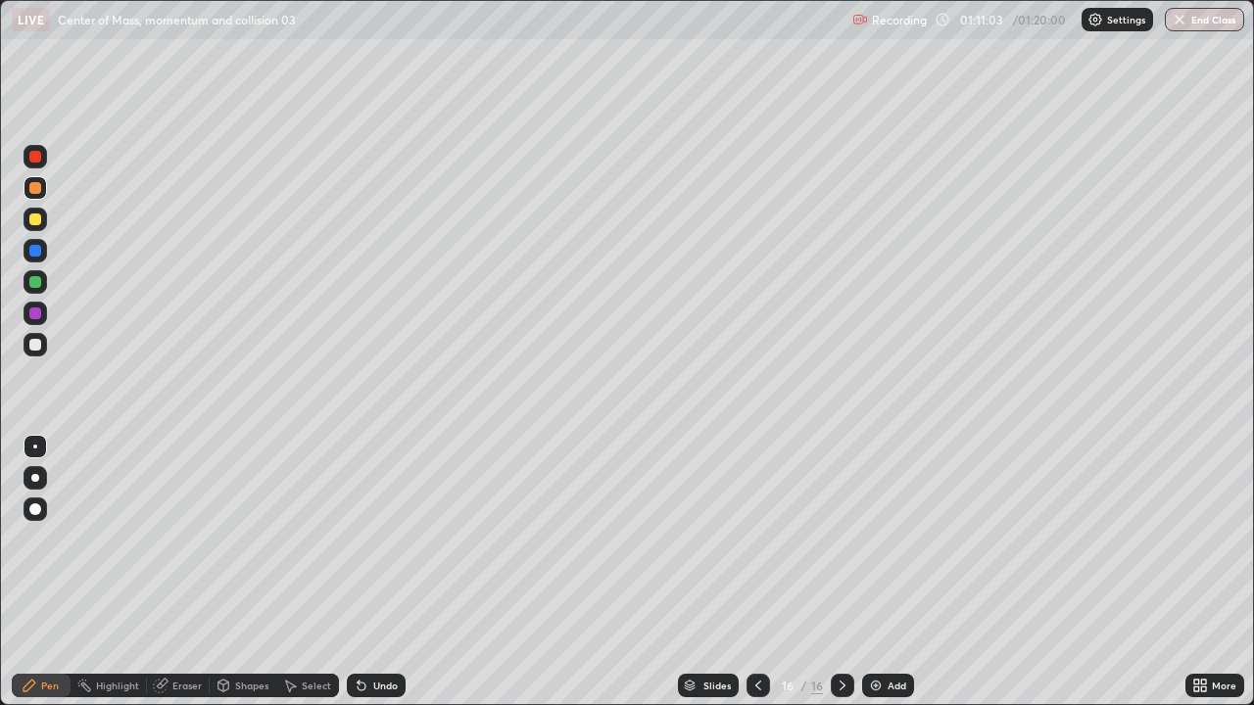
click at [37, 218] on div at bounding box center [35, 220] width 12 height 12
click at [44, 284] on div at bounding box center [36, 282] width 24 height 24
click at [45, 339] on div at bounding box center [36, 345] width 24 height 24
click at [383, 572] on div "Undo" at bounding box center [376, 686] width 59 height 24
click at [382, 572] on div "Undo" at bounding box center [385, 686] width 24 height 10
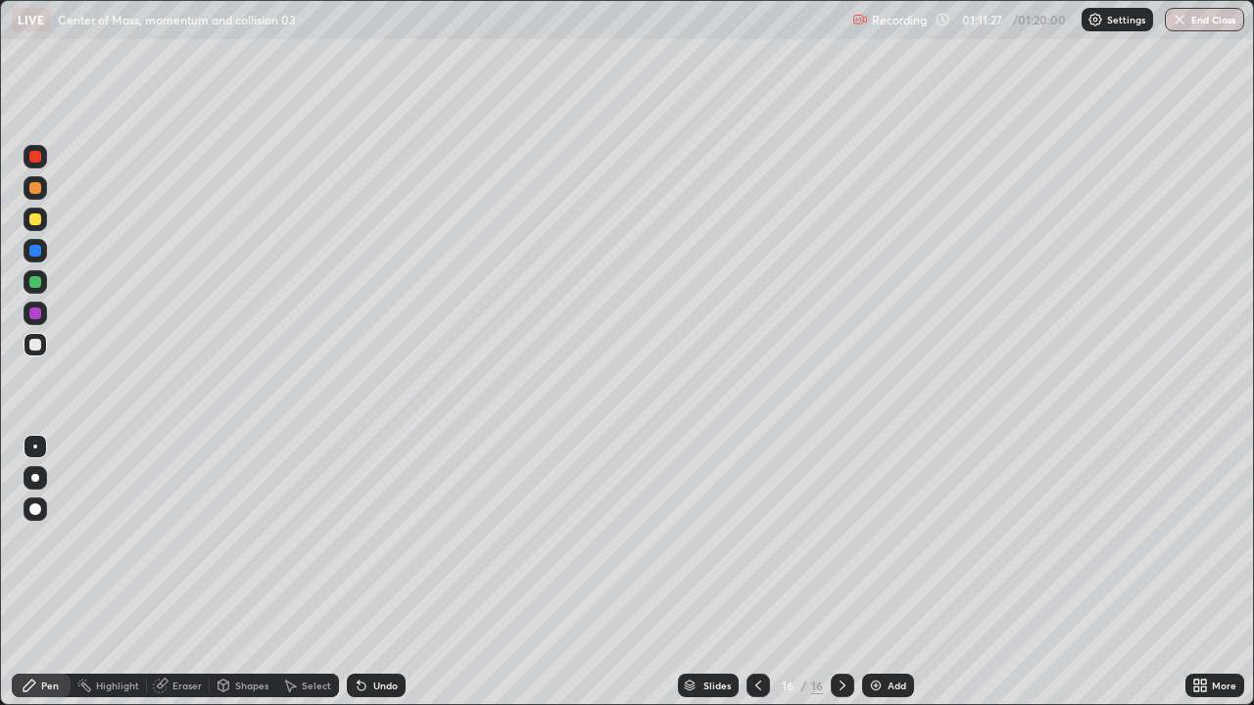
click at [386, 572] on div "Undo" at bounding box center [385, 686] width 24 height 10
click at [39, 228] on div at bounding box center [36, 220] width 24 height 24
click at [369, 572] on div "Undo" at bounding box center [376, 686] width 59 height 24
click at [367, 572] on div "Undo" at bounding box center [376, 686] width 59 height 24
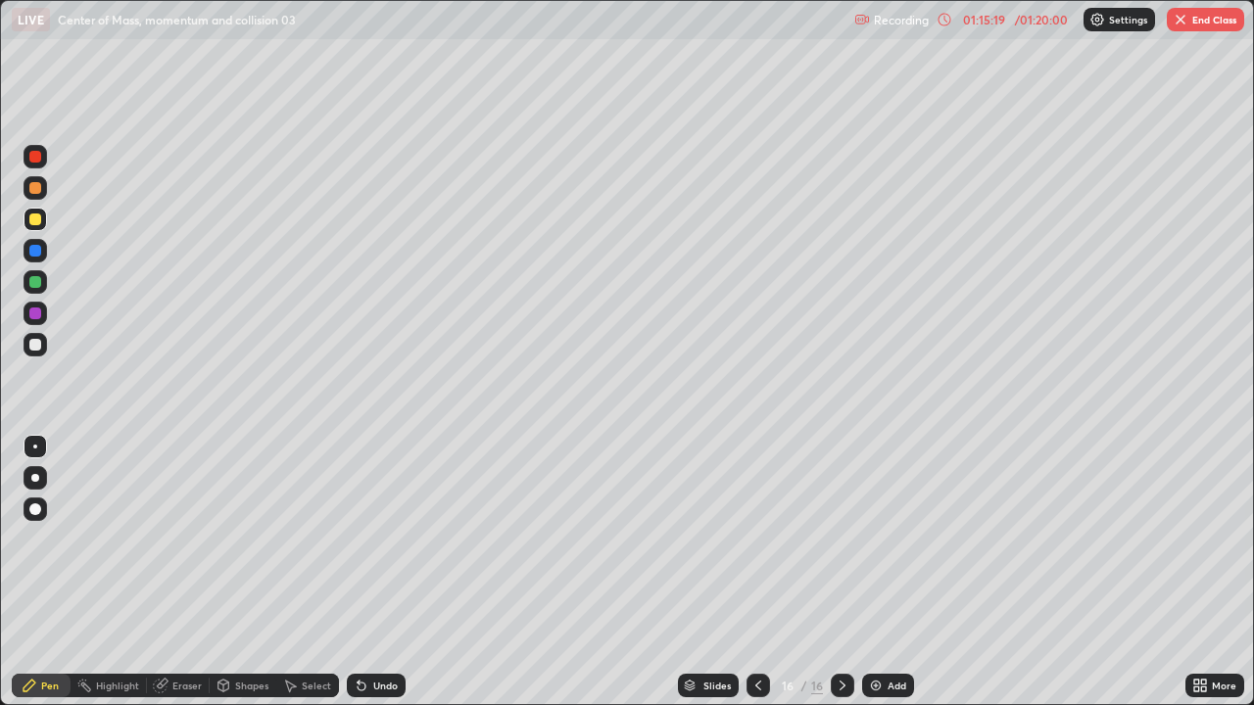
click at [358, 572] on icon at bounding box center [362, 687] width 8 height 8
click at [359, 572] on icon at bounding box center [362, 687] width 8 height 8
click at [363, 572] on icon at bounding box center [362, 687] width 8 height 8
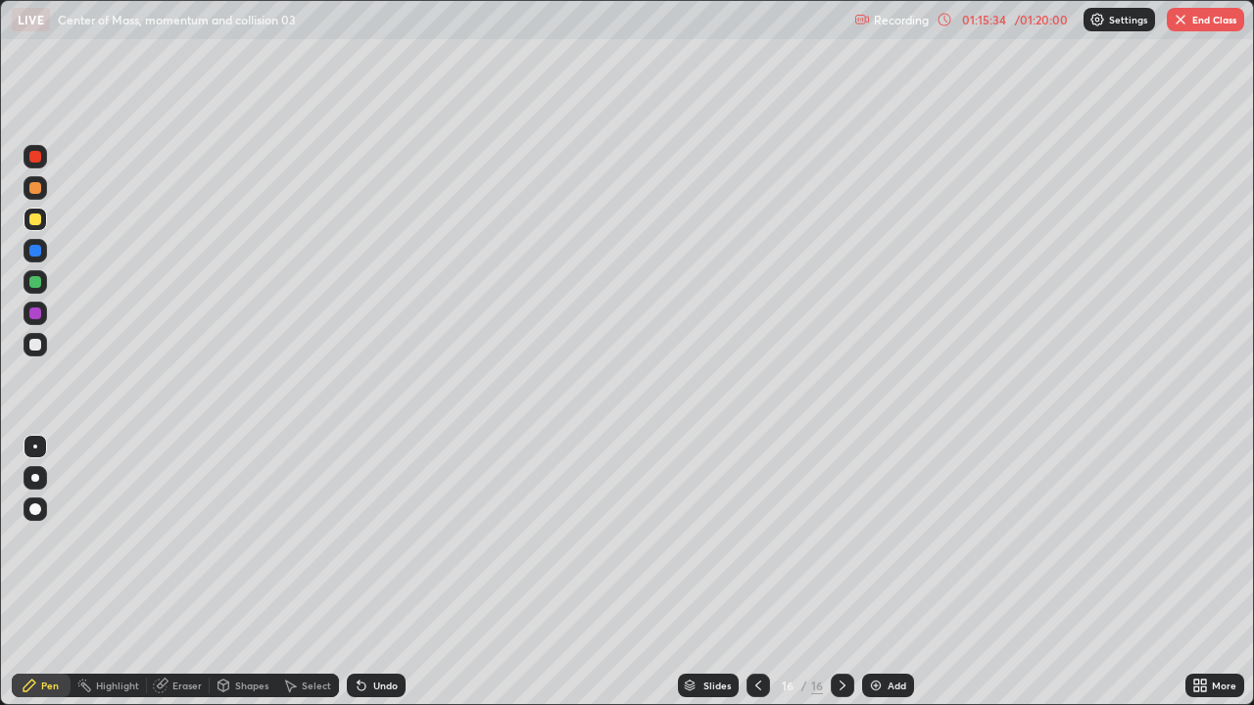
click at [363, 572] on icon at bounding box center [362, 687] width 8 height 8
click at [359, 572] on icon at bounding box center [362, 687] width 8 height 8
click at [385, 572] on div "Undo" at bounding box center [385, 686] width 24 height 10
click at [381, 572] on div "Undo" at bounding box center [385, 686] width 24 height 10
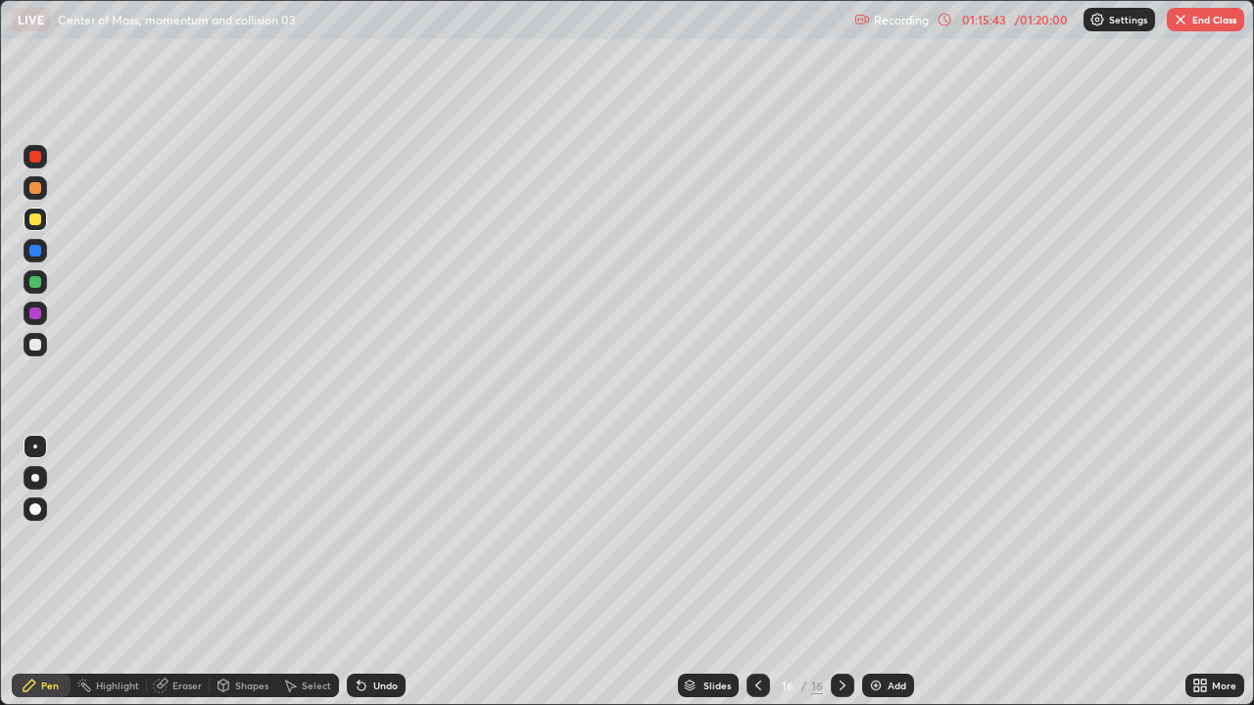
click at [374, 572] on div "Undo" at bounding box center [376, 686] width 59 height 24
click at [758, 572] on icon at bounding box center [758, 686] width 16 height 16
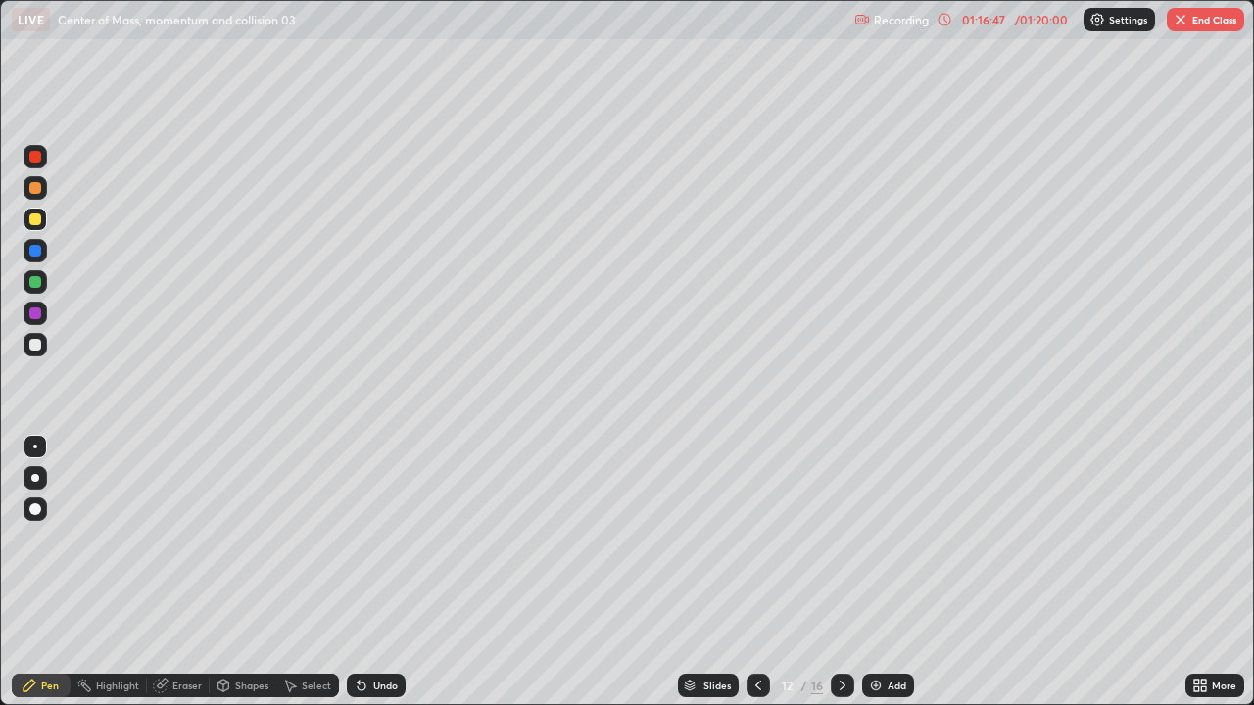
click at [758, 572] on icon at bounding box center [758, 686] width 16 height 16
click at [756, 572] on icon at bounding box center [758, 686] width 16 height 16
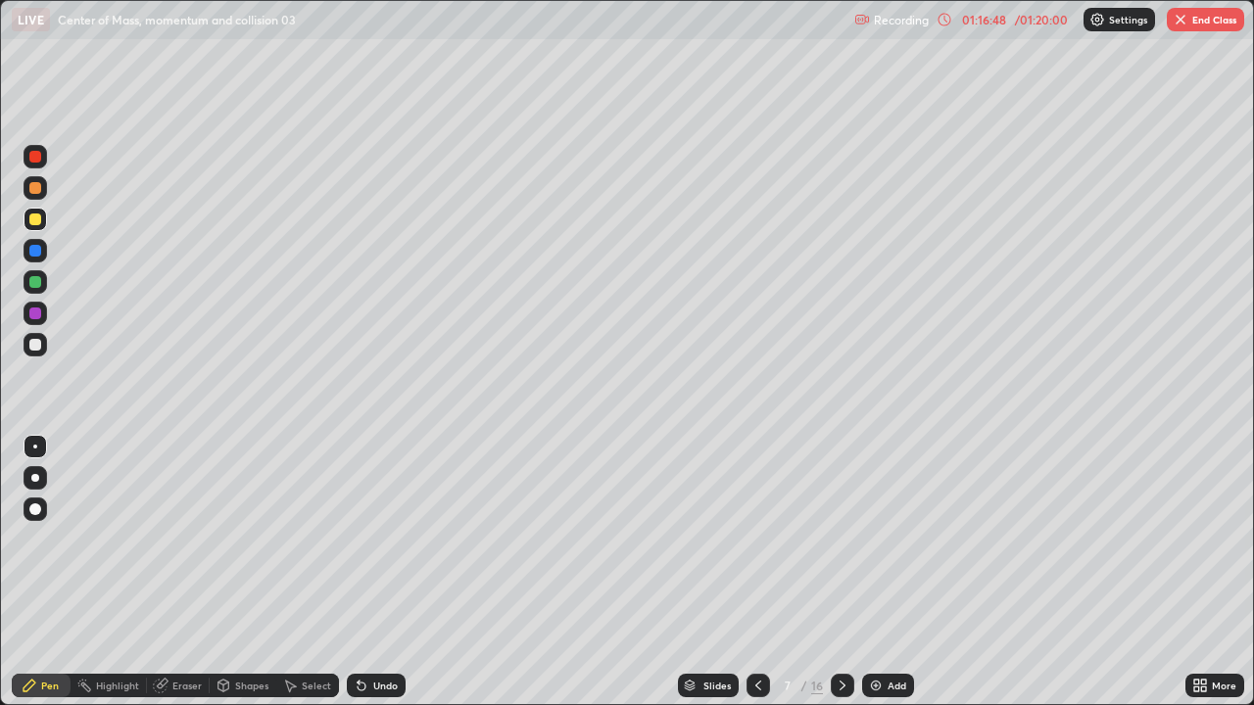
click at [753, 572] on icon at bounding box center [758, 686] width 16 height 16
click at [848, 572] on icon at bounding box center [843, 686] width 16 height 16
click at [836, 572] on icon at bounding box center [843, 686] width 16 height 16
click at [836, 572] on div at bounding box center [843, 685] width 24 height 39
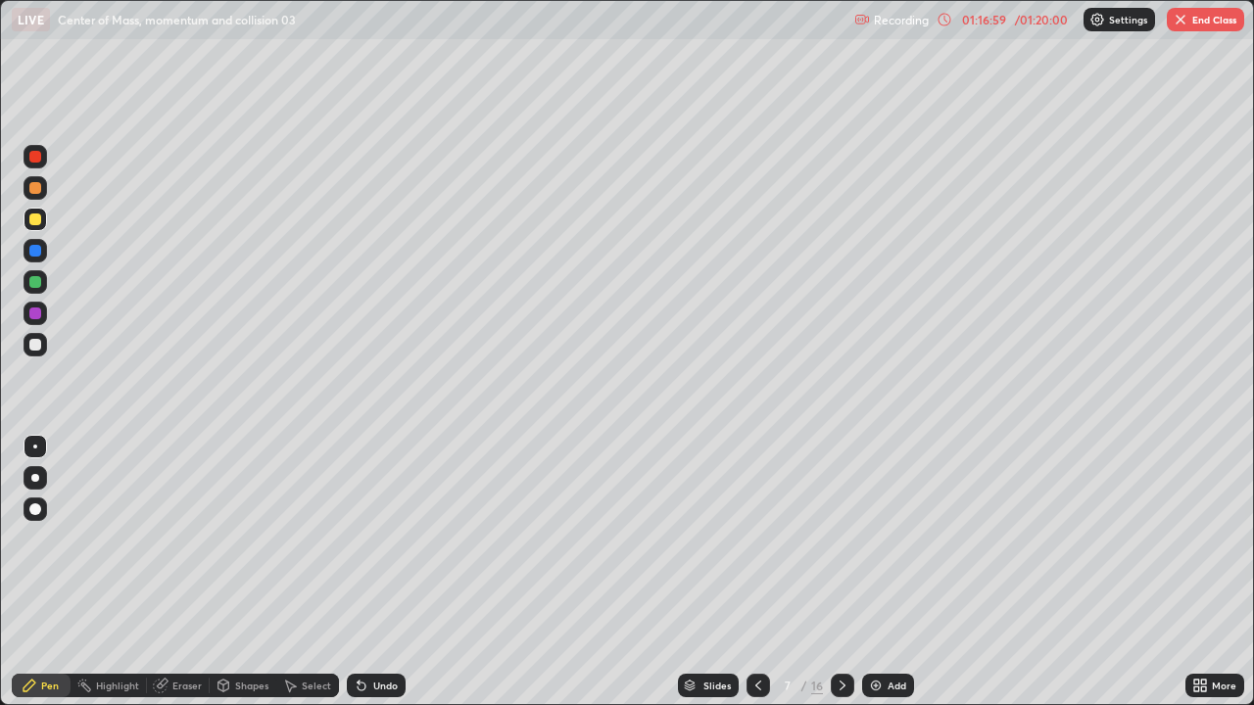
click at [837, 572] on div at bounding box center [843, 685] width 24 height 39
click at [838, 572] on div at bounding box center [843, 685] width 24 height 39
click at [839, 572] on div at bounding box center [843, 685] width 24 height 39
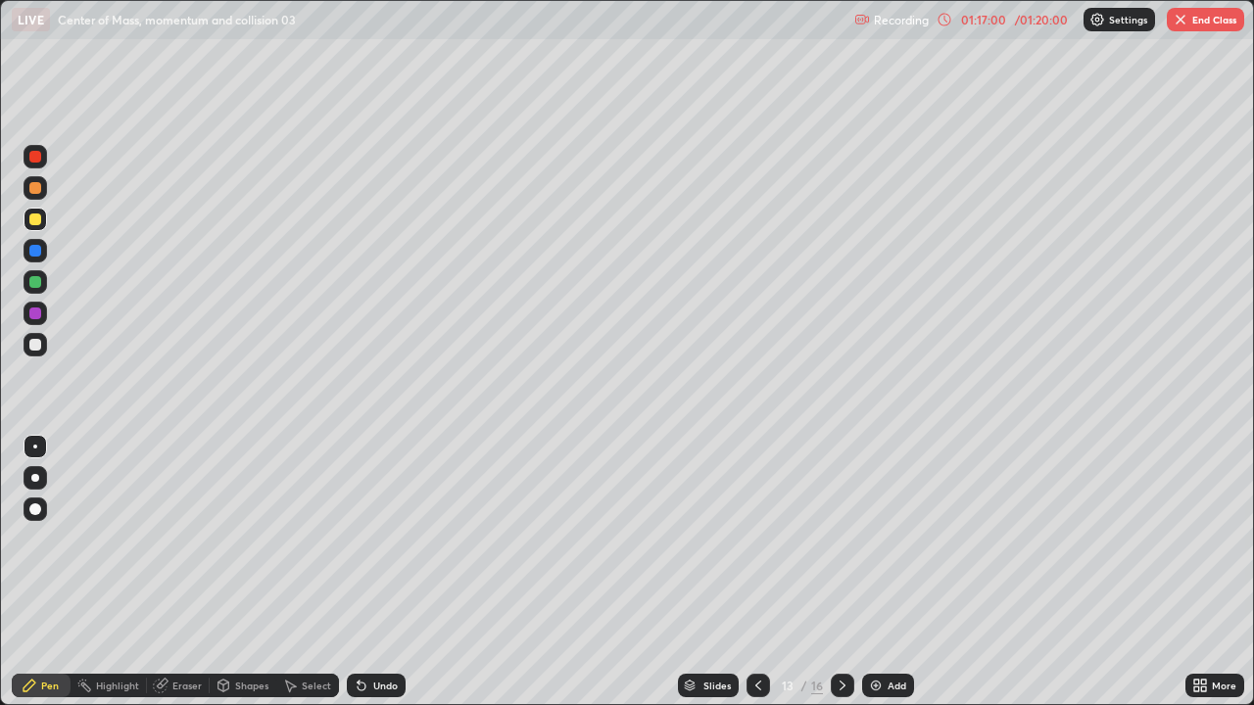
click at [845, 572] on div at bounding box center [843, 685] width 24 height 39
click at [848, 572] on div at bounding box center [843, 685] width 24 height 39
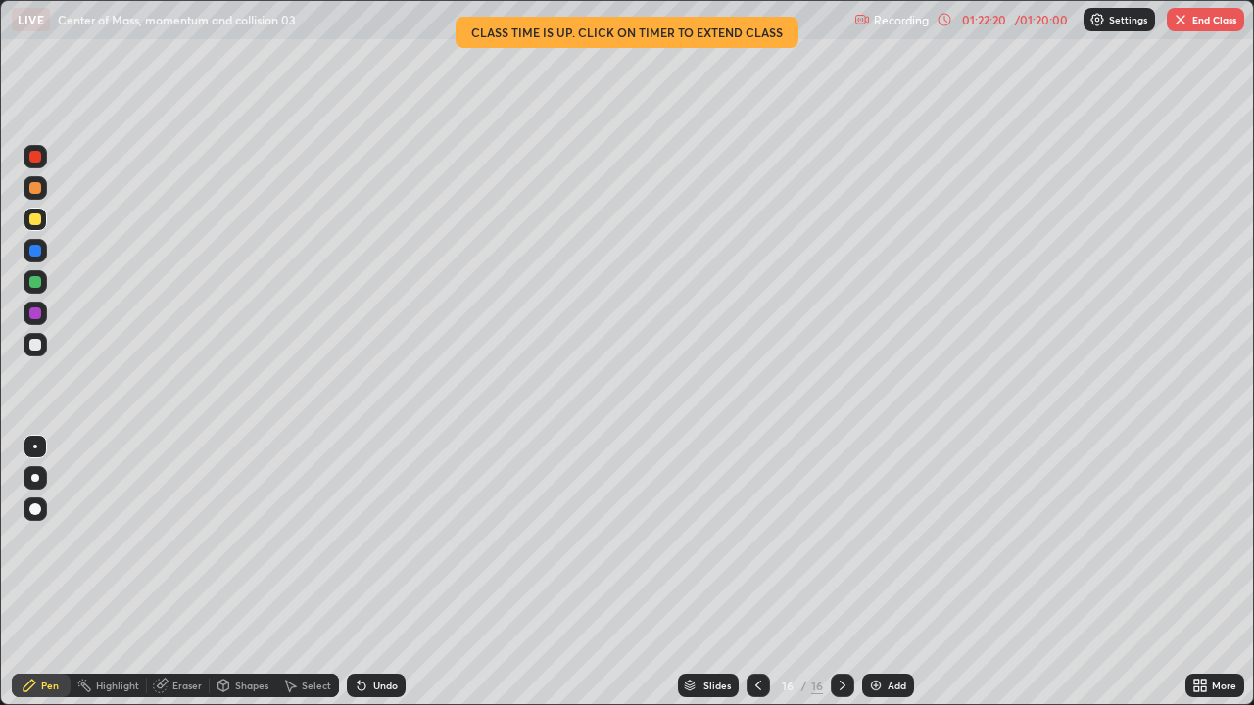
click at [1214, 26] on button "End Class" at bounding box center [1205, 20] width 77 height 24
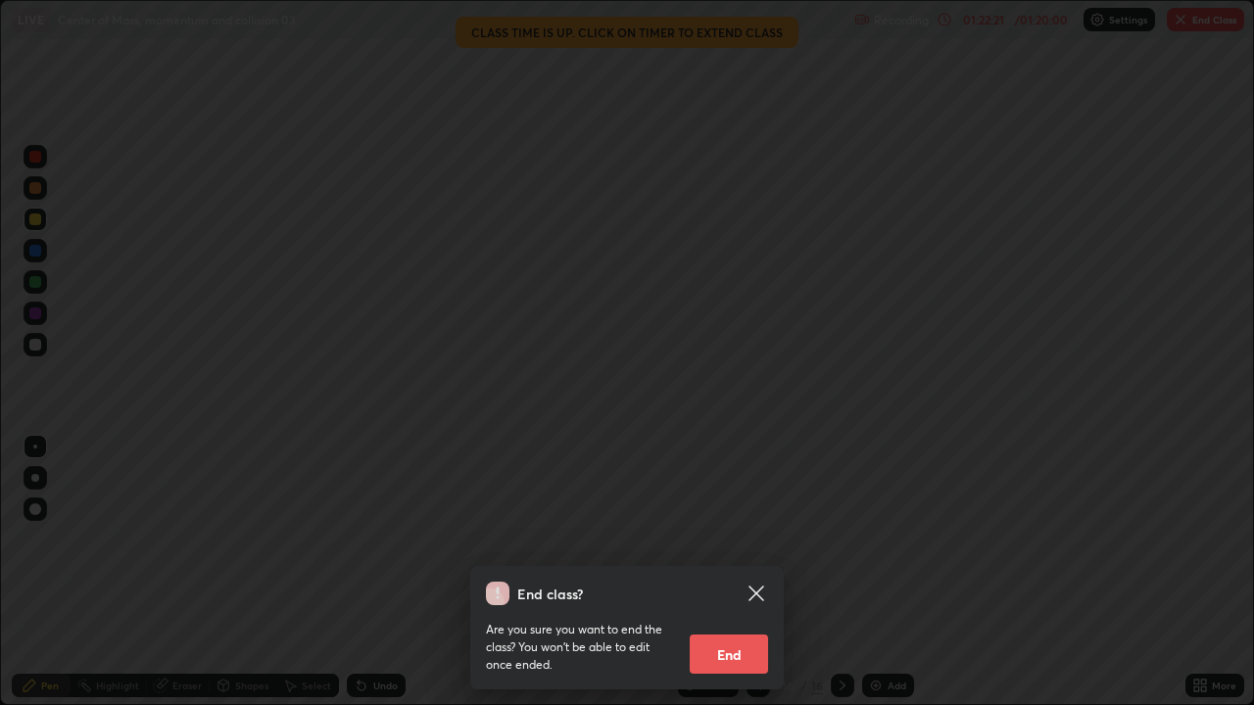
click at [738, 572] on button "End" at bounding box center [729, 654] width 78 height 39
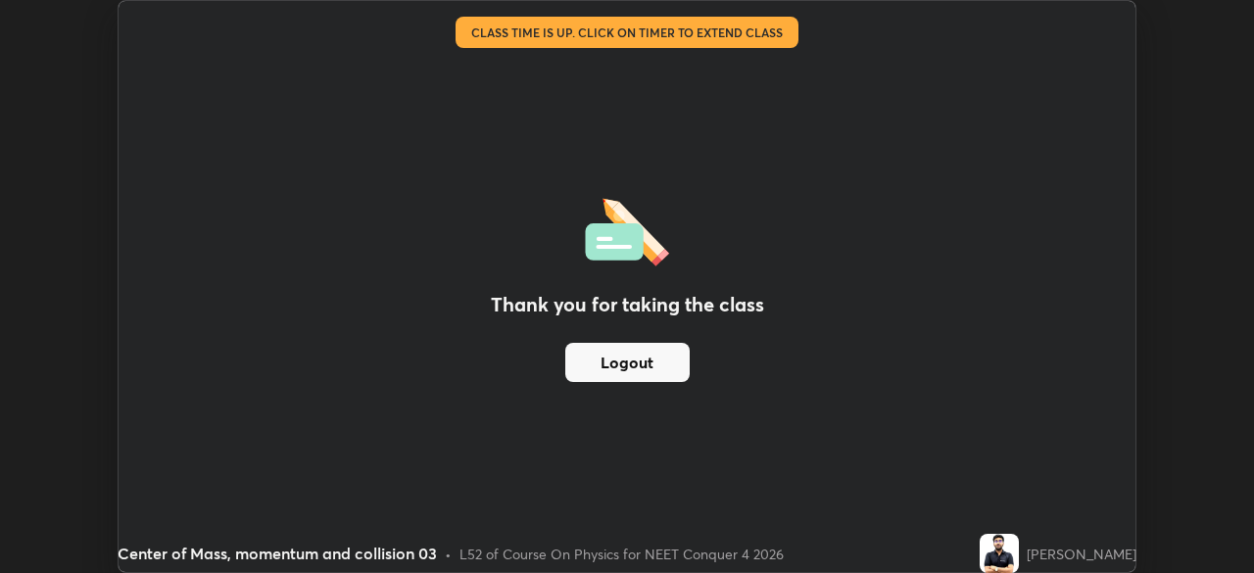
scroll to position [97403, 96722]
